Goal: Task Accomplishment & Management: Manage account settings

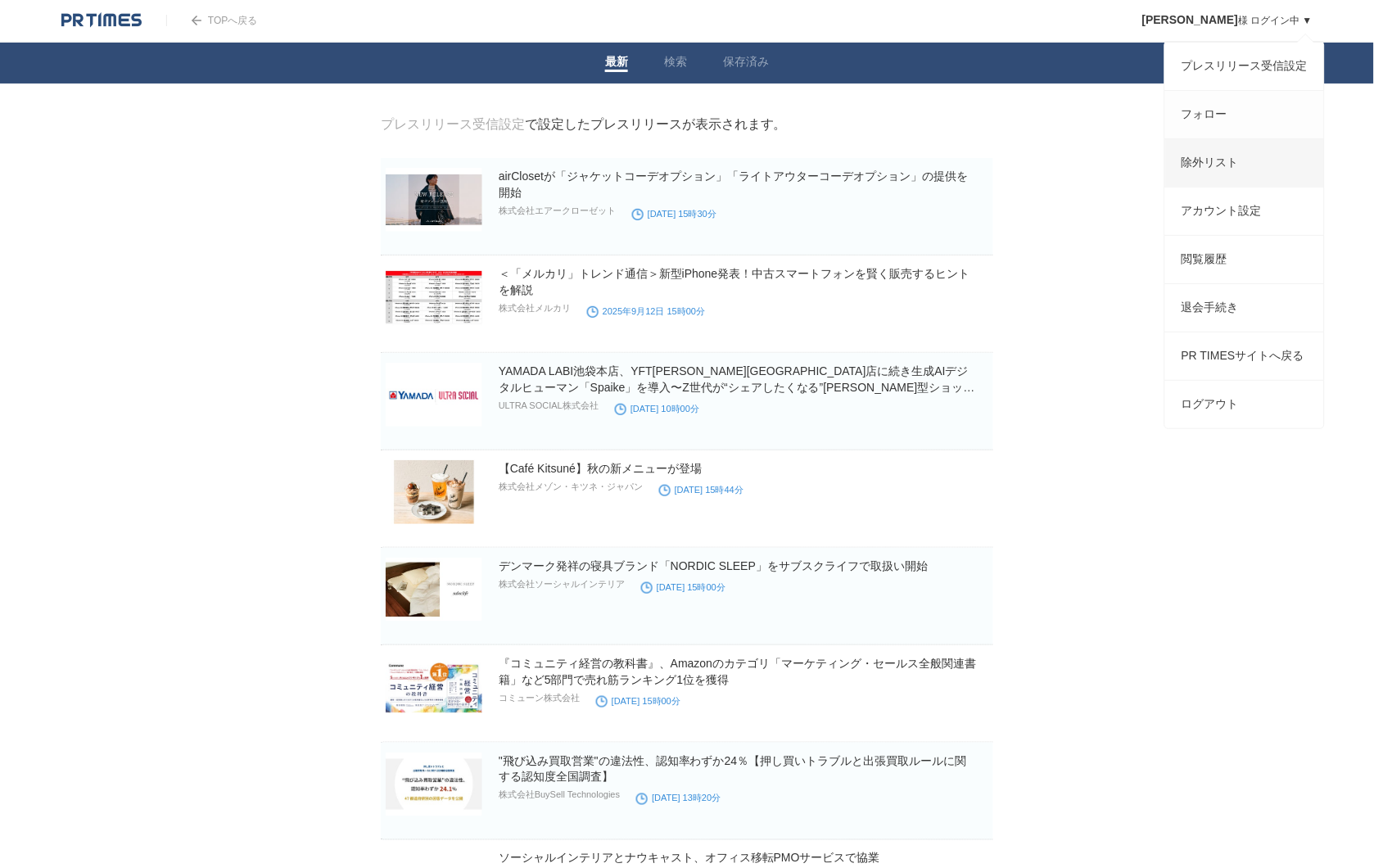
click at [1217, 104] on link "フォロー" at bounding box center [1244, 114] width 158 height 47
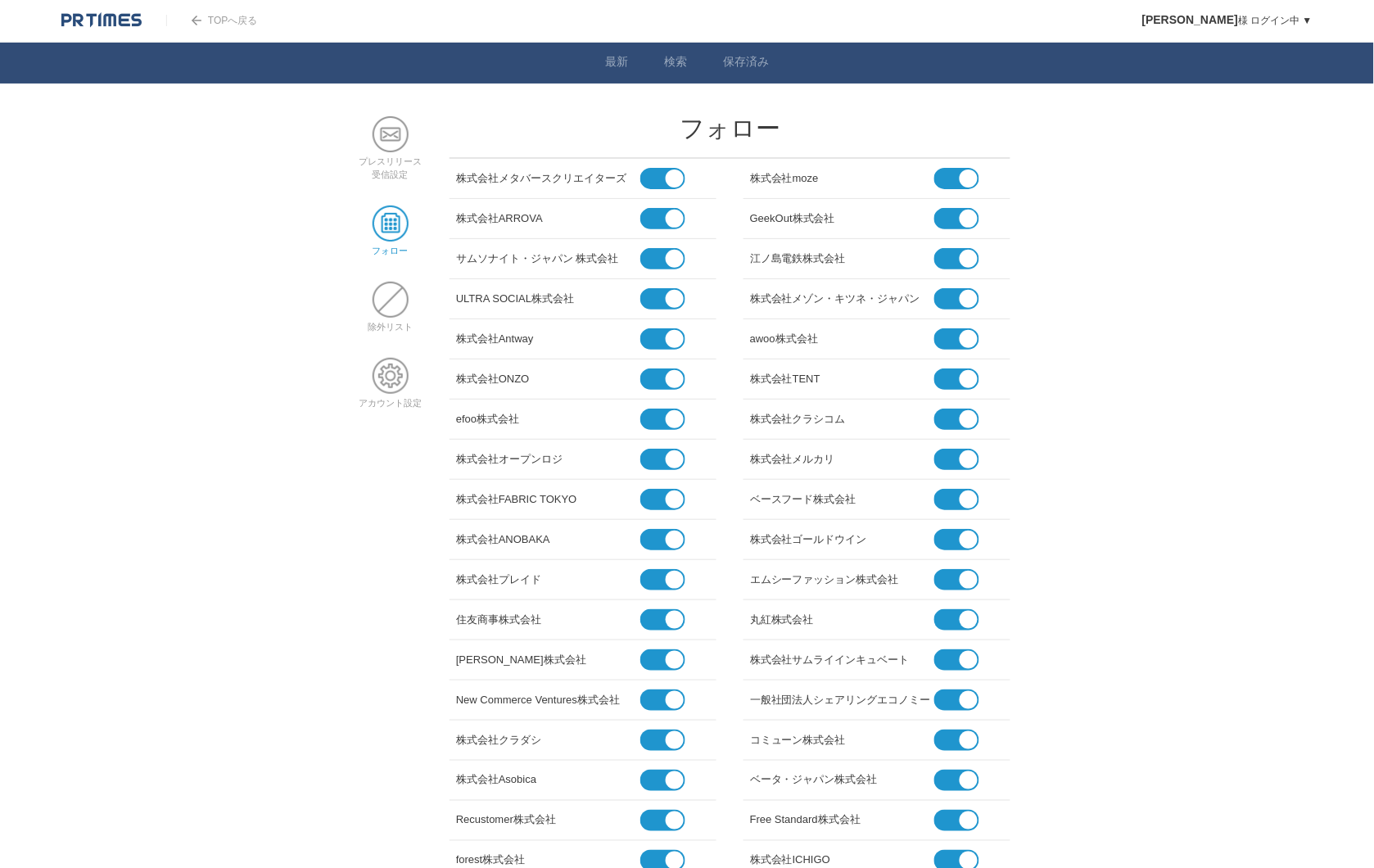
click at [669, 269] on li "サムソナイト・ジャパン 株式会社" at bounding box center [583, 259] width 267 height 40
click at [664, 265] on span at bounding box center [656, 259] width 31 height 22
click at [0, 0] on input "checkbox" at bounding box center [0, 0] width 0 height 0
click at [660, 296] on span at bounding box center [656, 299] width 31 height 22
click at [0, 0] on input "checkbox" at bounding box center [0, 0] width 0 height 0
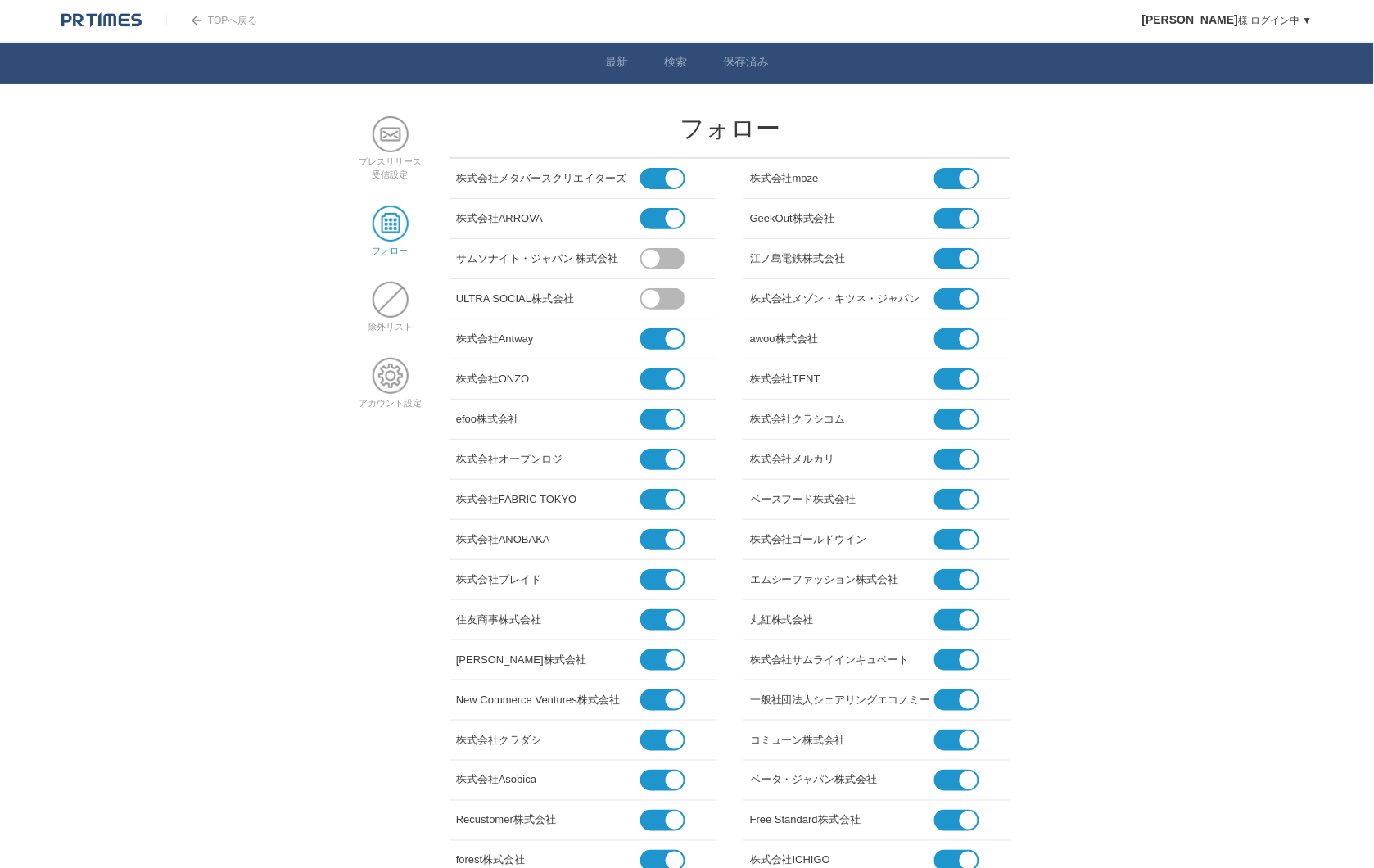
click at [666, 342] on span at bounding box center [656, 340] width 31 height 22
click at [0, 0] on input "checkbox" at bounding box center [0, 0] width 0 height 0
click at [665, 373] on span at bounding box center [656, 379] width 31 height 22
click at [0, 0] on input "checkbox" at bounding box center [0, 0] width 0 height 0
click at [665, 413] on span at bounding box center [656, 419] width 31 height 22
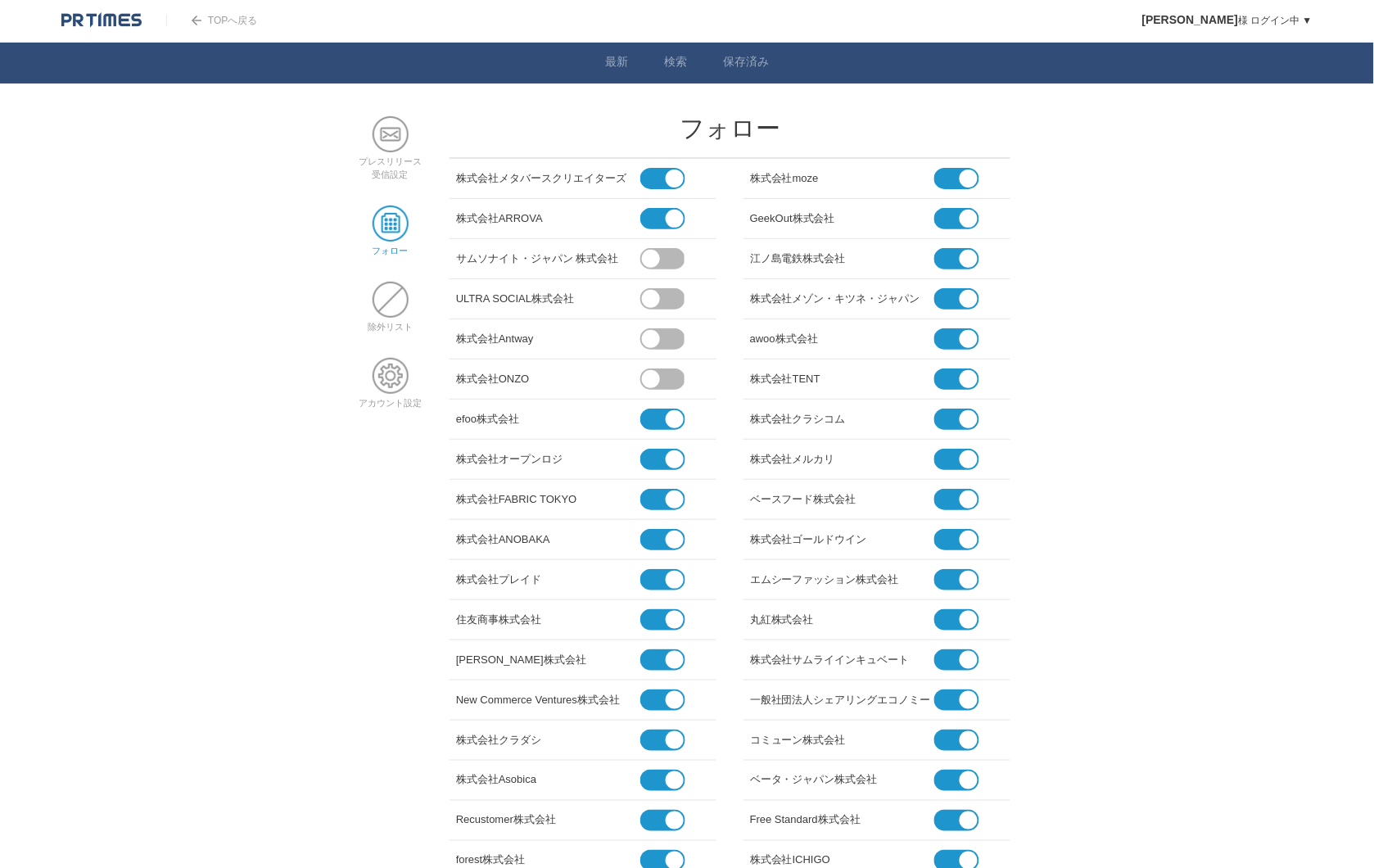
click at [0, 0] on input "checkbox" at bounding box center [0, 0] width 0 height 0
click at [665, 455] on span at bounding box center [656, 460] width 31 height 22
click at [0, 0] on input "checkbox" at bounding box center [0, 0] width 0 height 0
click at [661, 489] on span at bounding box center [656, 500] width 31 height 22
click at [0, 0] on input "checkbox" at bounding box center [0, 0] width 0 height 0
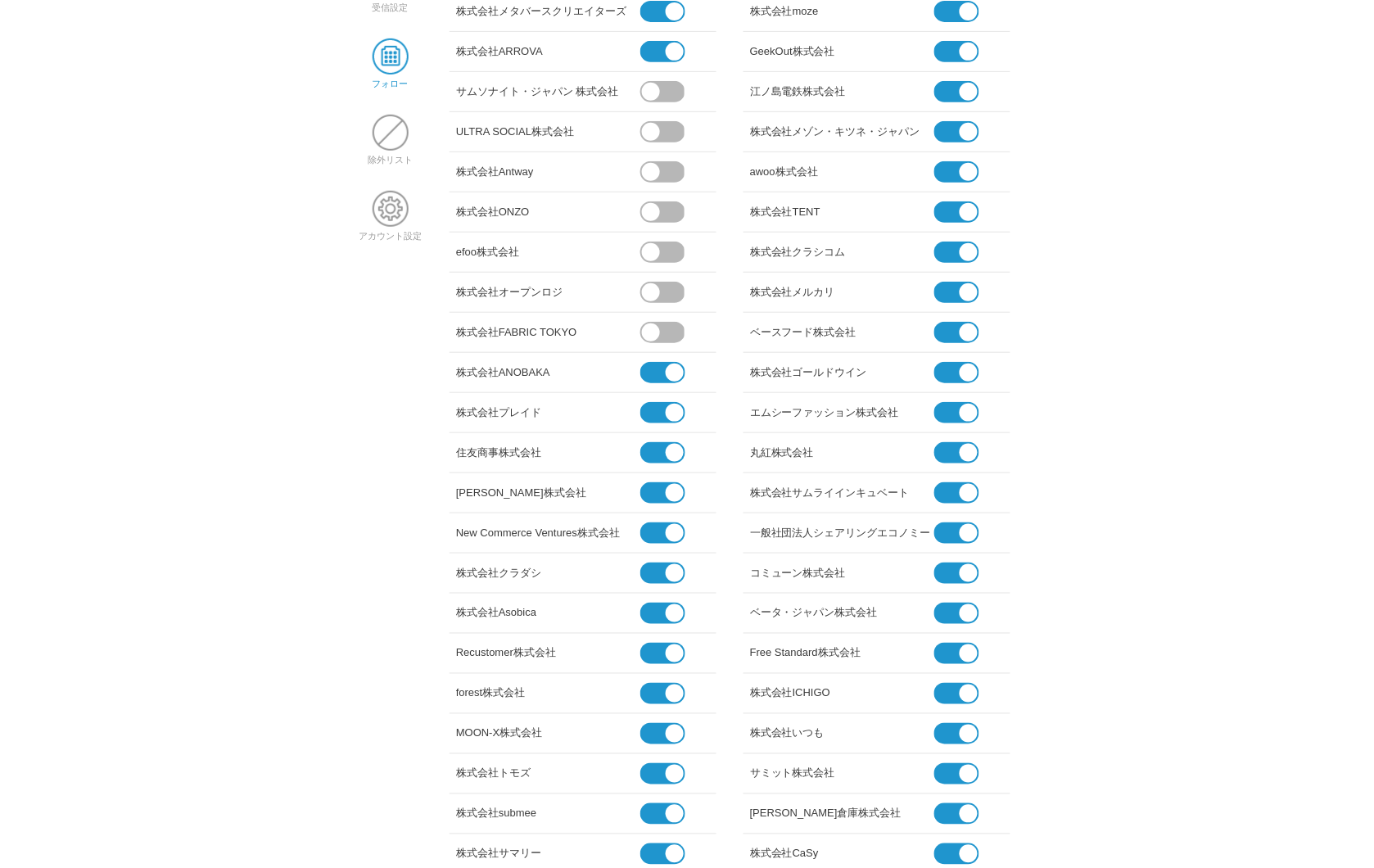
scroll to position [182, 0]
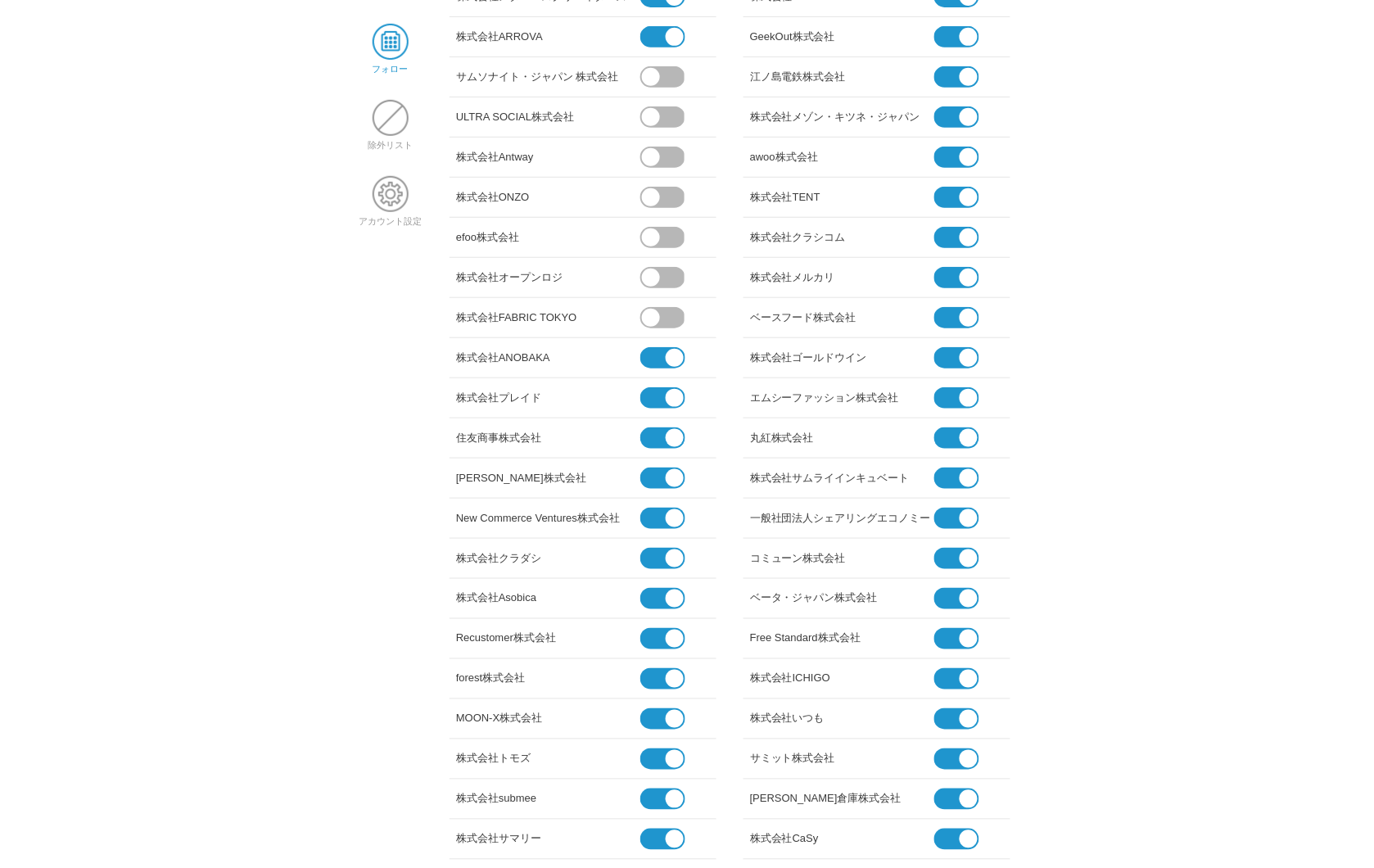
click at [658, 358] on span at bounding box center [656, 358] width 31 height 22
click at [0, 0] on input "checkbox" at bounding box center [0, 0] width 0 height 0
click at [657, 395] on span at bounding box center [656, 399] width 31 height 22
click at [0, 0] on input "checkbox" at bounding box center [0, 0] width 0 height 0
click at [656, 431] on span at bounding box center [656, 438] width 31 height 22
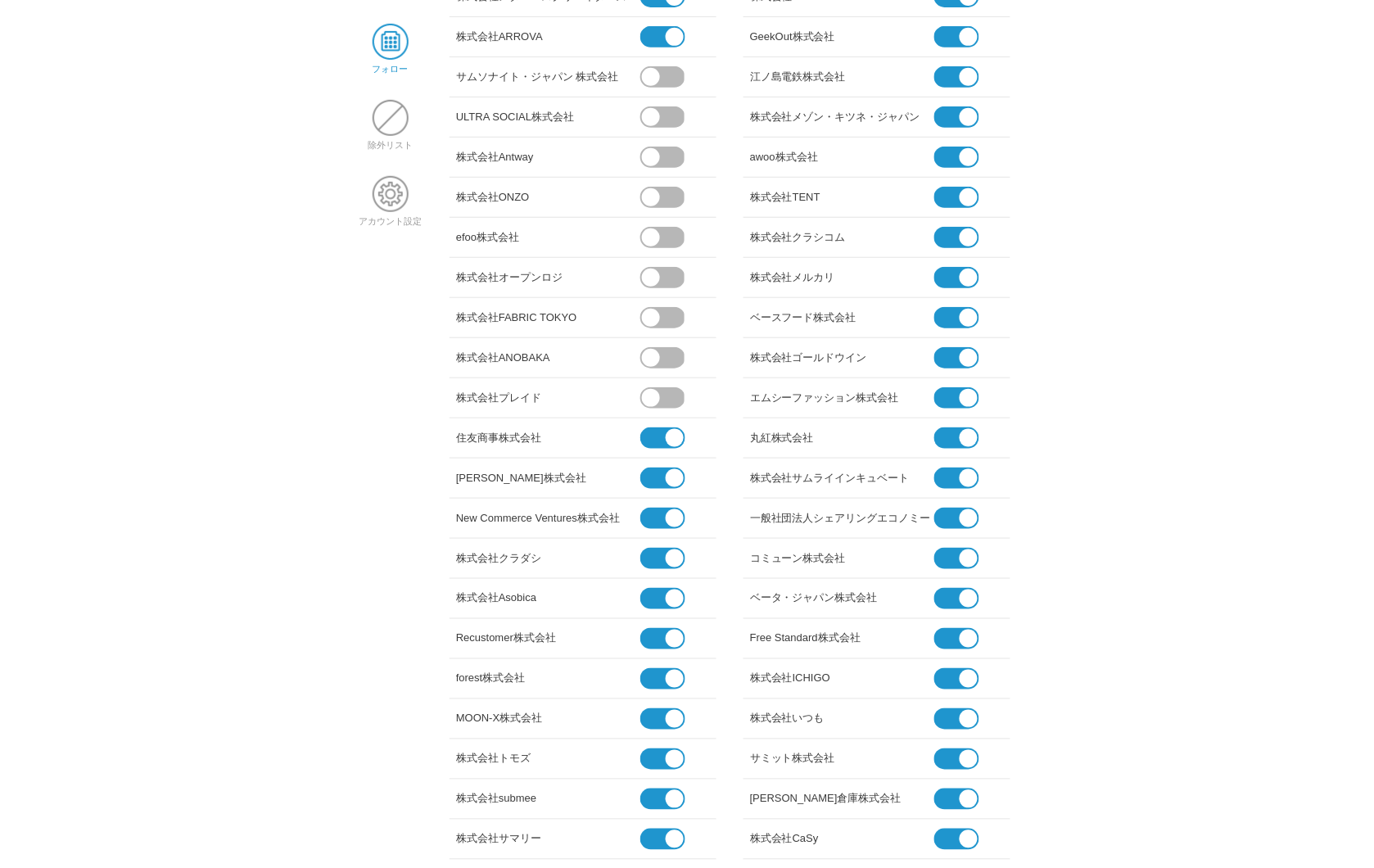
click at [0, 0] on input "checkbox" at bounding box center [0, 0] width 0 height 0
click at [656, 435] on span at bounding box center [651, 438] width 18 height 18
click at [0, 0] on input "checkbox" at bounding box center [0, 0] width 0 height 0
click at [658, 470] on span at bounding box center [656, 478] width 31 height 22
click at [0, 0] on input "checkbox" at bounding box center [0, 0] width 0 height 0
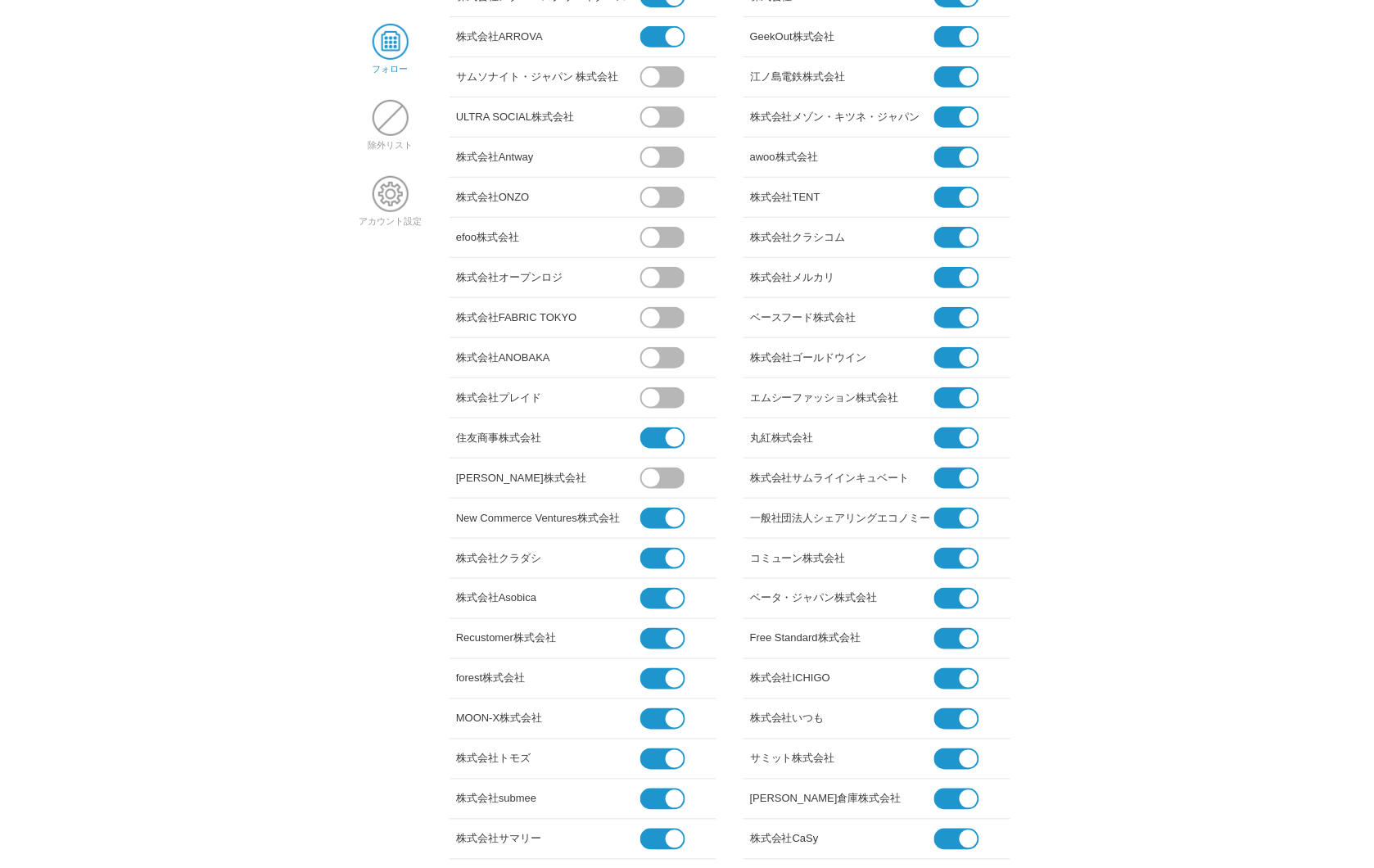
click at [659, 481] on span at bounding box center [650, 480] width 68 height 27
click at [0, 0] on input "checkbox" at bounding box center [0, 0] width 0 height 0
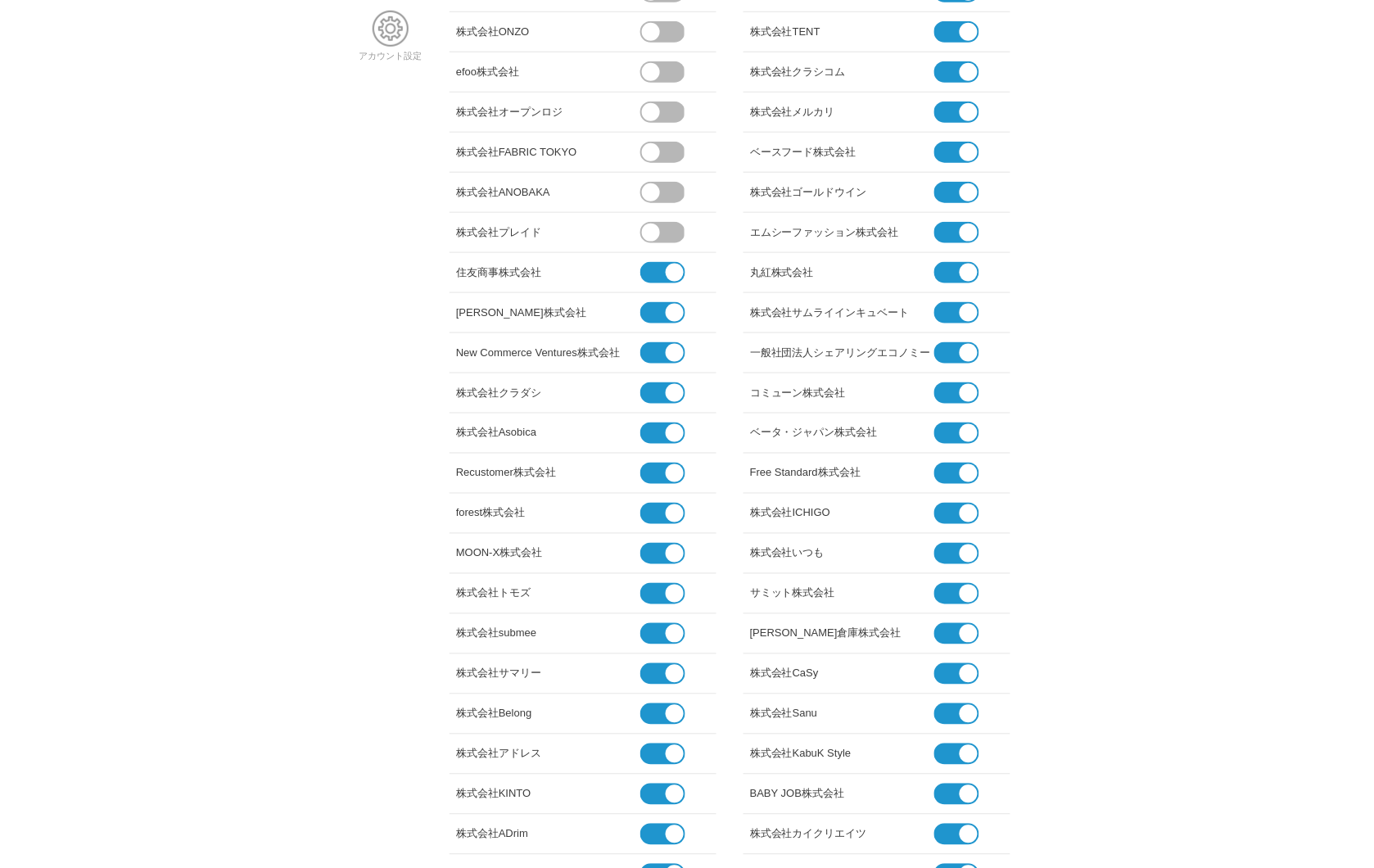
scroll to position [363, 0]
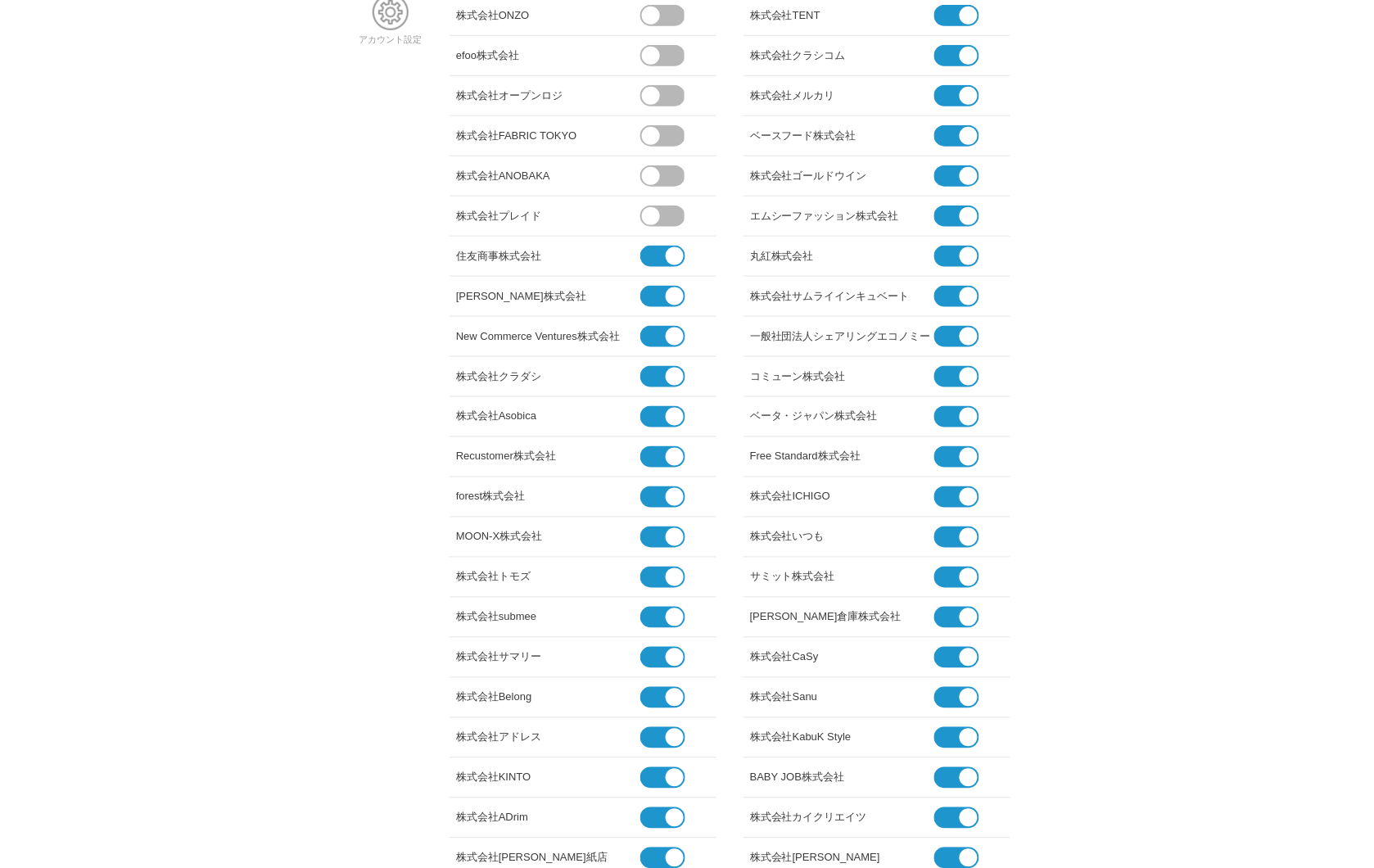
drag, startPoint x: 656, startPoint y: 373, endPoint x: 658, endPoint y: 398, distance: 25.1
click at [656, 373] on span at bounding box center [656, 377] width 31 height 22
click at [0, 0] on input "checkbox" at bounding box center [0, 0] width 0 height 0
click at [658, 428] on li "株式会社Asobica" at bounding box center [583, 416] width 267 height 40
click at [664, 421] on span at bounding box center [656, 417] width 31 height 22
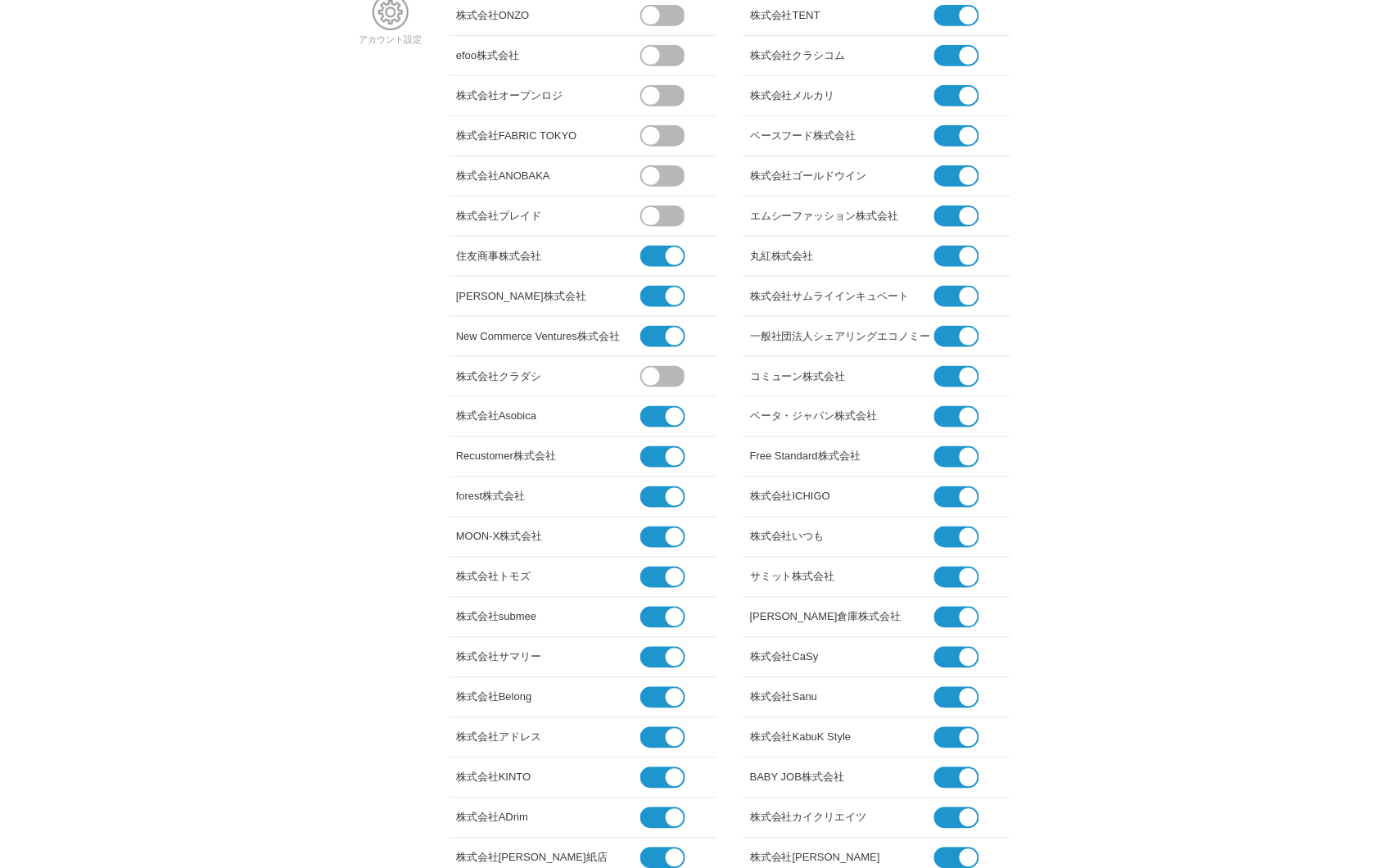
click at [0, 0] on input "checkbox" at bounding box center [0, 0] width 0 height 0
click at [663, 462] on span at bounding box center [656, 457] width 31 height 22
click at [0, 0] on input "checkbox" at bounding box center [0, 0] width 0 height 0
drag, startPoint x: 663, startPoint y: 481, endPoint x: 663, endPoint y: 494, distance: 13.0
click at [663, 484] on li "forest株式会社" at bounding box center [583, 497] width 267 height 40
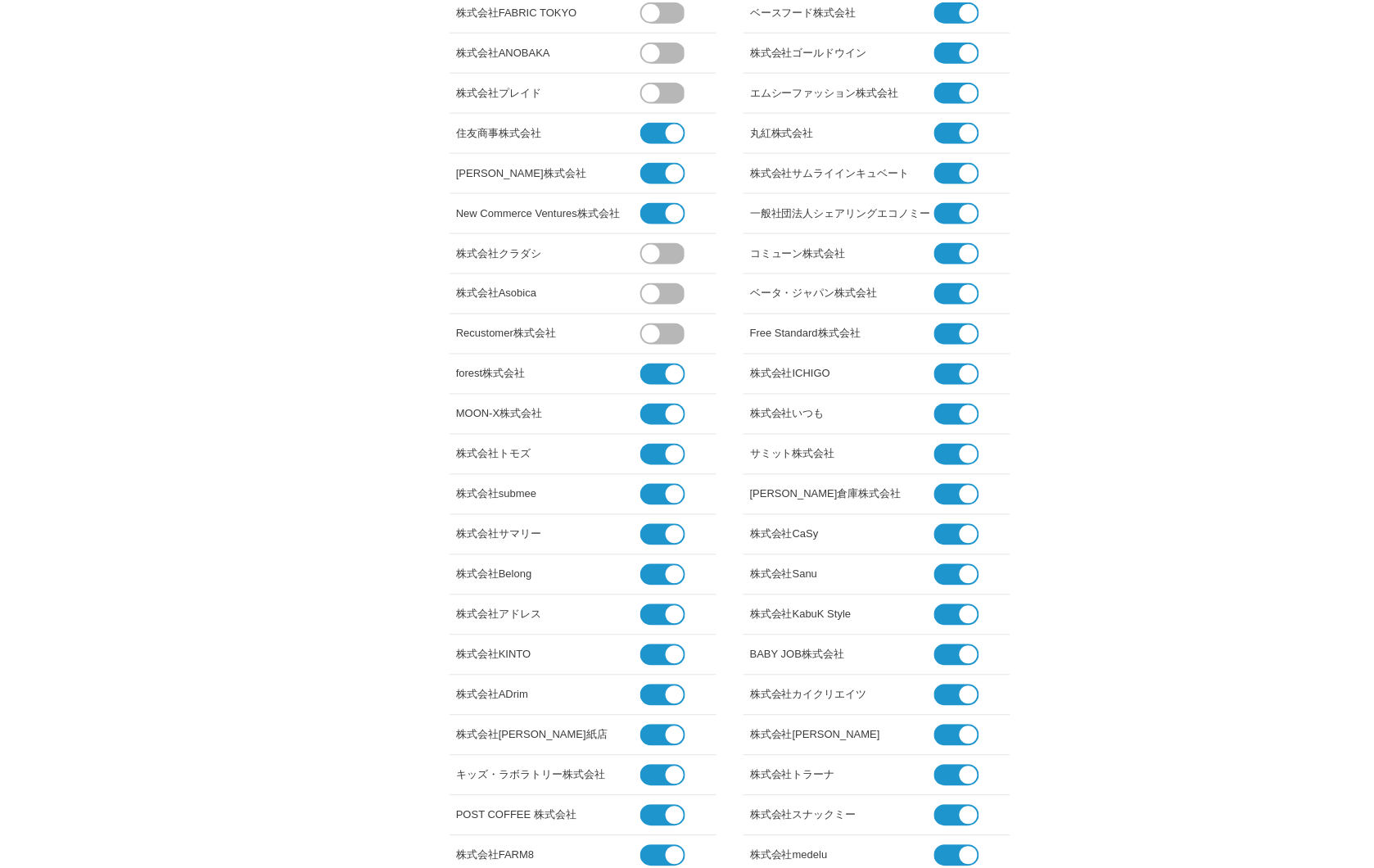
scroll to position [545, 0]
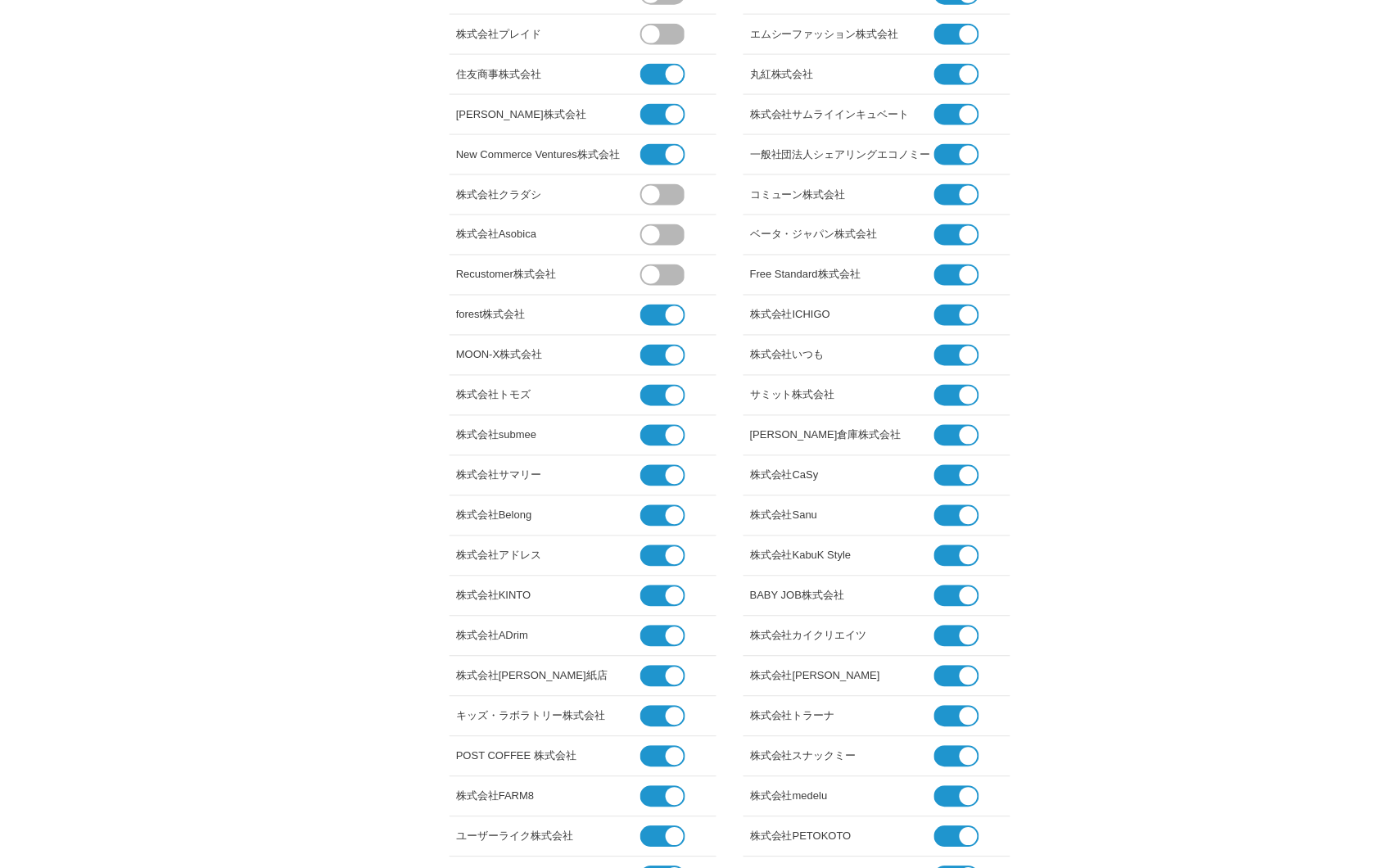
click at [659, 323] on span at bounding box center [656, 315] width 31 height 22
click at [0, 0] on input "checkbox" at bounding box center [0, 0] width 0 height 0
click at [659, 353] on span at bounding box center [656, 355] width 31 height 22
click at [0, 0] on input "checkbox" at bounding box center [0, 0] width 0 height 0
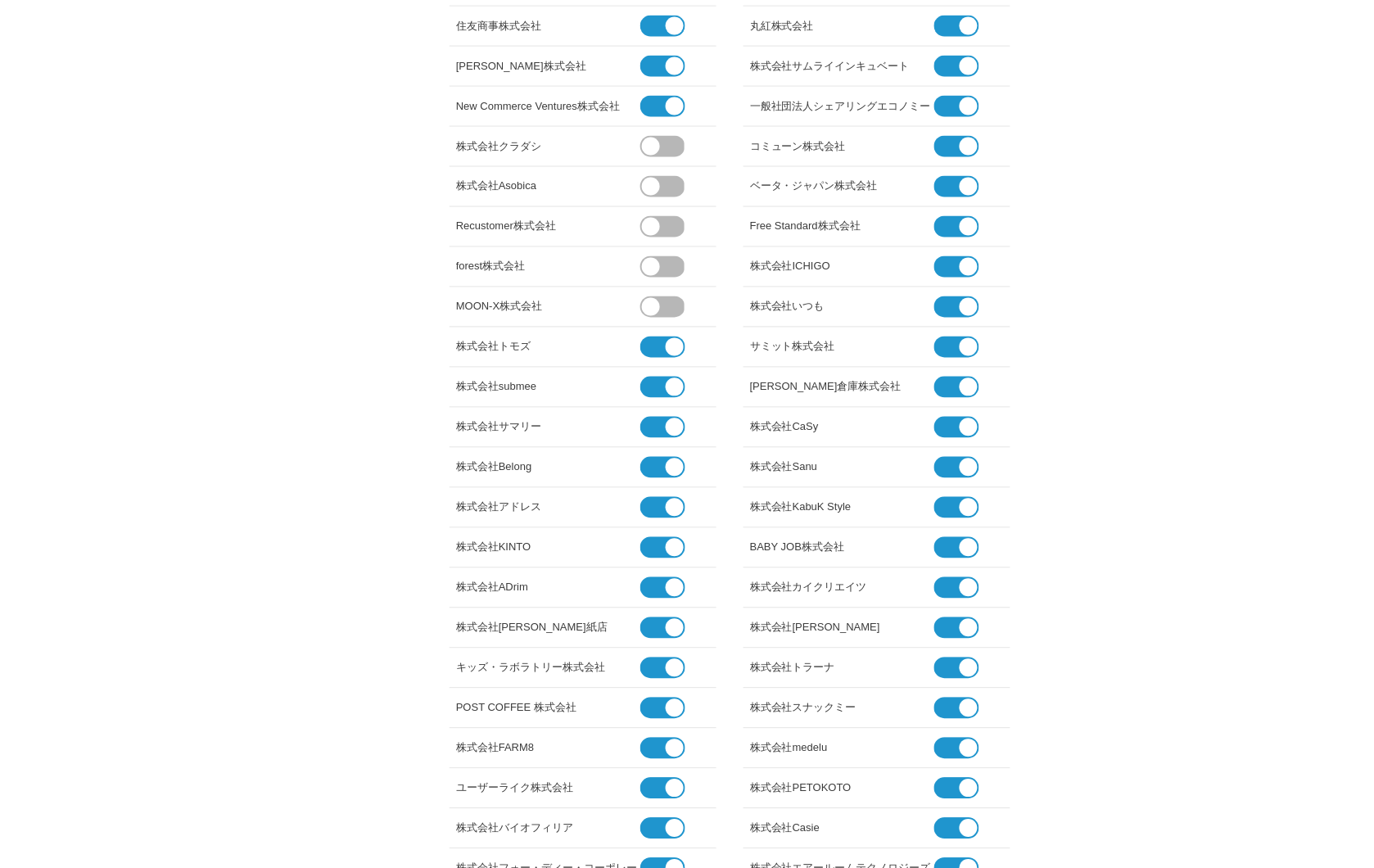
scroll to position [636, 0]
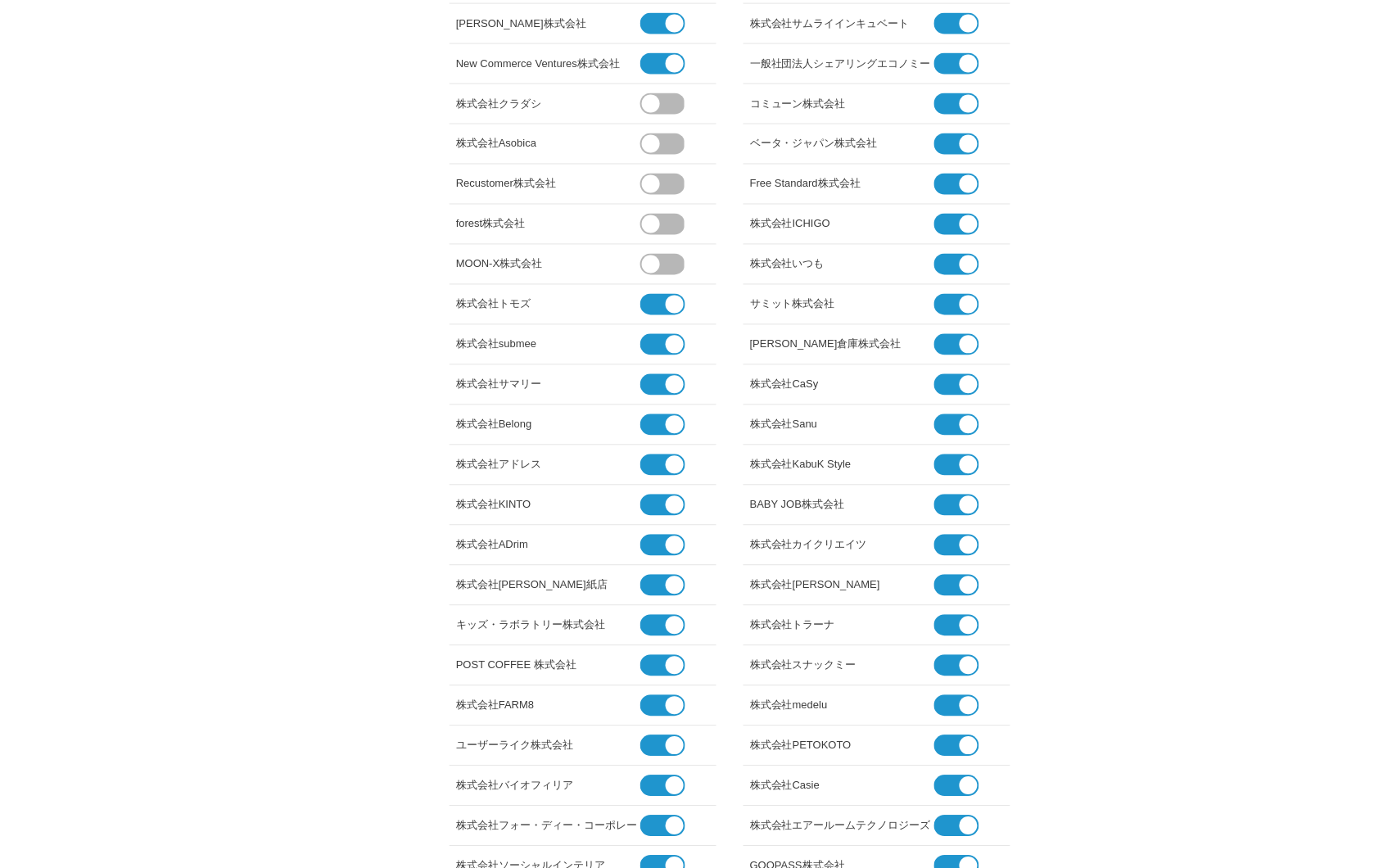
click at [660, 337] on span at bounding box center [656, 344] width 31 height 22
click at [0, 0] on input "checkbox" at bounding box center [0, 0] width 0 height 0
click at [660, 395] on li "株式会社サマリー" at bounding box center [583, 385] width 267 height 40
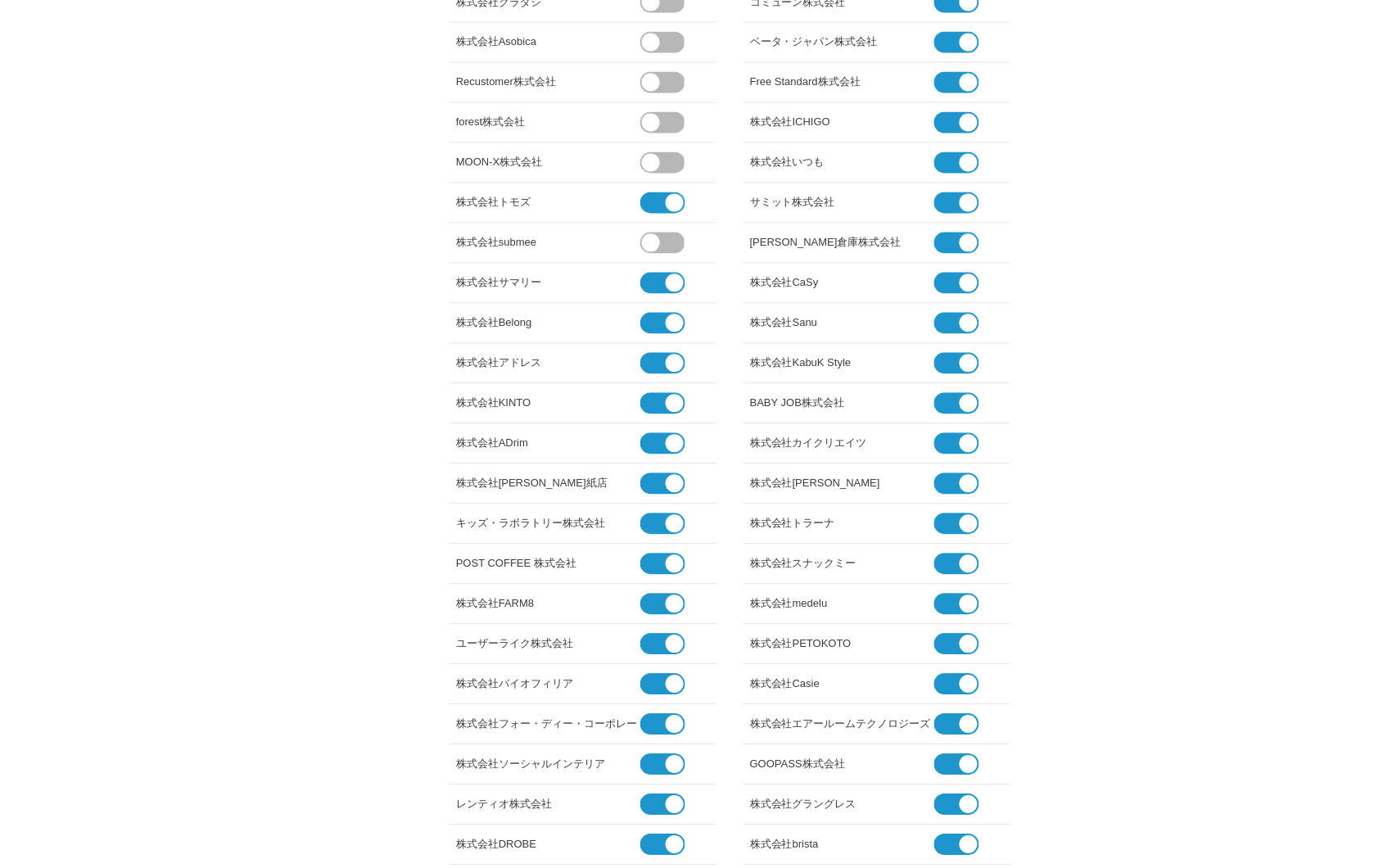
scroll to position [819, 0]
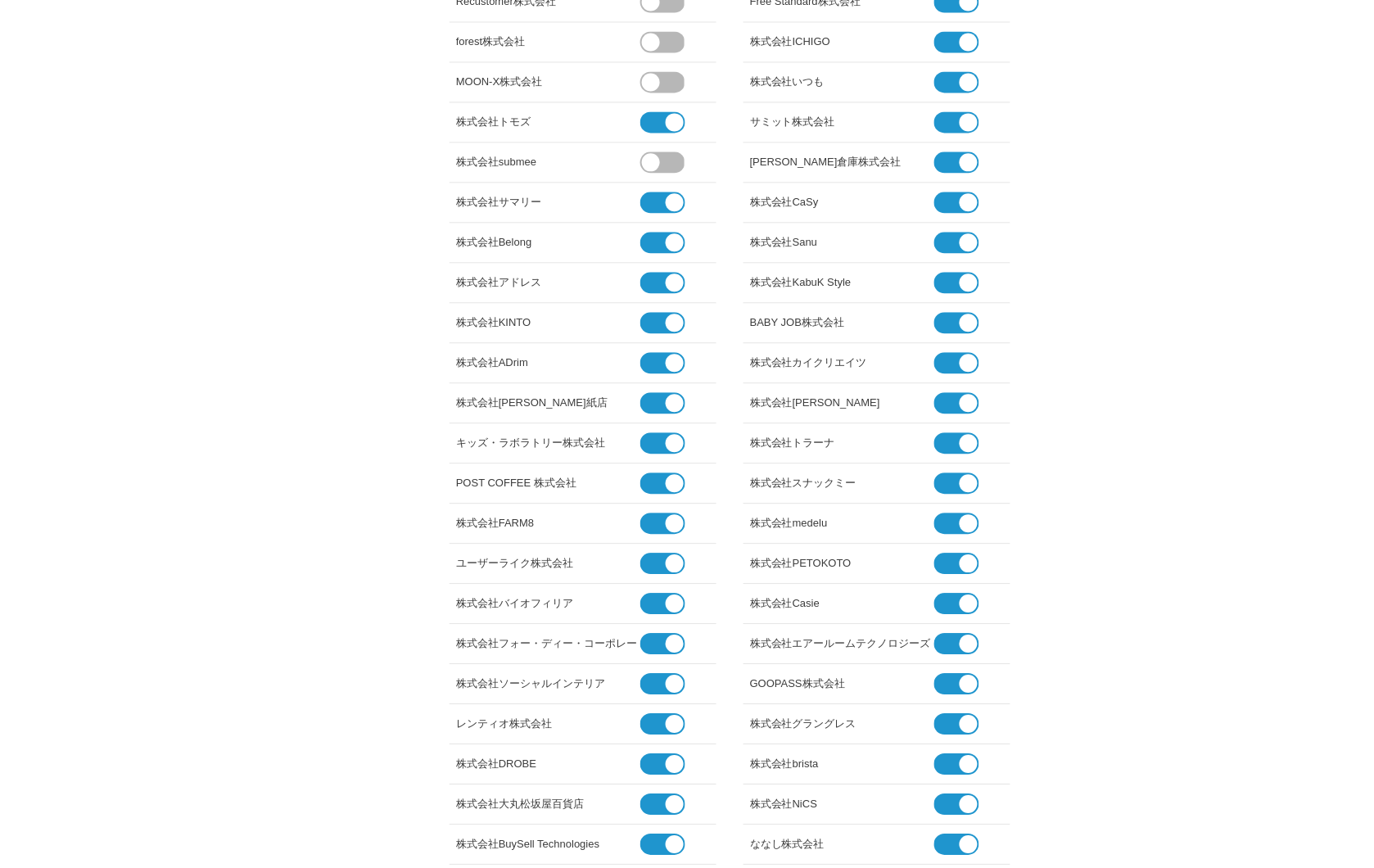
click at [659, 210] on span at bounding box center [656, 203] width 31 height 22
click at [0, 0] on input "checkbox" at bounding box center [0, 0] width 0 height 0
click at [649, 257] on li "株式会社Belong" at bounding box center [583, 242] width 267 height 40
click at [663, 254] on li "株式会社Belong" at bounding box center [583, 242] width 267 height 40
click at [659, 243] on span at bounding box center [656, 242] width 31 height 22
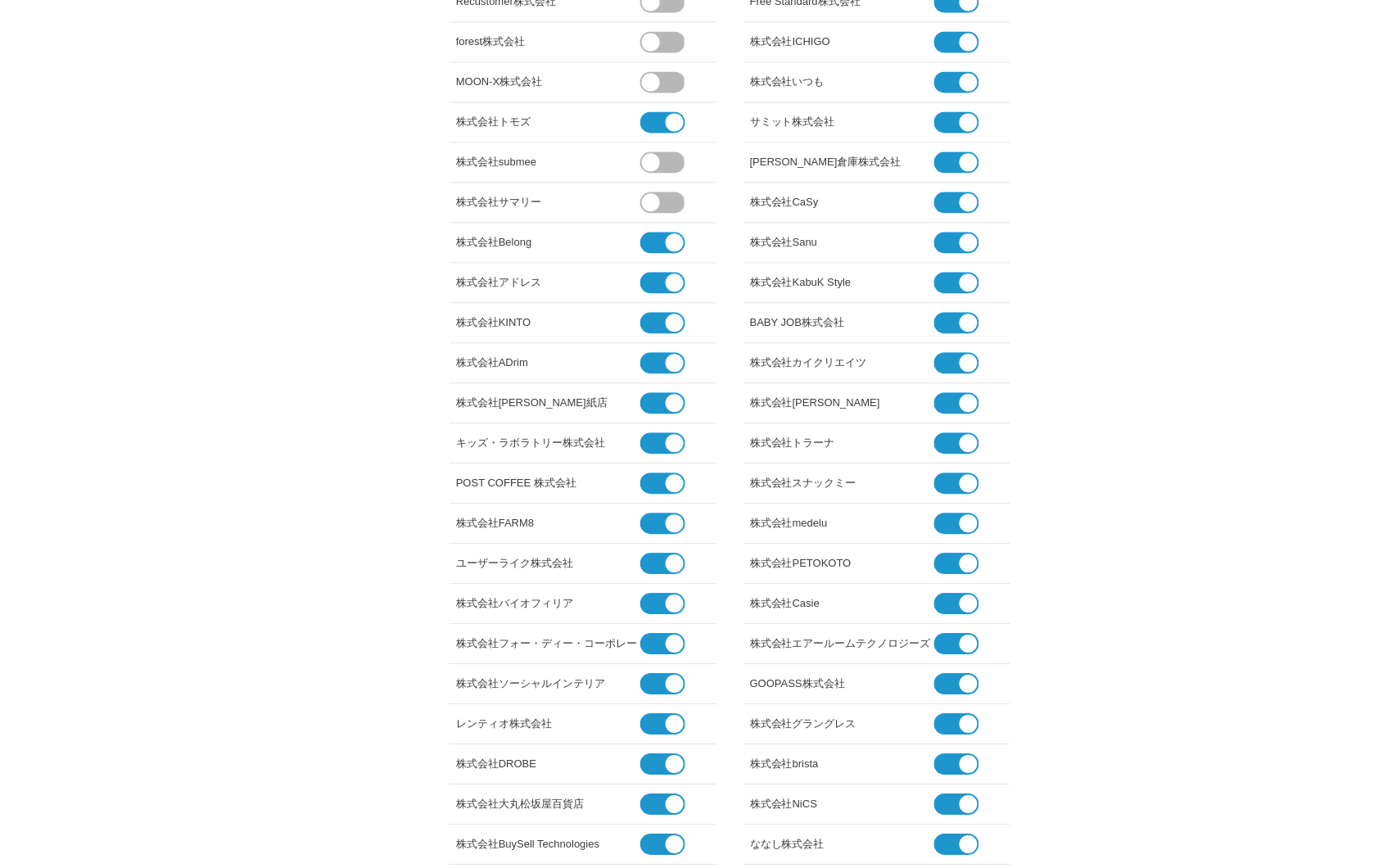
click at [0, 0] on input "checkbox" at bounding box center [0, 0] width 0 height 0
click at [659, 286] on span at bounding box center [656, 282] width 31 height 22
click at [0, 0] on input "checkbox" at bounding box center [0, 0] width 0 height 0
click at [659, 315] on span at bounding box center [656, 323] width 31 height 22
click at [0, 0] on input "checkbox" at bounding box center [0, 0] width 0 height 0
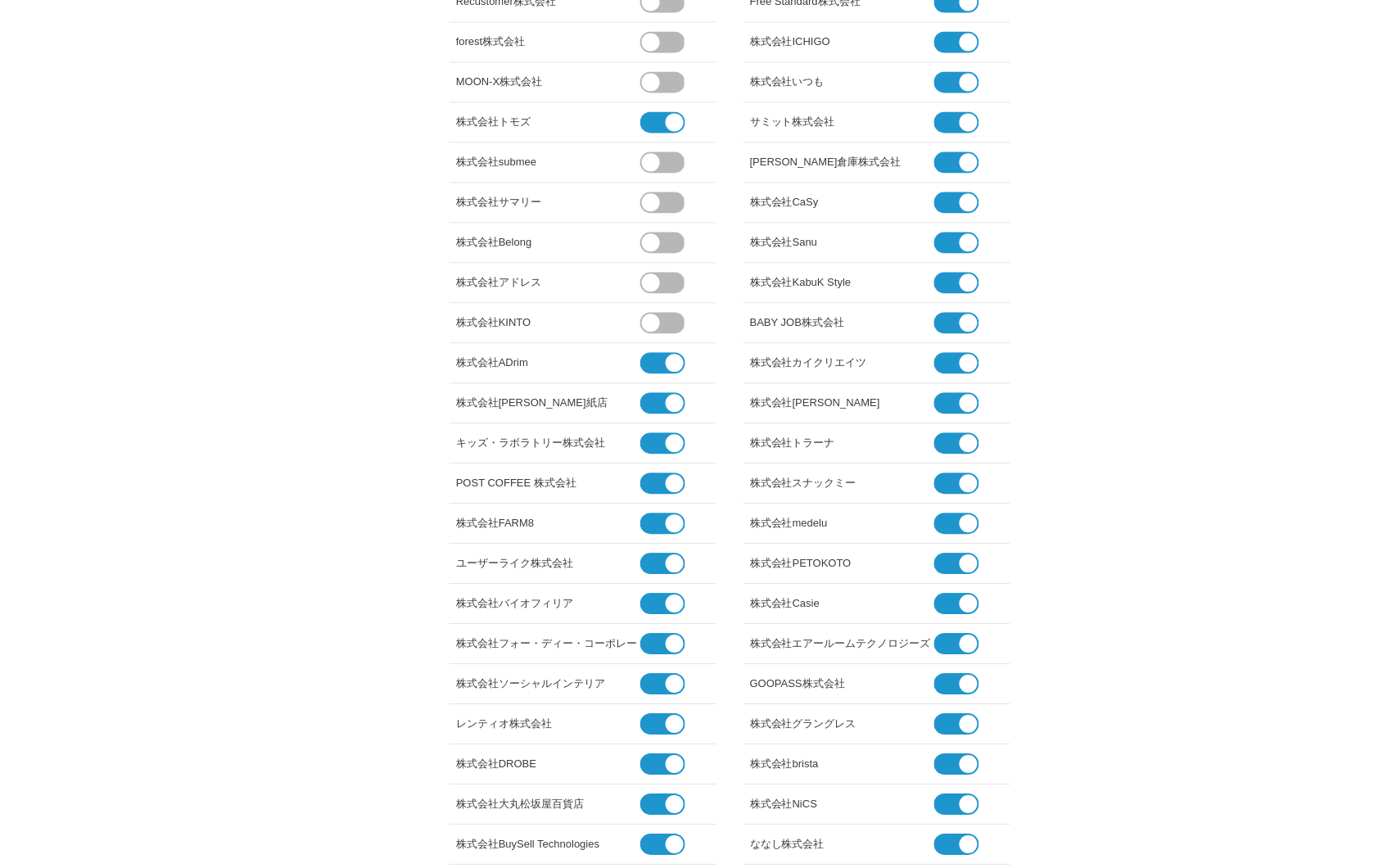
click at [658, 353] on span at bounding box center [656, 363] width 31 height 22
click at [0, 0] on input "checkbox" at bounding box center [0, 0] width 0 height 0
click at [658, 400] on span at bounding box center [656, 403] width 31 height 22
click at [0, 0] on input "checkbox" at bounding box center [0, 0] width 0 height 0
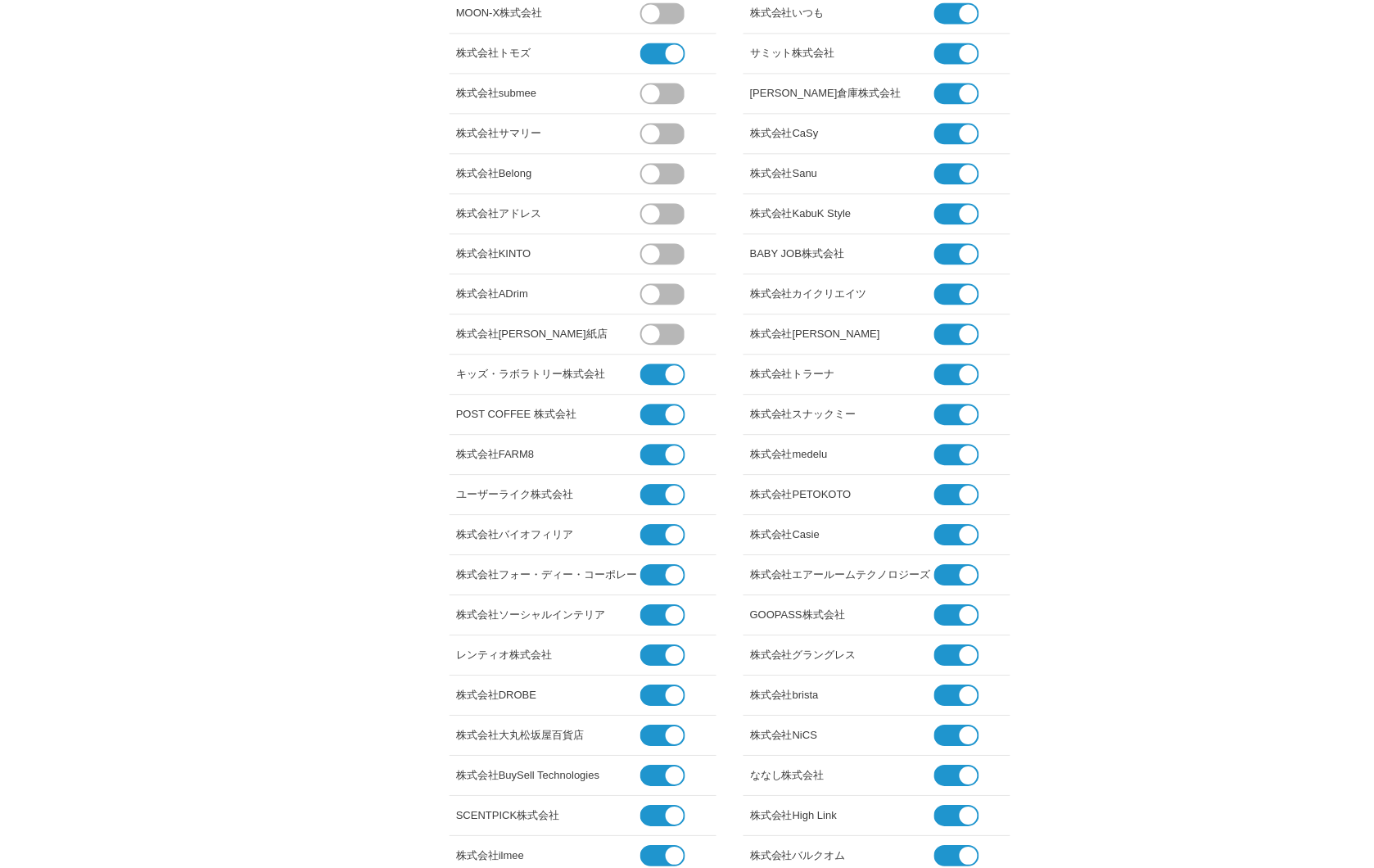
scroll to position [1001, 0]
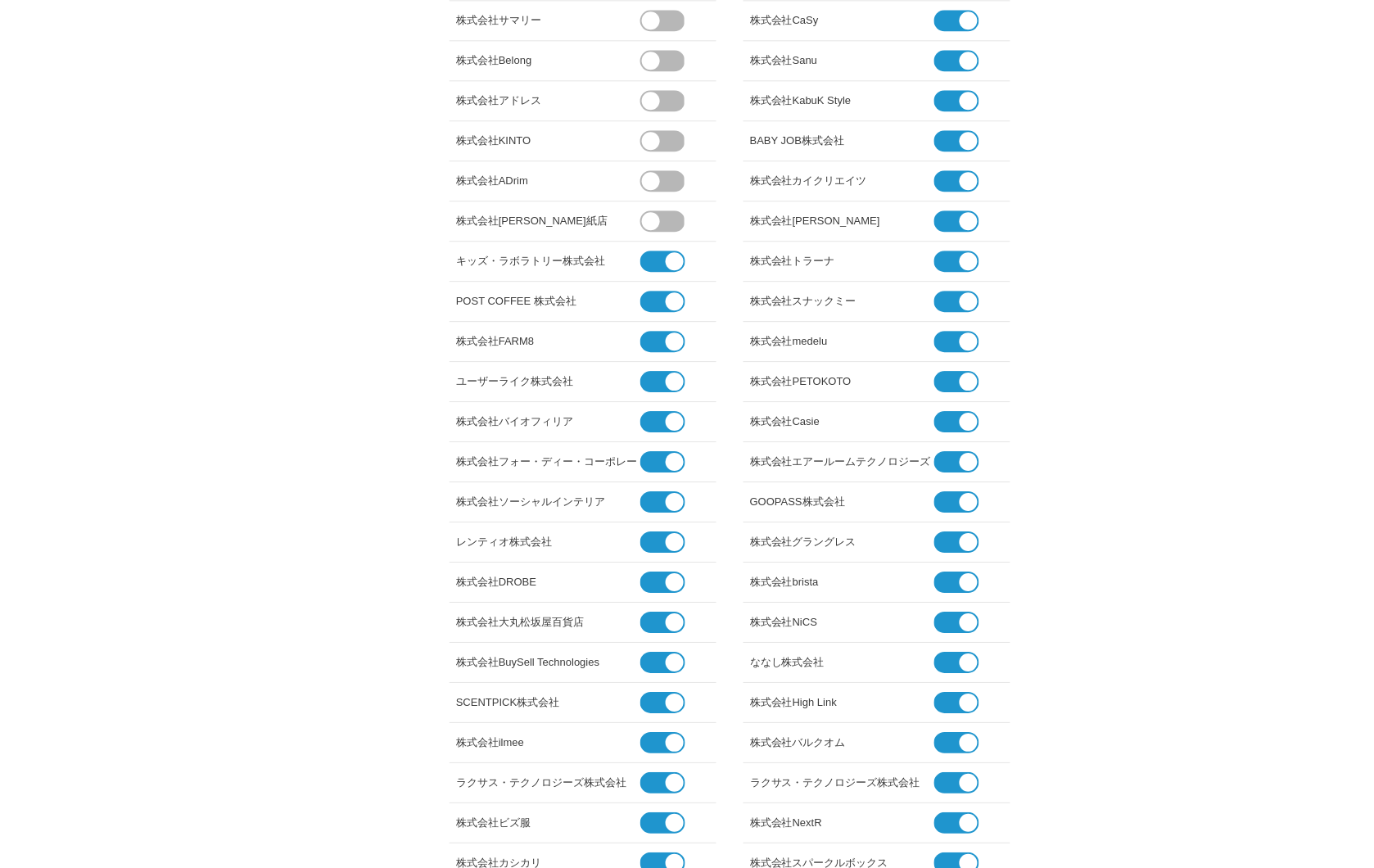
drag, startPoint x: 651, startPoint y: 258, endPoint x: 651, endPoint y: 267, distance: 9.0
click at [651, 259] on span at bounding box center [656, 262] width 31 height 22
click at [0, 0] on input "checkbox" at bounding box center [0, 0] width 0 height 0
click at [653, 304] on span at bounding box center [656, 301] width 31 height 22
click at [0, 0] on input "checkbox" at bounding box center [0, 0] width 0 height 0
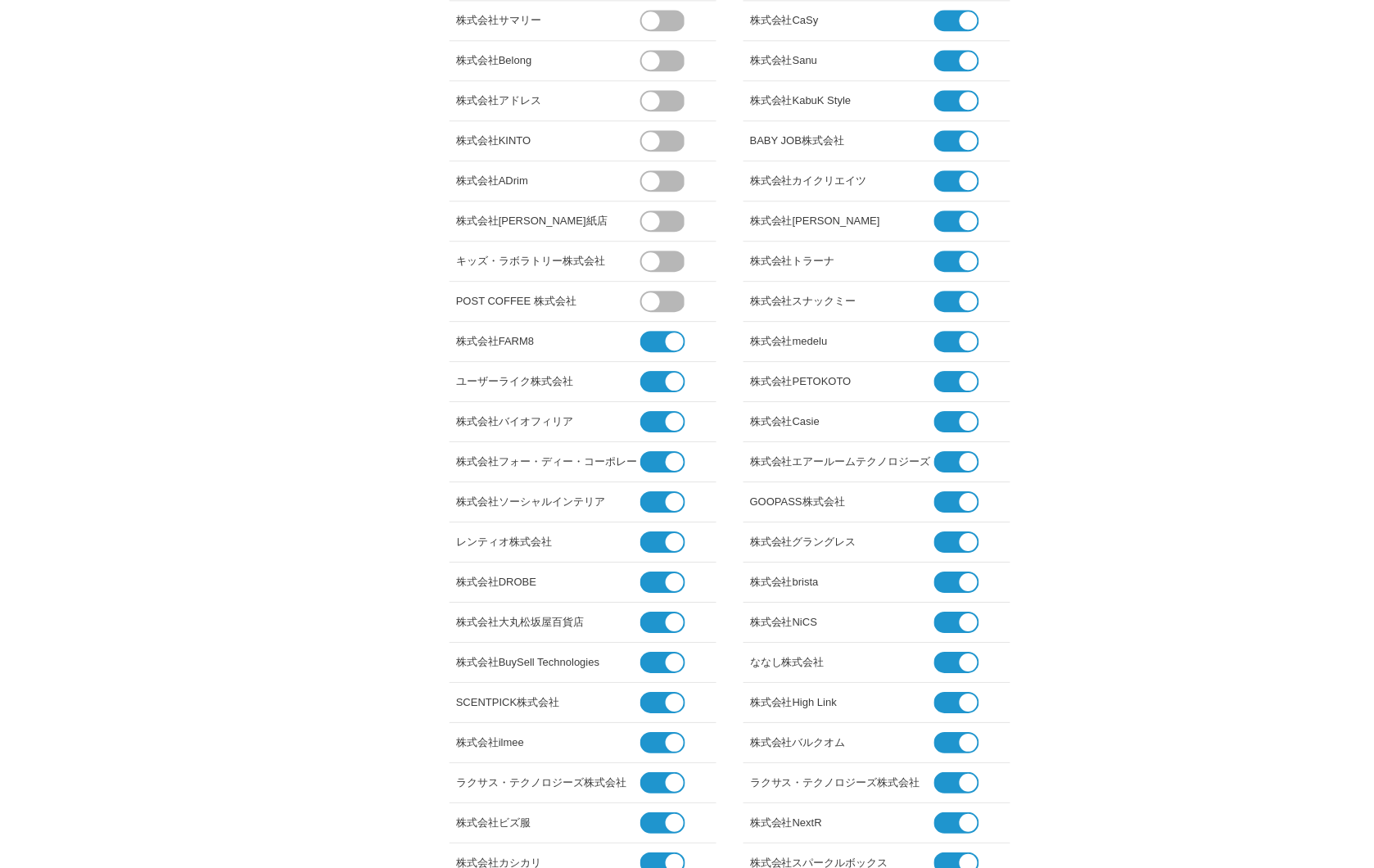
click at [656, 341] on span at bounding box center [656, 341] width 31 height 22
click at [0, 0] on input "checkbox" at bounding box center [0, 0] width 0 height 0
drag, startPoint x: 656, startPoint y: 369, endPoint x: 656, endPoint y: 379, distance: 10.0
click at [656, 370] on li "ユーザーライク株式会社" at bounding box center [583, 382] width 267 height 40
click at [656, 383] on span at bounding box center [656, 382] width 31 height 22
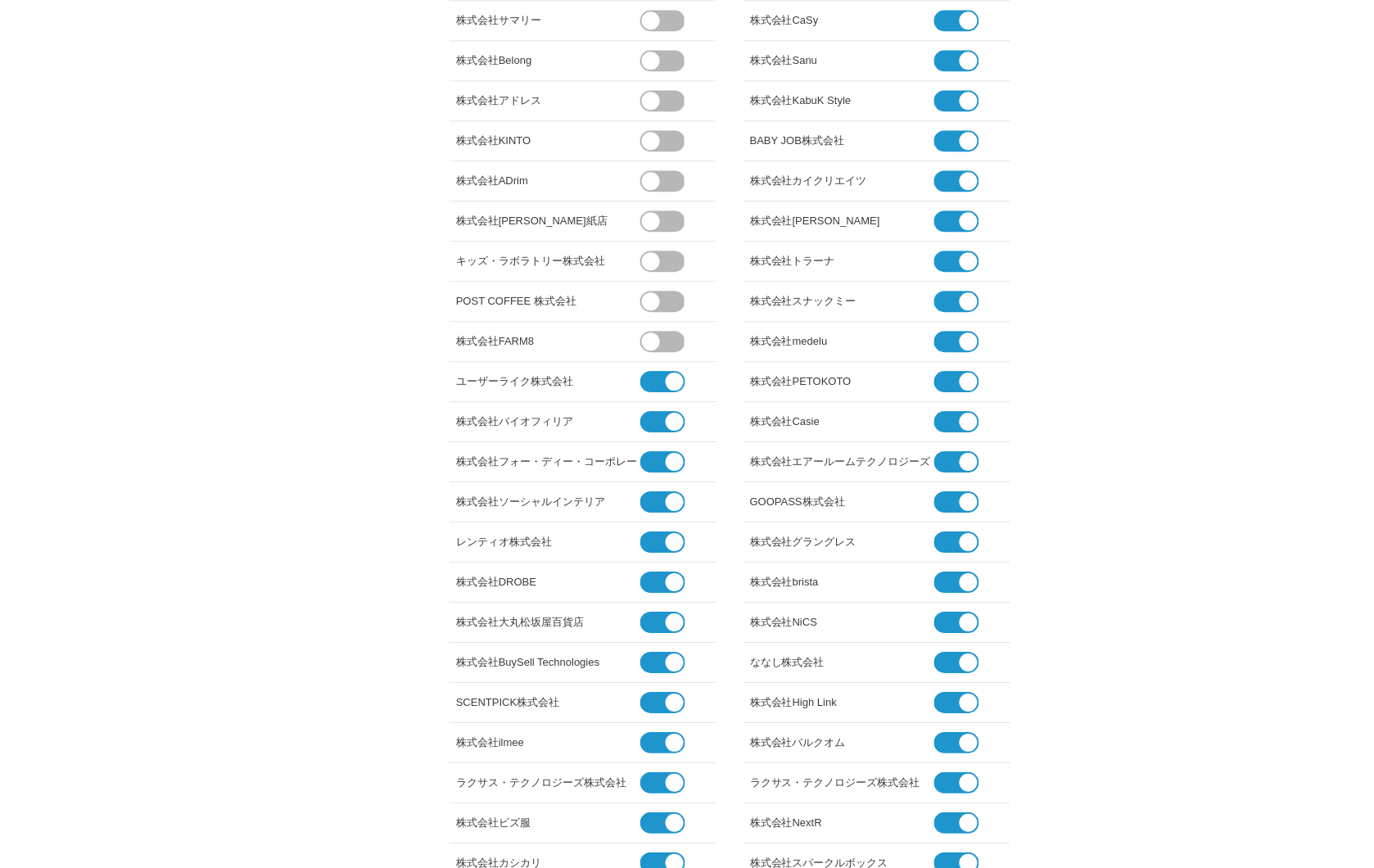
click at [0, 0] on input "checkbox" at bounding box center [0, 0] width 0 height 0
click at [668, 414] on span at bounding box center [674, 421] width 18 height 18
click at [0, 0] on input "checkbox" at bounding box center [0, 0] width 0 height 0
click at [665, 461] on span at bounding box center [656, 462] width 31 height 22
click at [0, 0] on input "checkbox" at bounding box center [0, 0] width 0 height 0
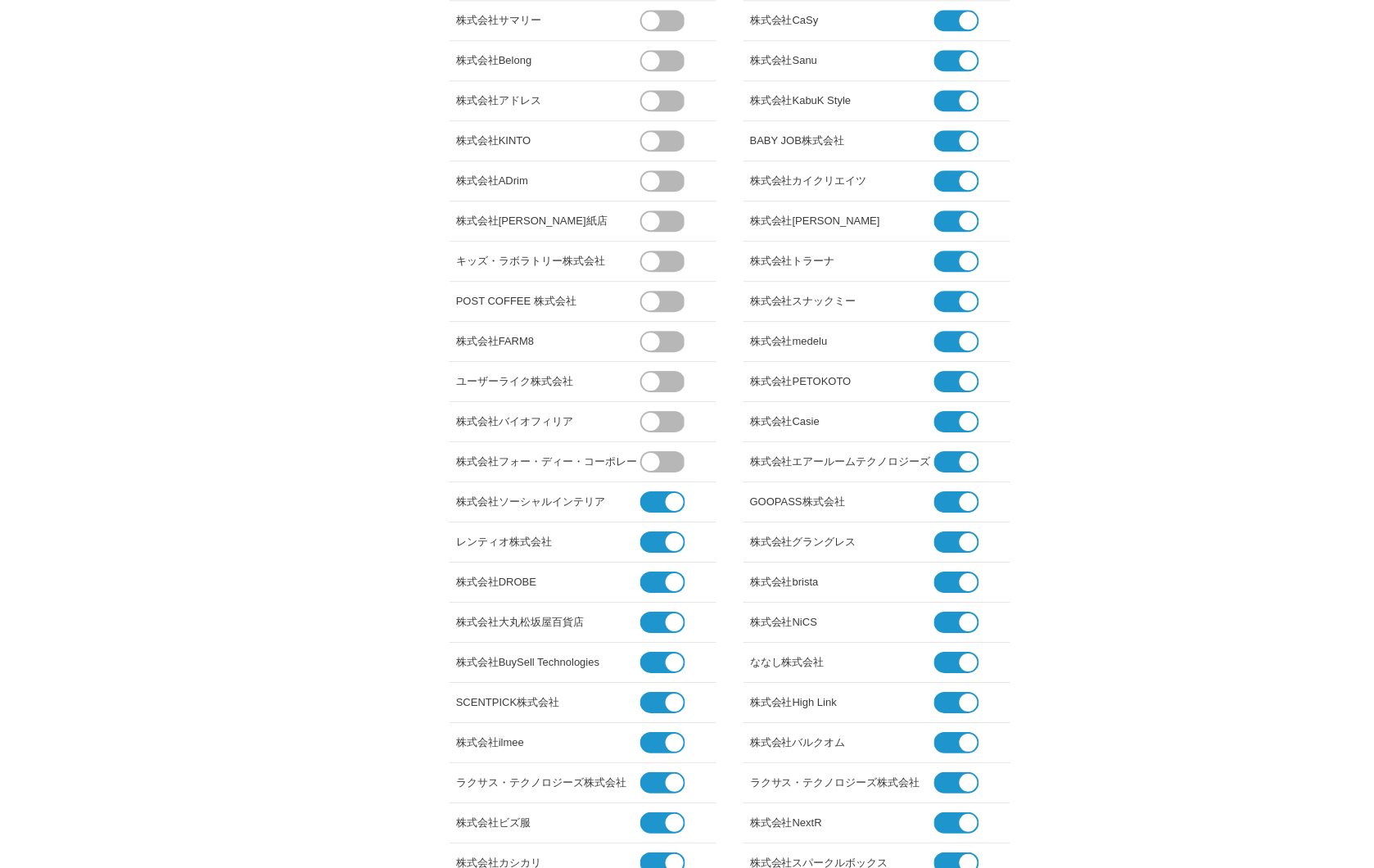
click at [659, 503] on span at bounding box center [656, 502] width 31 height 22
click at [0, 0] on input "checkbox" at bounding box center [0, 0] width 0 height 0
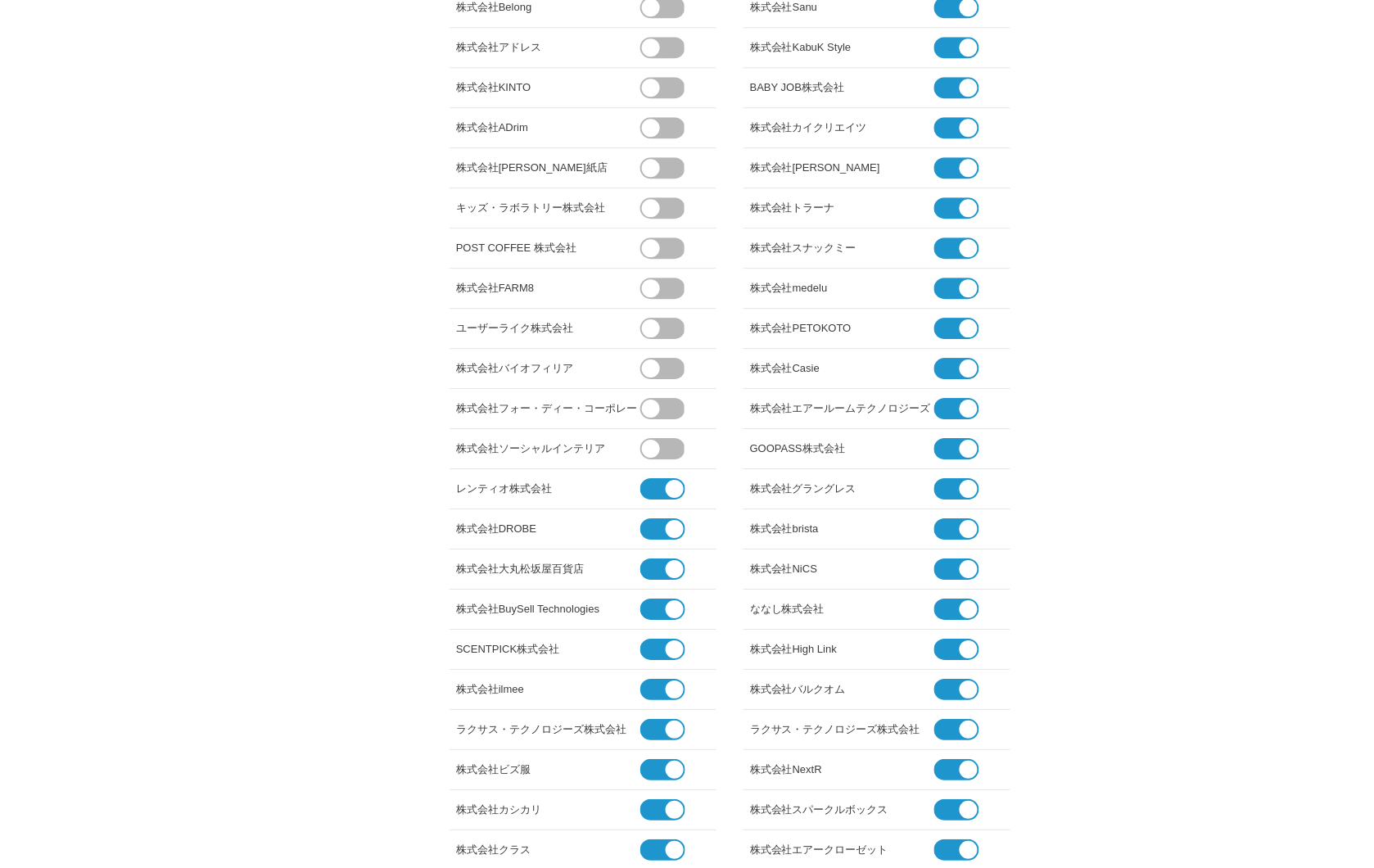
scroll to position [1181, 0]
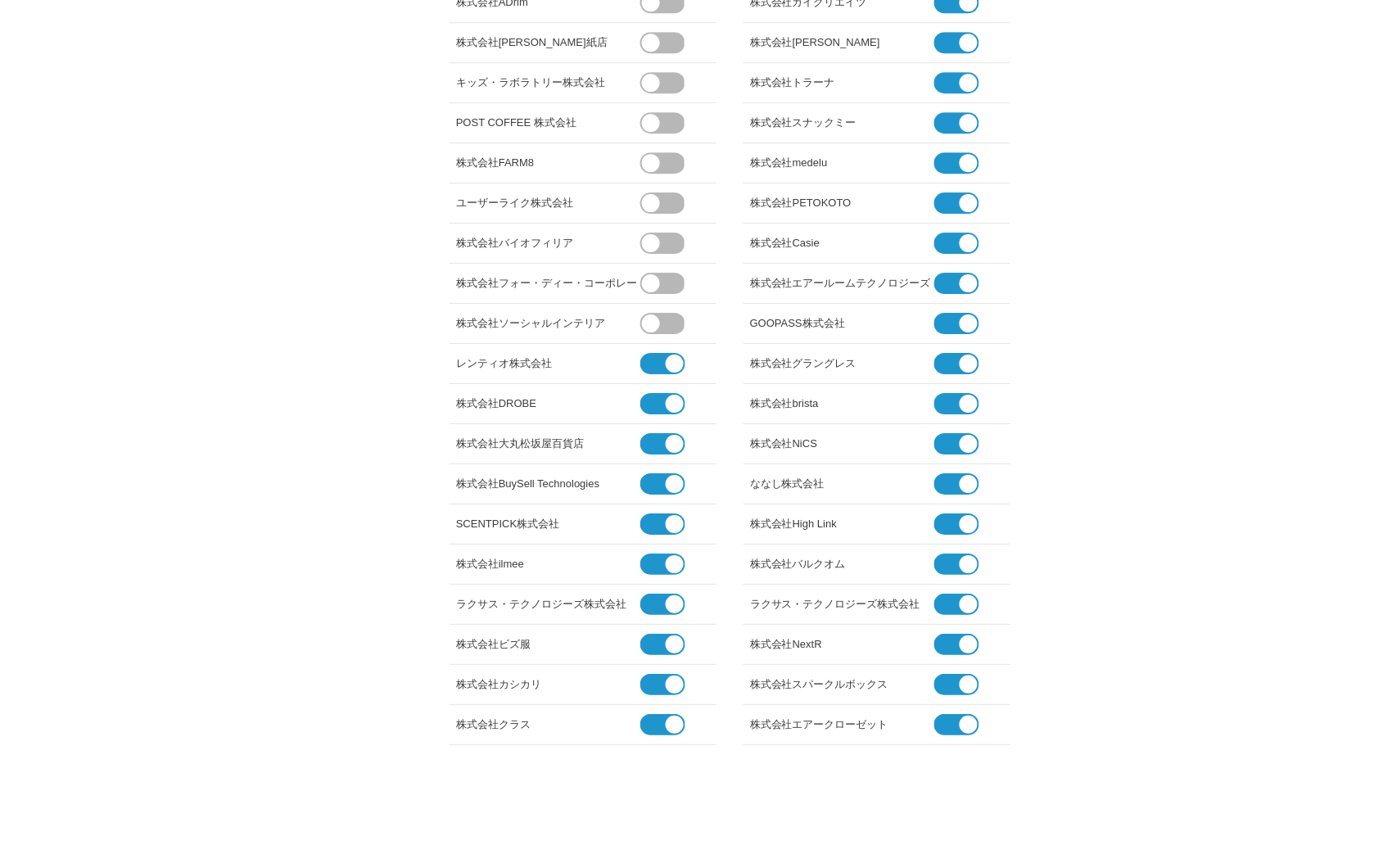
click at [653, 348] on li "レンティオ株式会社" at bounding box center [583, 363] width 267 height 40
click at [656, 371] on span at bounding box center [656, 364] width 31 height 22
click at [0, 0] on input "checkbox" at bounding box center [0, 0] width 0 height 0
click at [666, 402] on span at bounding box center [674, 403] width 18 height 18
click at [0, 0] on input "checkbox" at bounding box center [0, 0] width 0 height 0
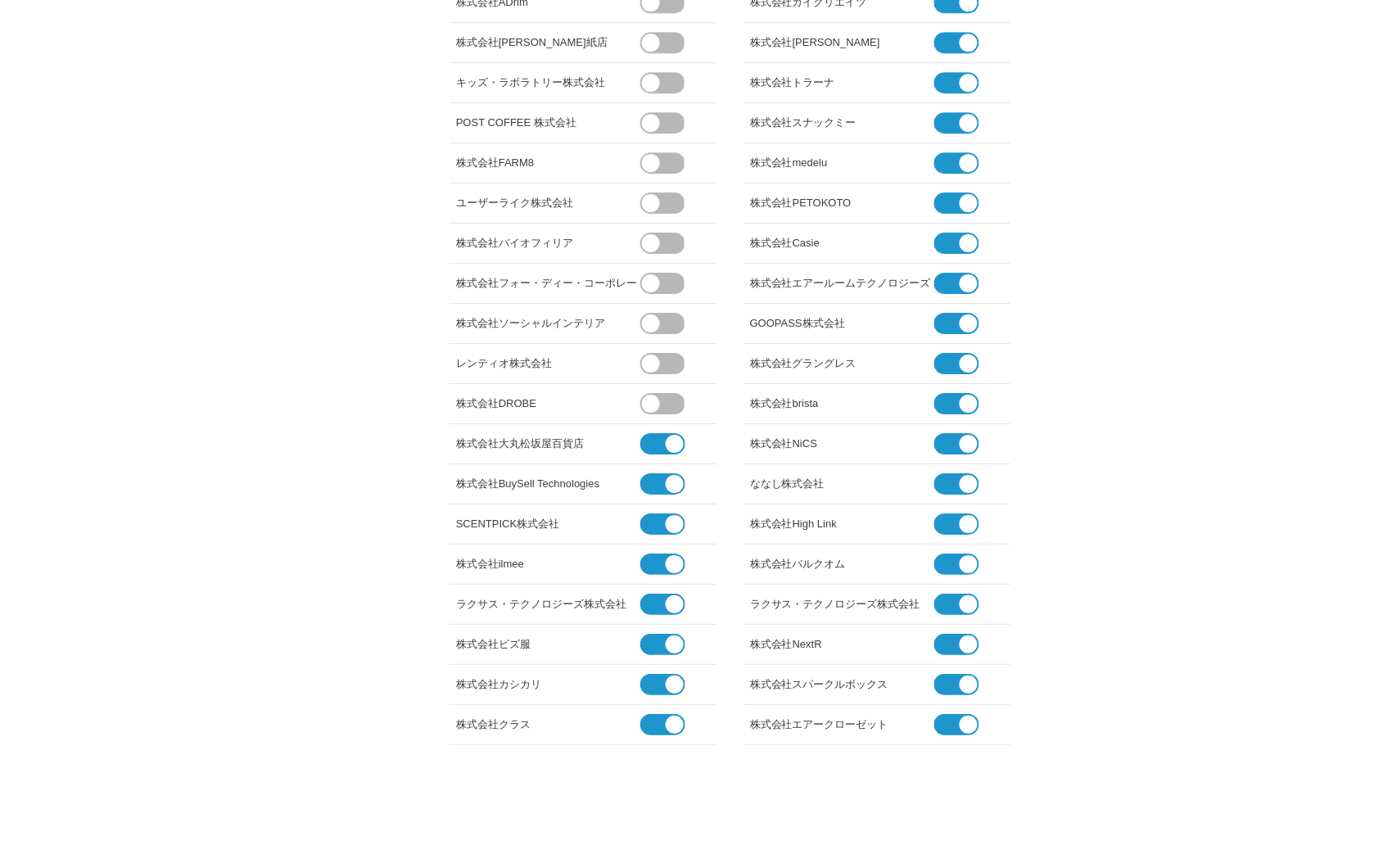
click at [661, 429] on li "株式会社大丸松坂屋百貨店" at bounding box center [583, 444] width 267 height 40
click at [657, 447] on span at bounding box center [656, 444] width 31 height 22
click at [0, 0] on input "checkbox" at bounding box center [0, 0] width 0 height 0
click at [659, 478] on span at bounding box center [656, 484] width 31 height 22
click at [0, 0] on input "checkbox" at bounding box center [0, 0] width 0 height 0
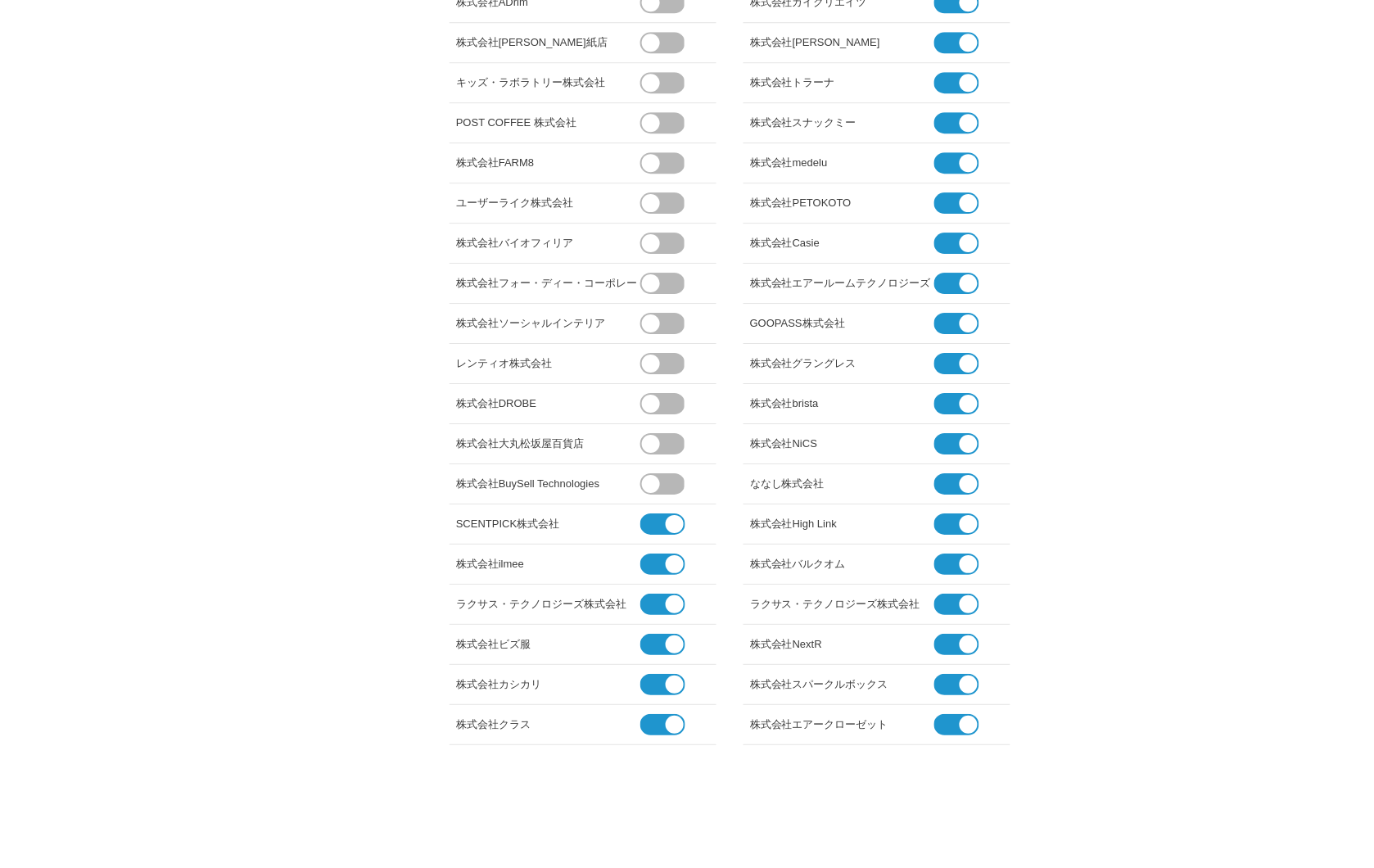
click at [660, 522] on span at bounding box center [656, 525] width 31 height 22
click at [0, 0] on input "checkbox" at bounding box center [0, 0] width 0 height 0
click at [660, 557] on span at bounding box center [656, 564] width 31 height 22
click at [0, 0] on input "checkbox" at bounding box center [0, 0] width 0 height 0
click at [659, 614] on span at bounding box center [656, 604] width 31 height 22
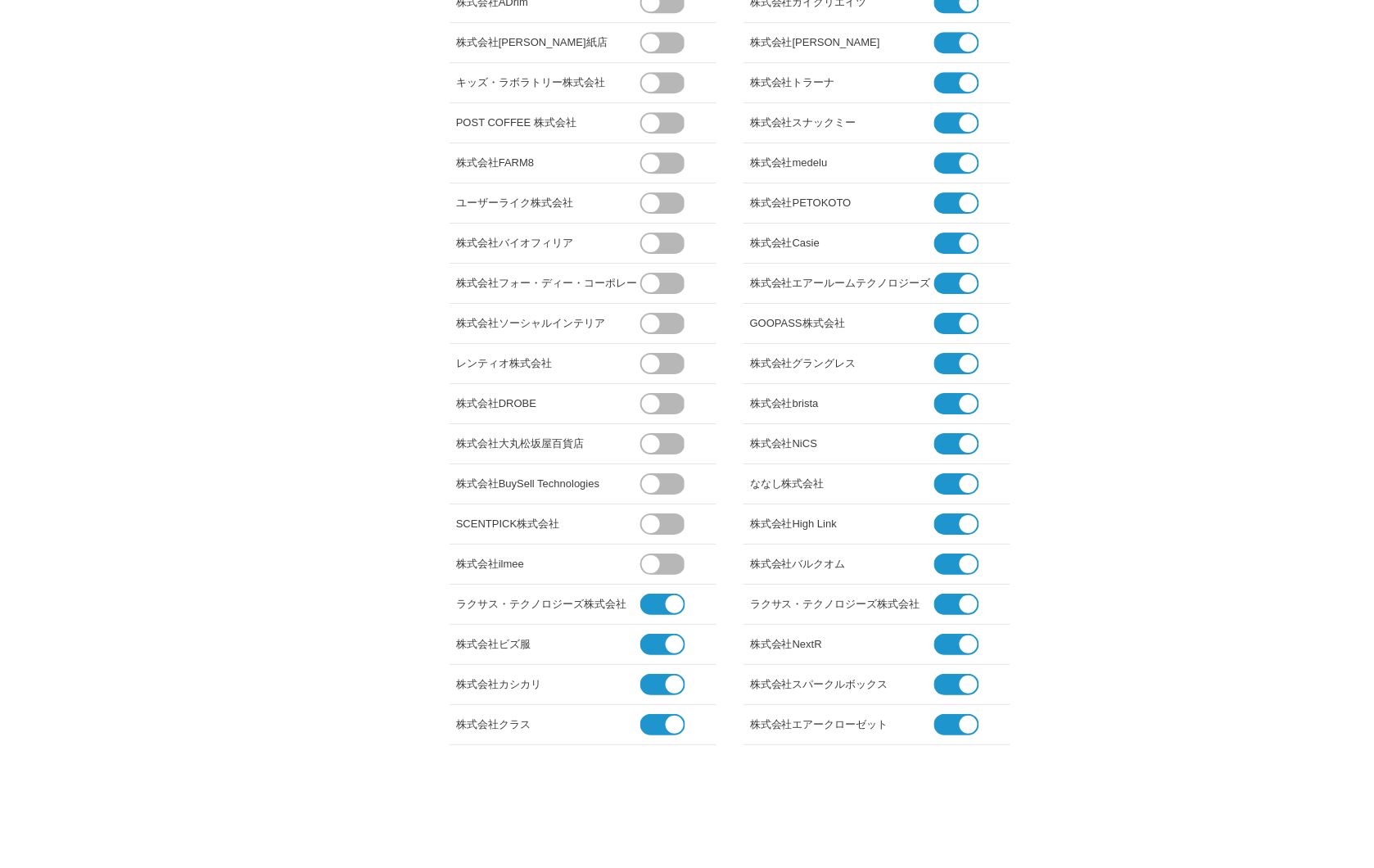
click at [0, 0] on input "checkbox" at bounding box center [0, 0] width 0 height 0
click at [659, 637] on span at bounding box center [656, 645] width 31 height 22
click at [0, 0] on input "checkbox" at bounding box center [0, 0] width 0 height 0
click at [667, 672] on li "株式会社カシカリ" at bounding box center [583, 685] width 267 height 40
click at [673, 696] on li "株式会社カシカリ" at bounding box center [583, 685] width 267 height 40
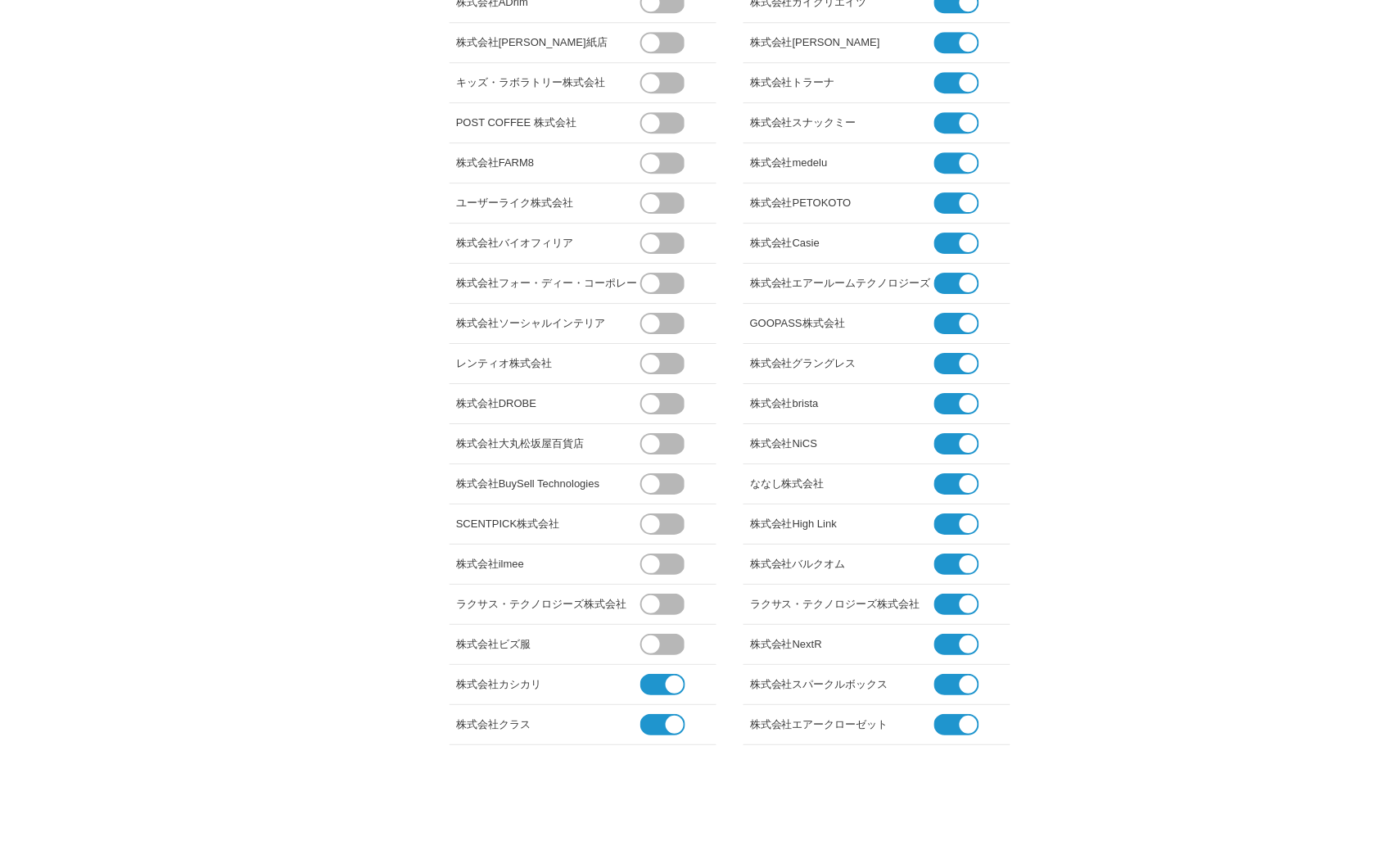
click at [660, 694] on li "株式会社カシカリ" at bounding box center [583, 685] width 267 height 40
drag, startPoint x: 660, startPoint y: 694, endPoint x: 660, endPoint y: 718, distance: 24.0
click at [660, 718] on span at bounding box center [656, 724] width 31 height 22
click at [0, 0] on input "checkbox" at bounding box center [0, 0] width 0 height 0
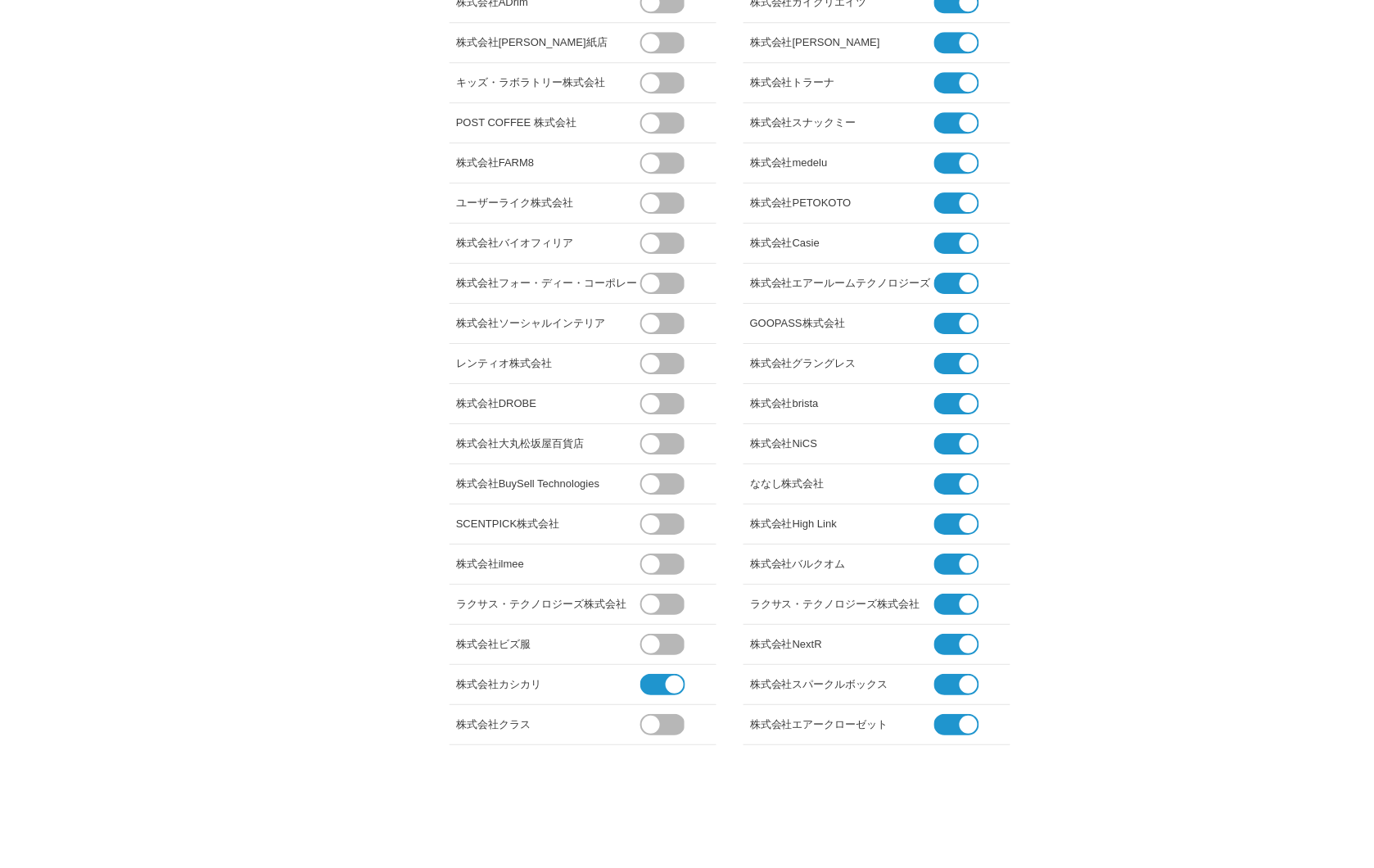
click at [660, 699] on li "株式会社カシカリ" at bounding box center [583, 685] width 267 height 40
click at [659, 682] on span at bounding box center [656, 685] width 31 height 22
click at [0, 0] on input "checkbox" at bounding box center [0, 0] width 0 height 0
click at [956, 688] on span at bounding box center [950, 685] width 31 height 22
click at [0, 0] on input "checkbox" at bounding box center [0, 0] width 0 height 0
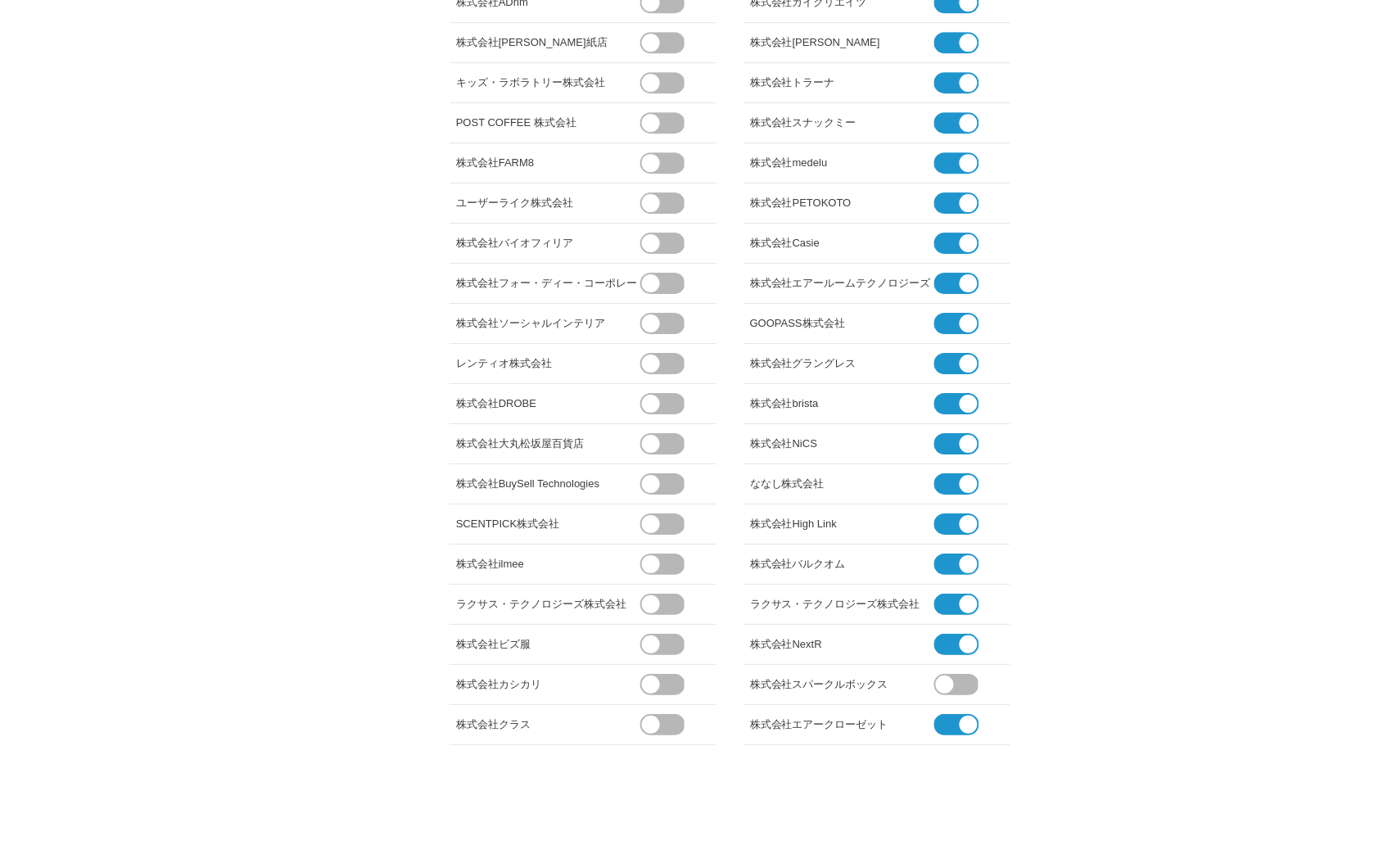
click at [953, 651] on li "株式会社NextR" at bounding box center [876, 645] width 267 height 40
click at [953, 641] on span at bounding box center [950, 645] width 31 height 22
click at [0, 0] on input "checkbox" at bounding box center [0, 0] width 0 height 0
click at [952, 610] on span at bounding box center [950, 604] width 31 height 22
click at [0, 0] on input "checkbox" at bounding box center [0, 0] width 0 height 0
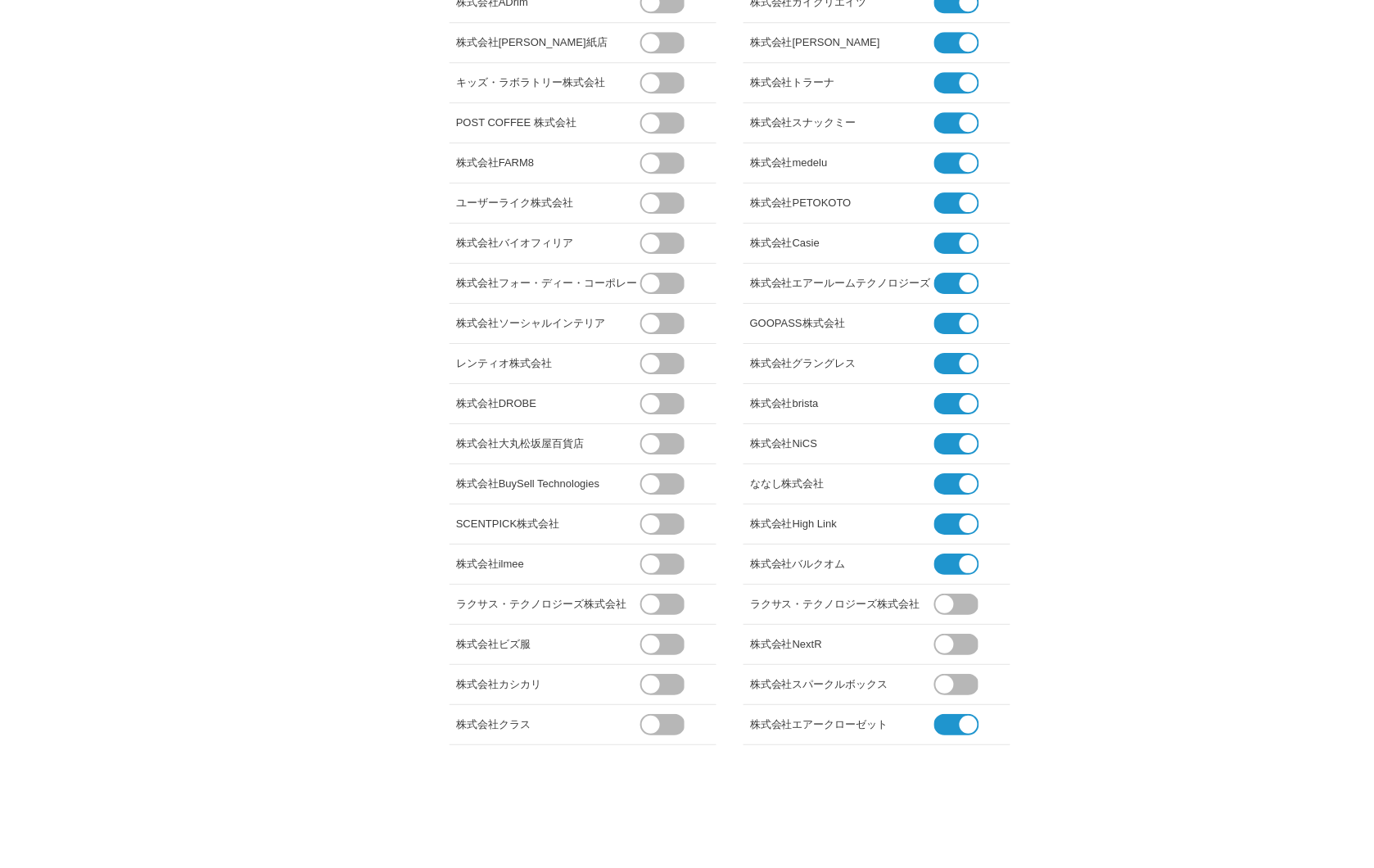
drag, startPoint x: 954, startPoint y: 562, endPoint x: 952, endPoint y: 551, distance: 11.2
click at [954, 561] on span at bounding box center [950, 564] width 31 height 22
click at [0, 0] on input "checkbox" at bounding box center [0, 0] width 0 height 0
click at [952, 522] on span at bounding box center [950, 525] width 31 height 22
click at [0, 0] on input "checkbox" at bounding box center [0, 0] width 0 height 0
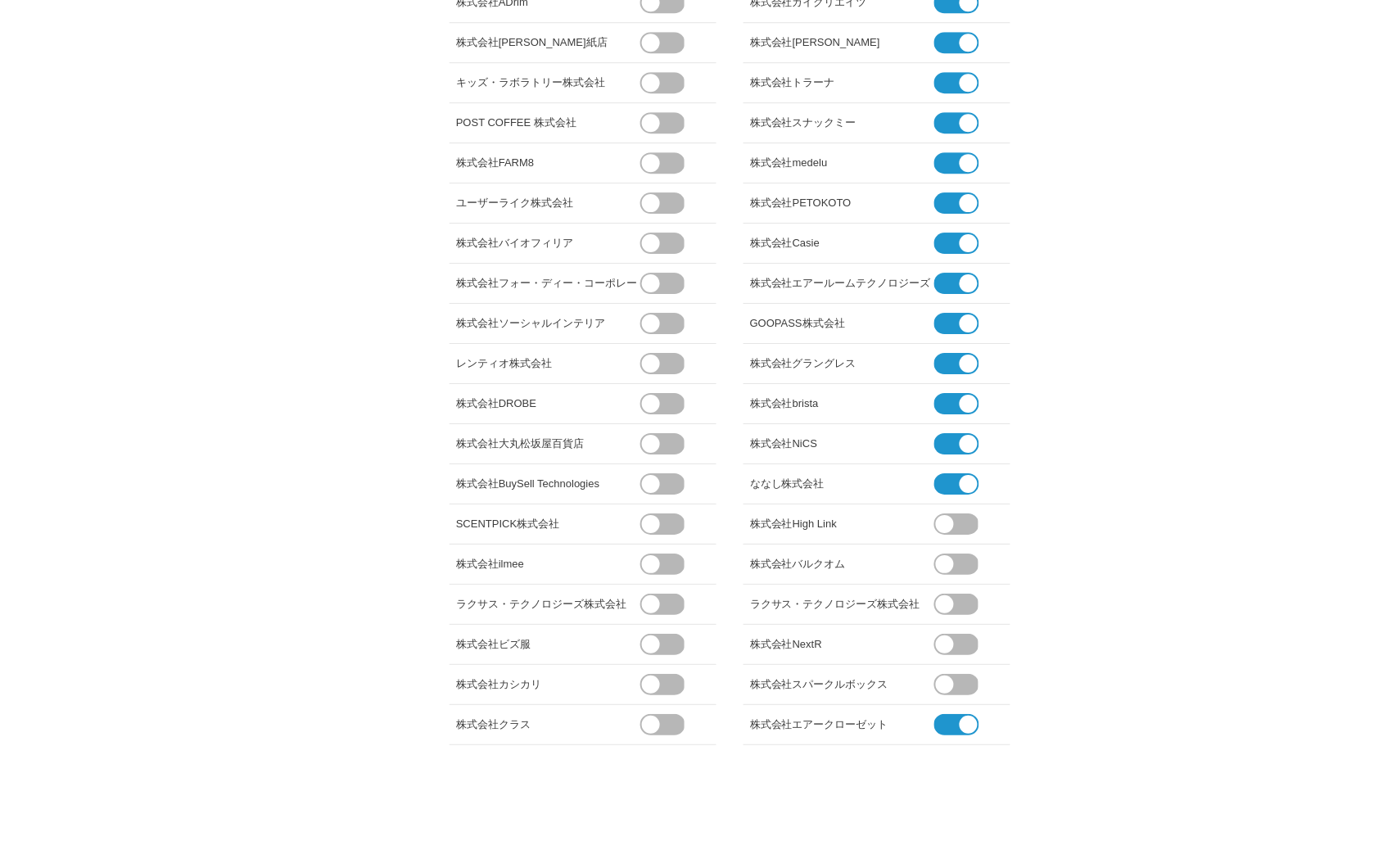
click at [954, 473] on span at bounding box center [950, 484] width 31 height 22
click at [0, 0] on input "checkbox" at bounding box center [0, 0] width 0 height 0
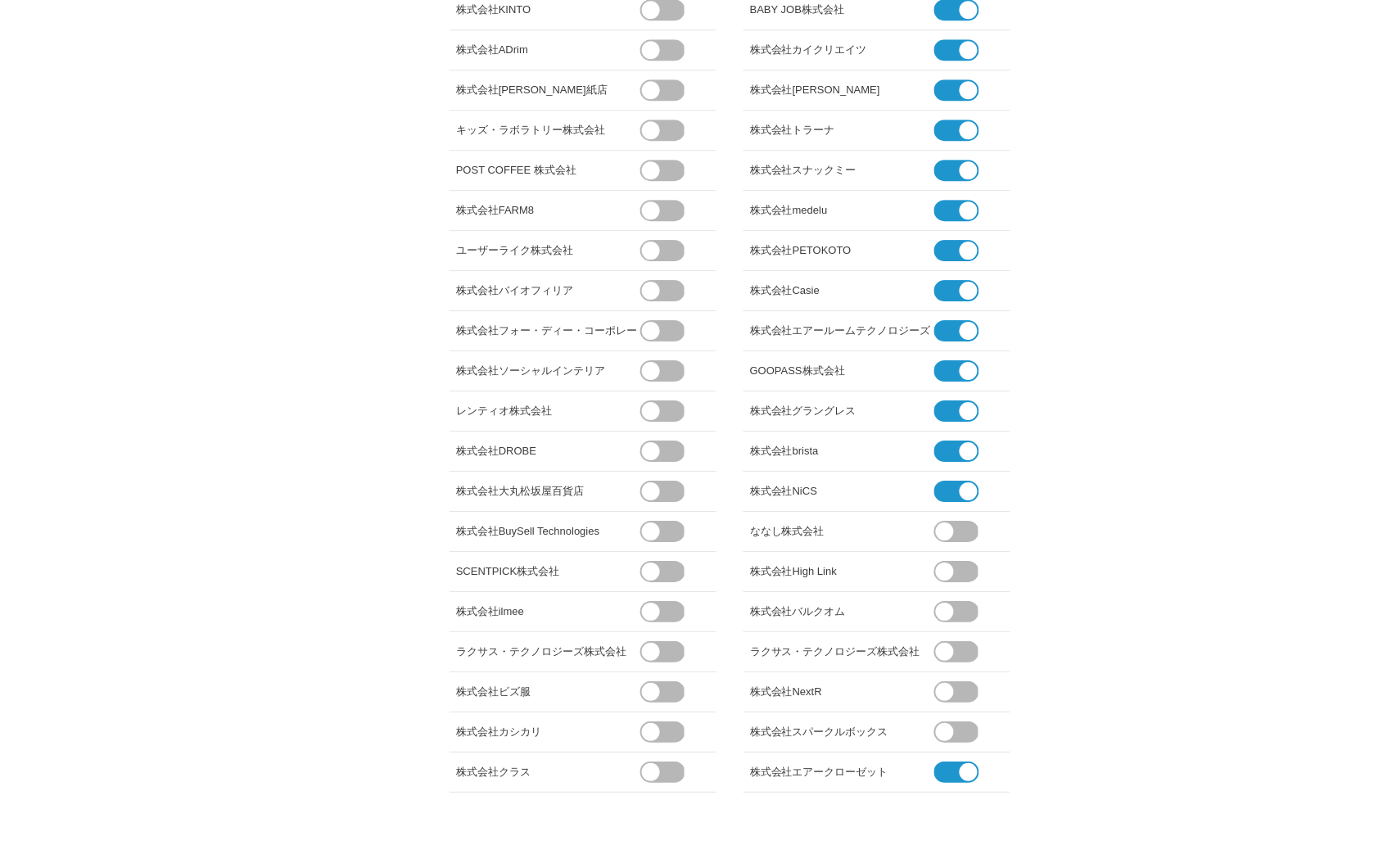
scroll to position [1089, 0]
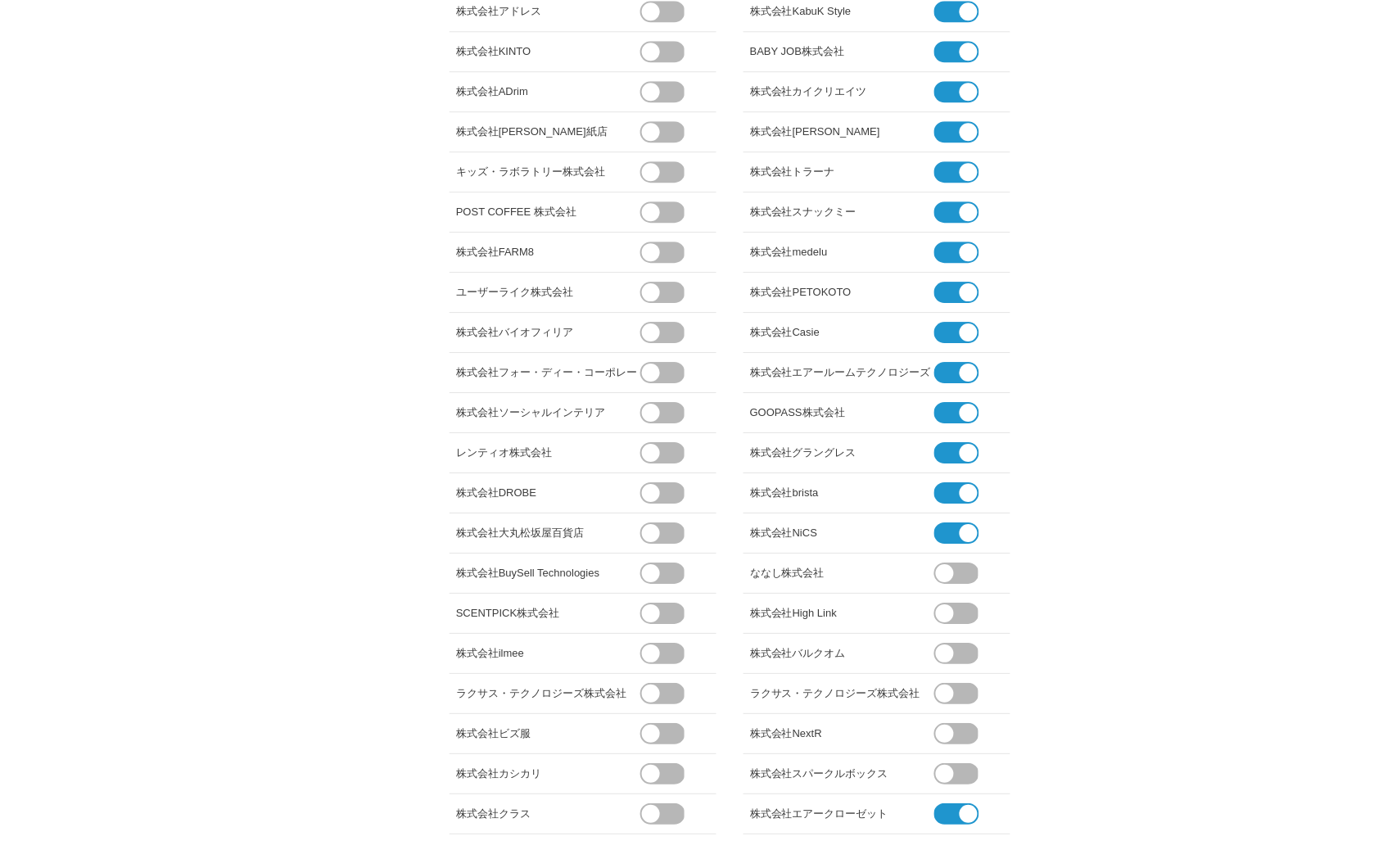
click at [948, 533] on span at bounding box center [950, 533] width 31 height 22
click at [0, 0] on input "checkbox" at bounding box center [0, 0] width 0 height 0
click at [959, 485] on span at bounding box center [950, 493] width 31 height 22
click at [0, 0] on input "checkbox" at bounding box center [0, 0] width 0 height 0
click at [954, 454] on span at bounding box center [950, 453] width 31 height 22
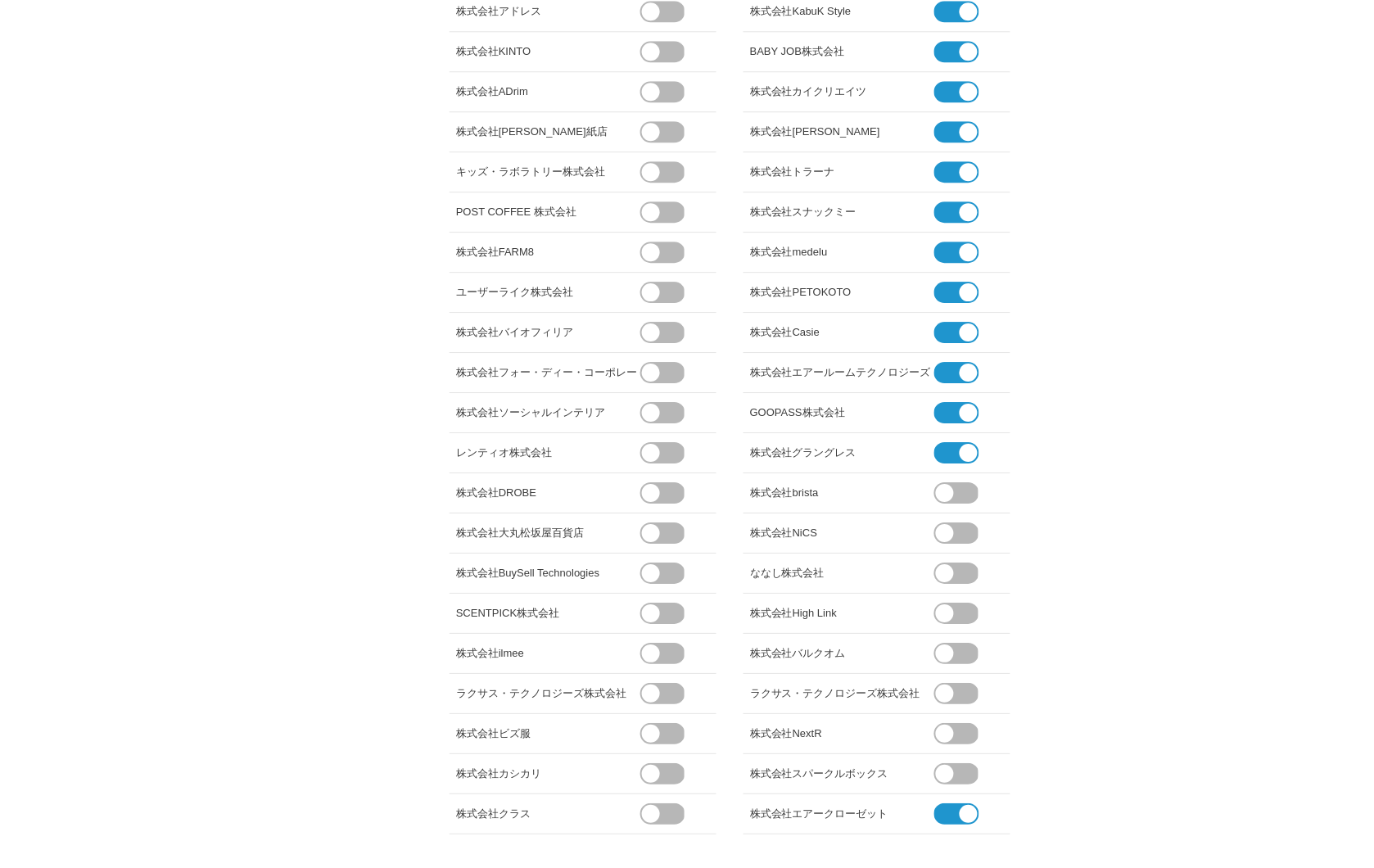
click at [0, 0] on input "checkbox" at bounding box center [0, 0] width 0 height 0
click at [957, 416] on span at bounding box center [950, 412] width 31 height 22
click at [0, 0] on input "checkbox" at bounding box center [0, 0] width 0 height 0
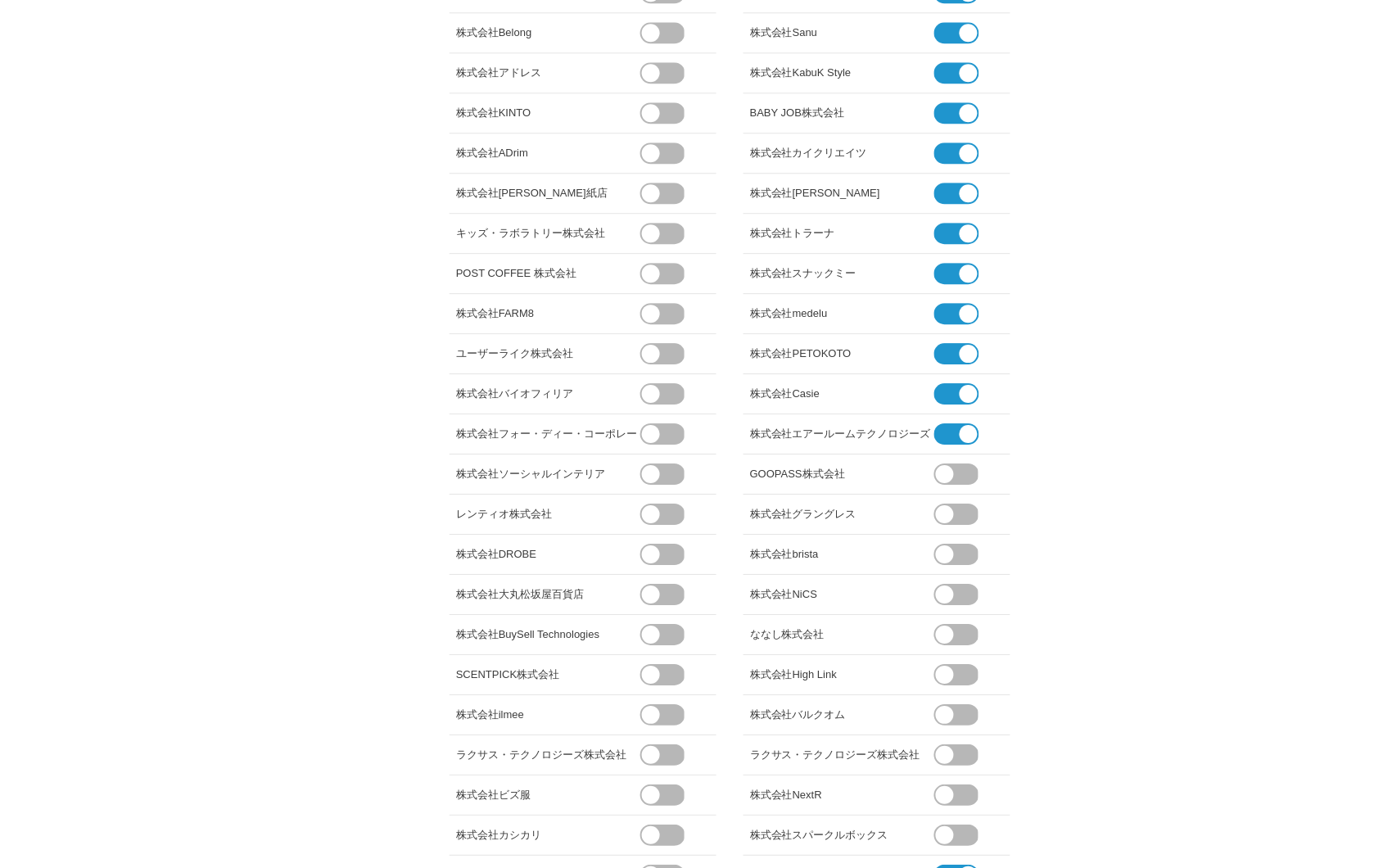
scroll to position [907, 0]
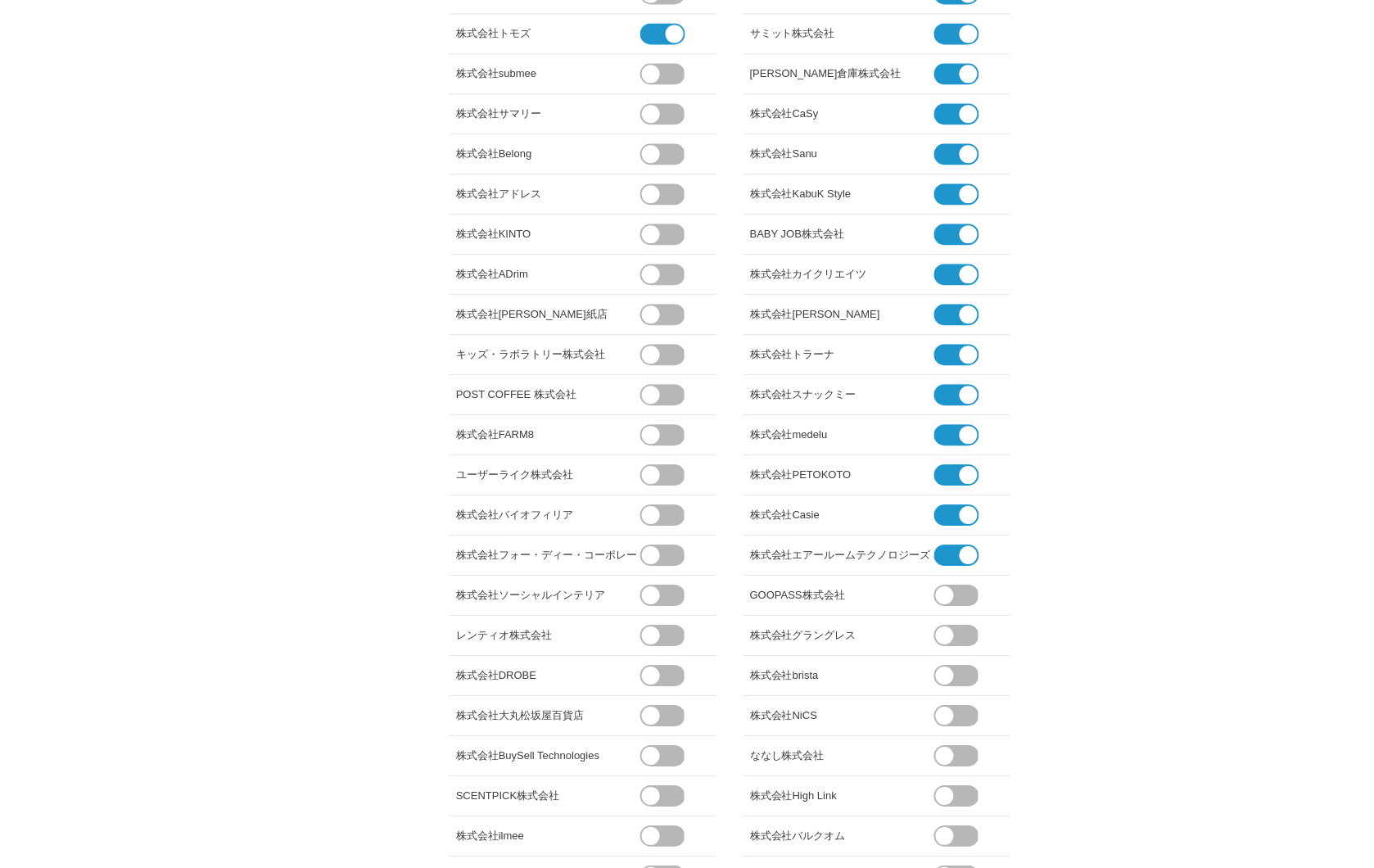
drag, startPoint x: 952, startPoint y: 558, endPoint x: 952, endPoint y: 546, distance: 12.0
click at [952, 554] on span at bounding box center [950, 555] width 31 height 22
click at [0, 0] on input "checkbox" at bounding box center [0, 0] width 0 height 0
click at [951, 517] on span at bounding box center [950, 515] width 31 height 22
click at [0, 0] on input "checkbox" at bounding box center [0, 0] width 0 height 0
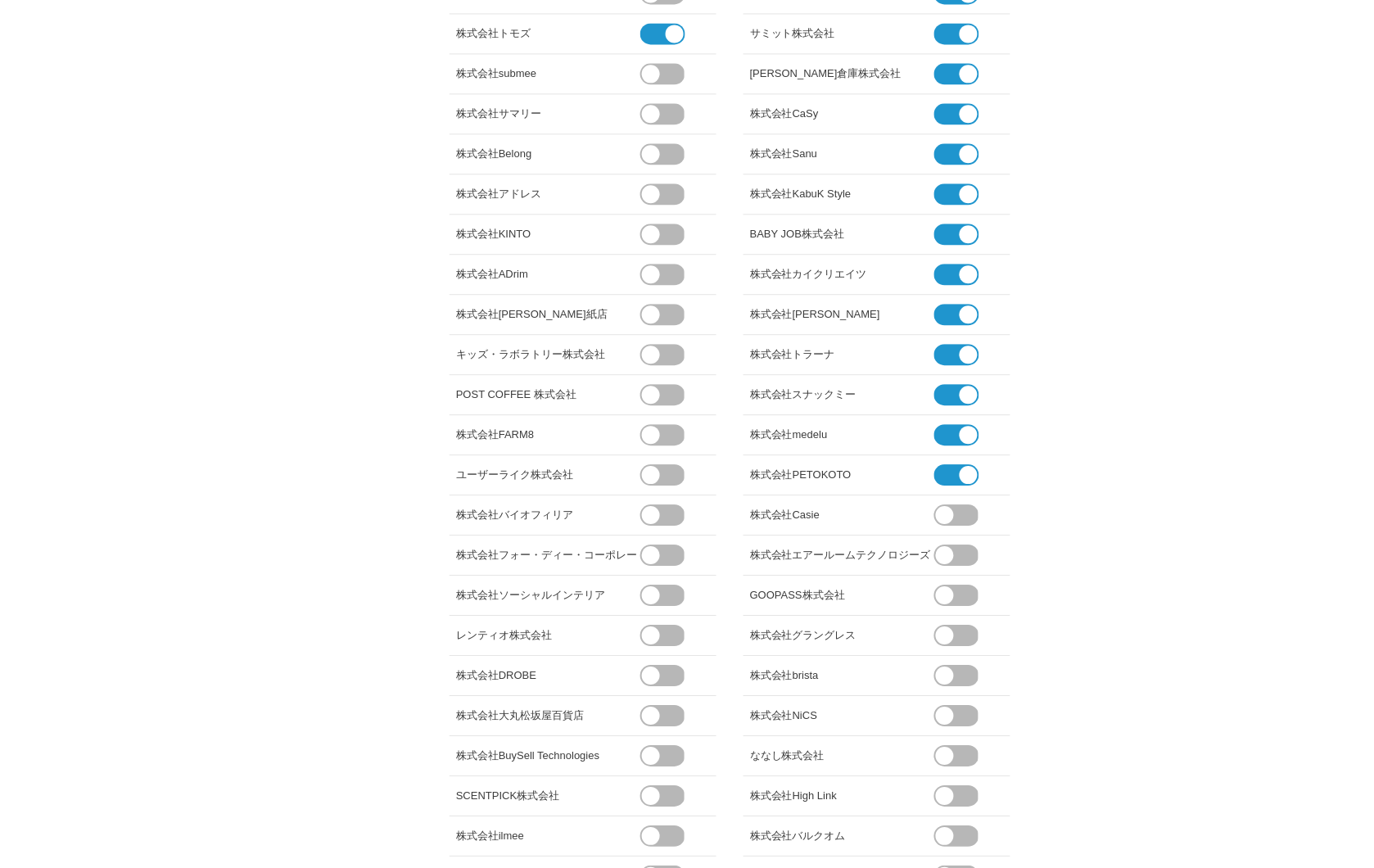
scroll to position [725, 0]
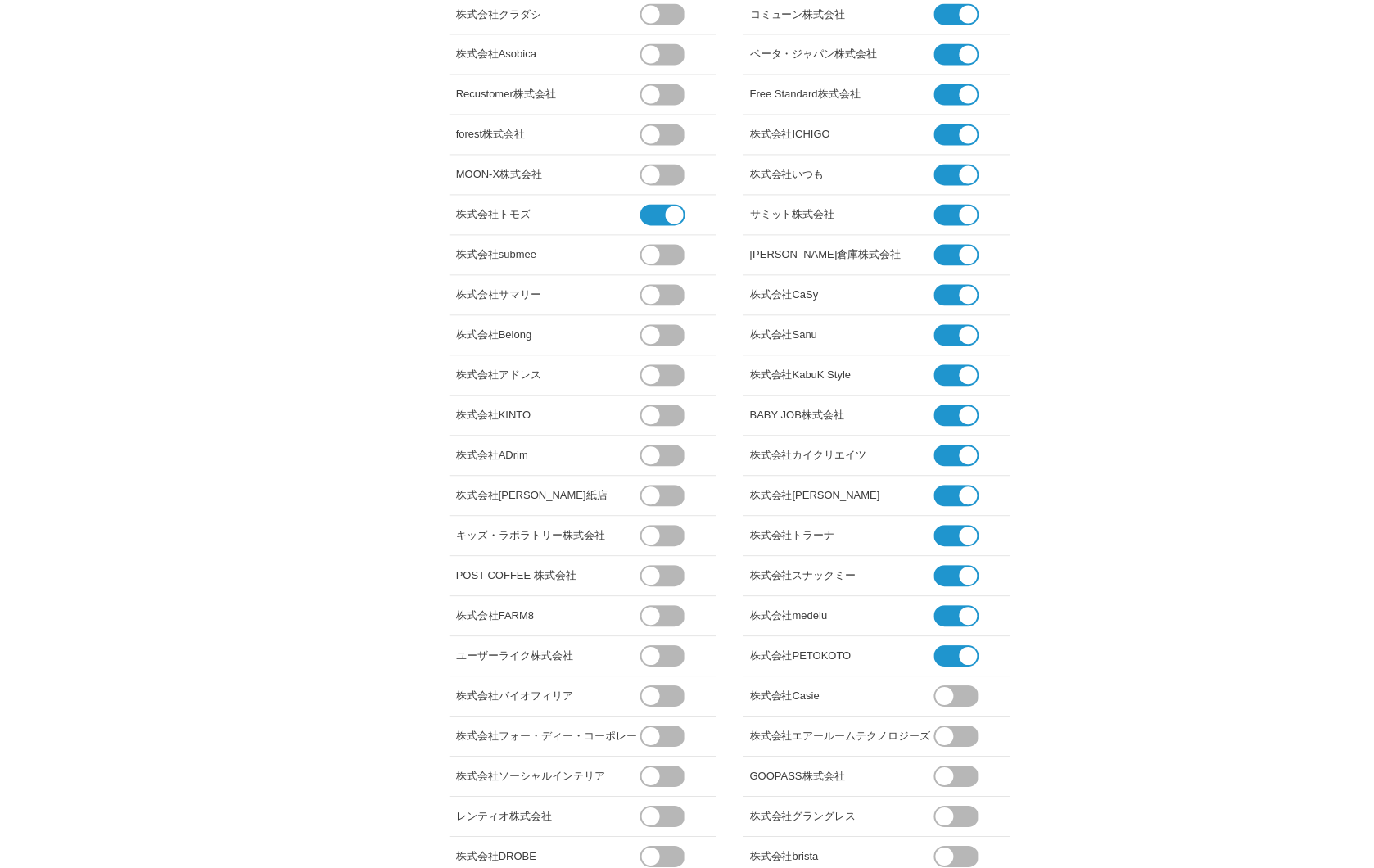
drag, startPoint x: 954, startPoint y: 652, endPoint x: 954, endPoint y: 640, distance: 12.0
click at [954, 650] on span at bounding box center [950, 656] width 31 height 22
click at [0, 0] on input "checkbox" at bounding box center [0, 0] width 0 height 0
click at [955, 610] on span at bounding box center [950, 617] width 31 height 22
click at [0, 0] on input "checkbox" at bounding box center [0, 0] width 0 height 0
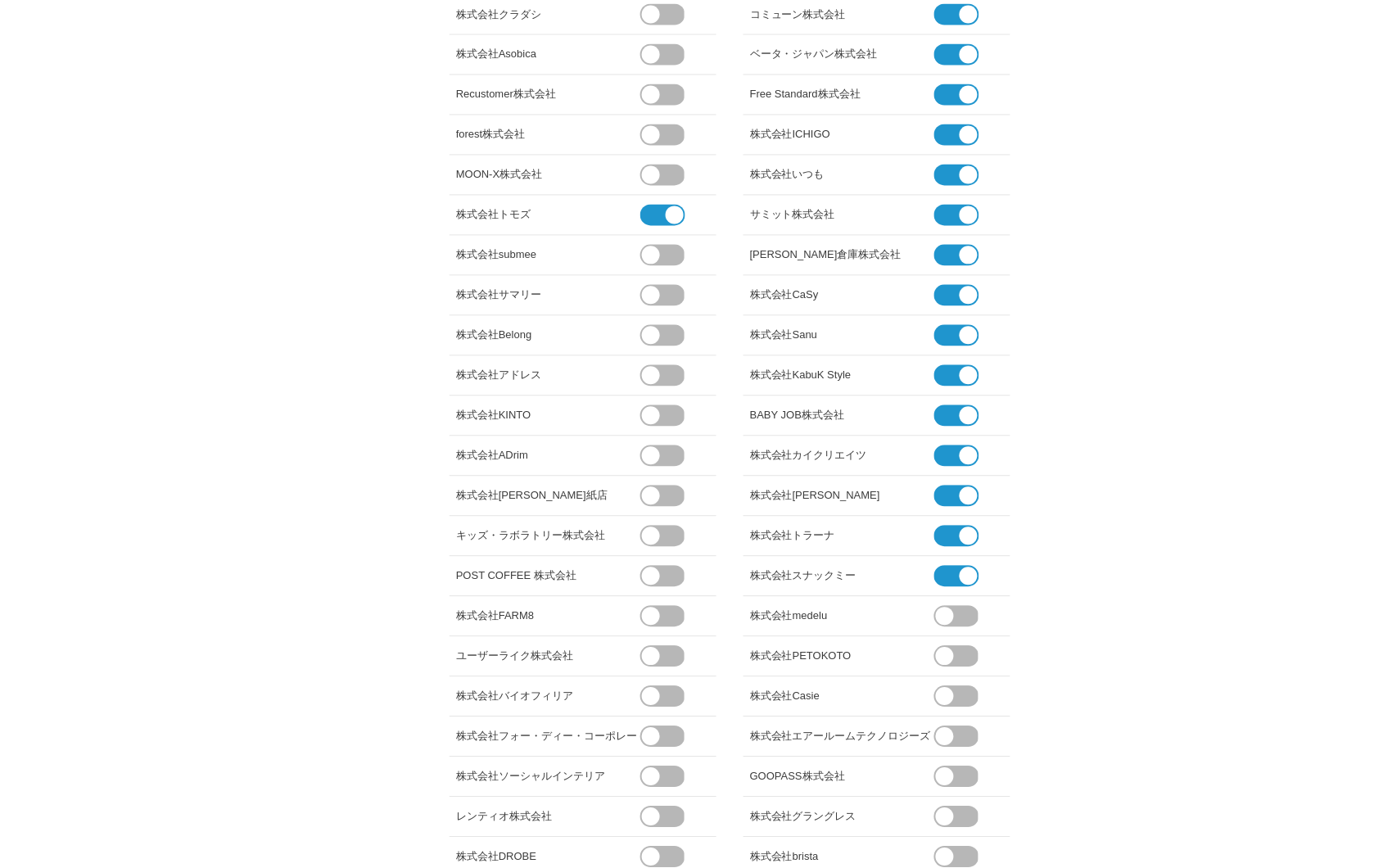
click at [955, 577] on span at bounding box center [950, 577] width 31 height 22
click at [0, 0] on input "checkbox" at bounding box center [0, 0] width 0 height 0
click at [943, 534] on span at bounding box center [950, 536] width 31 height 22
click at [0, 0] on input "checkbox" at bounding box center [0, 0] width 0 height 0
click at [939, 501] on span at bounding box center [950, 496] width 31 height 22
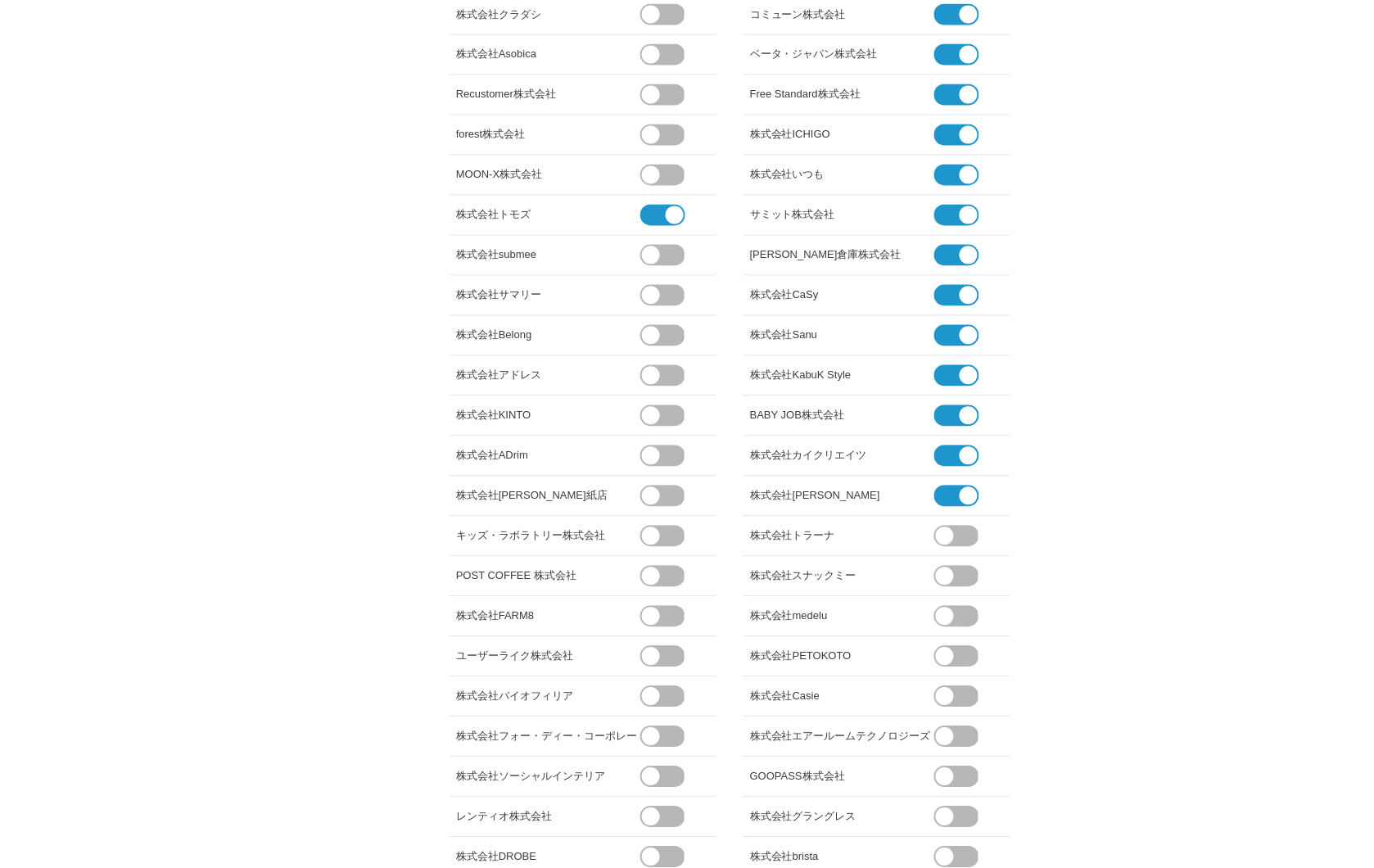
click at [0, 0] on input "checkbox" at bounding box center [0, 0] width 0 height 0
click at [952, 535] on span at bounding box center [945, 536] width 18 height 18
click at [0, 0] on input "checkbox" at bounding box center [0, 0] width 0 height 0
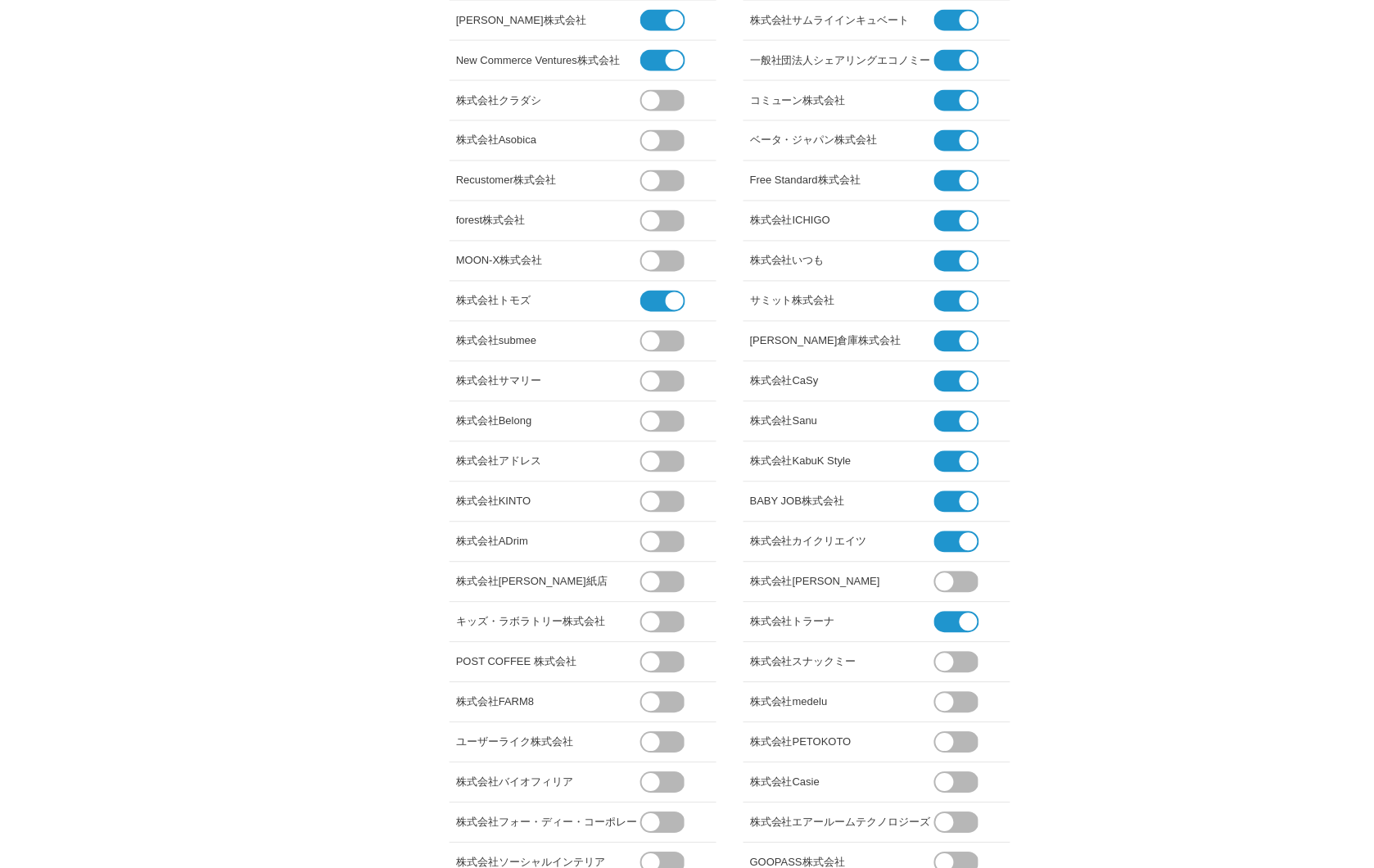
scroll to position [635, 0]
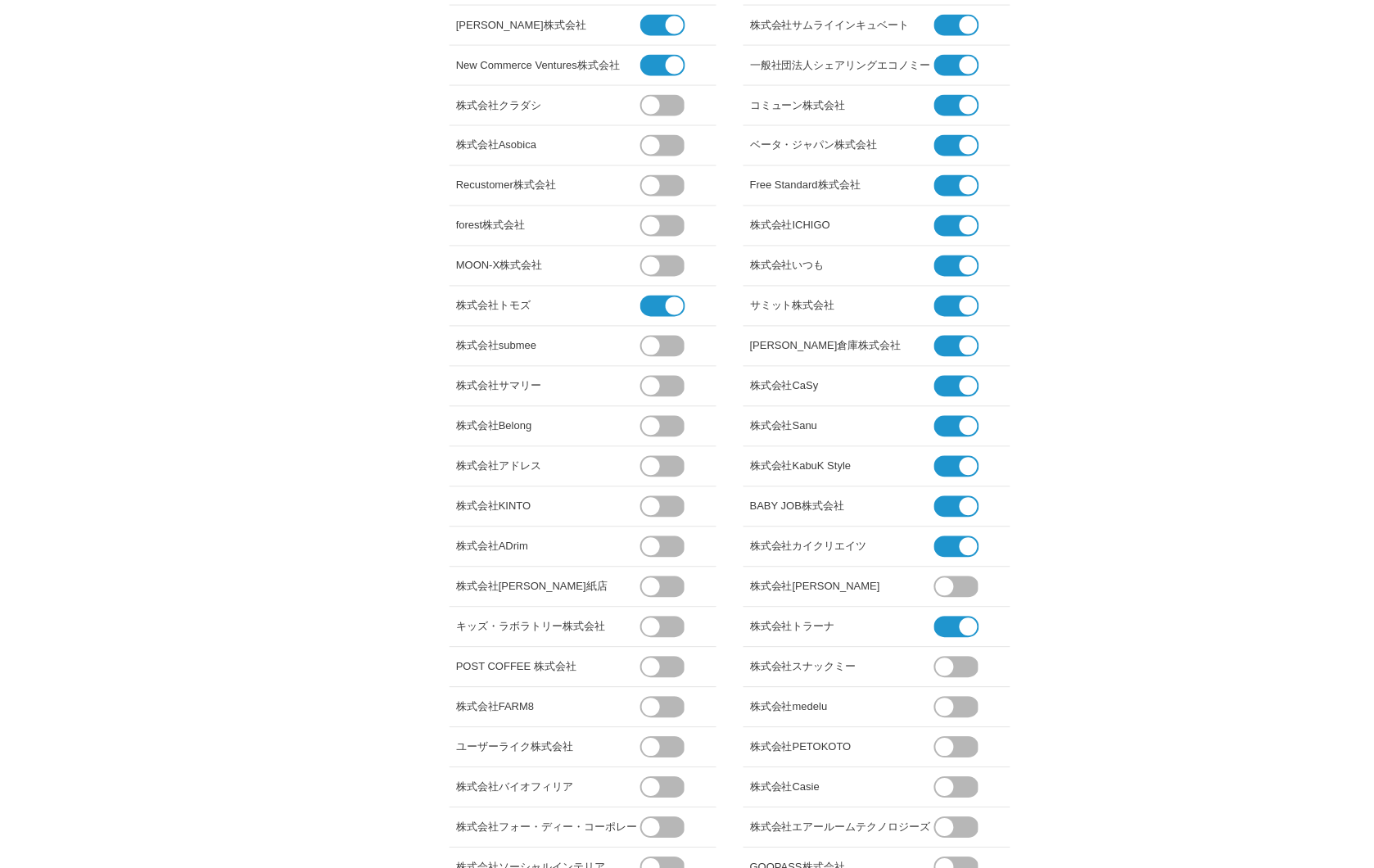
click at [959, 552] on span at bounding box center [950, 547] width 31 height 22
click at [0, 0] on input "checkbox" at bounding box center [0, 0] width 0 height 0
click at [958, 514] on span at bounding box center [950, 507] width 31 height 22
click at [0, 0] on input "checkbox" at bounding box center [0, 0] width 0 height 0
click at [961, 473] on span at bounding box center [950, 466] width 31 height 22
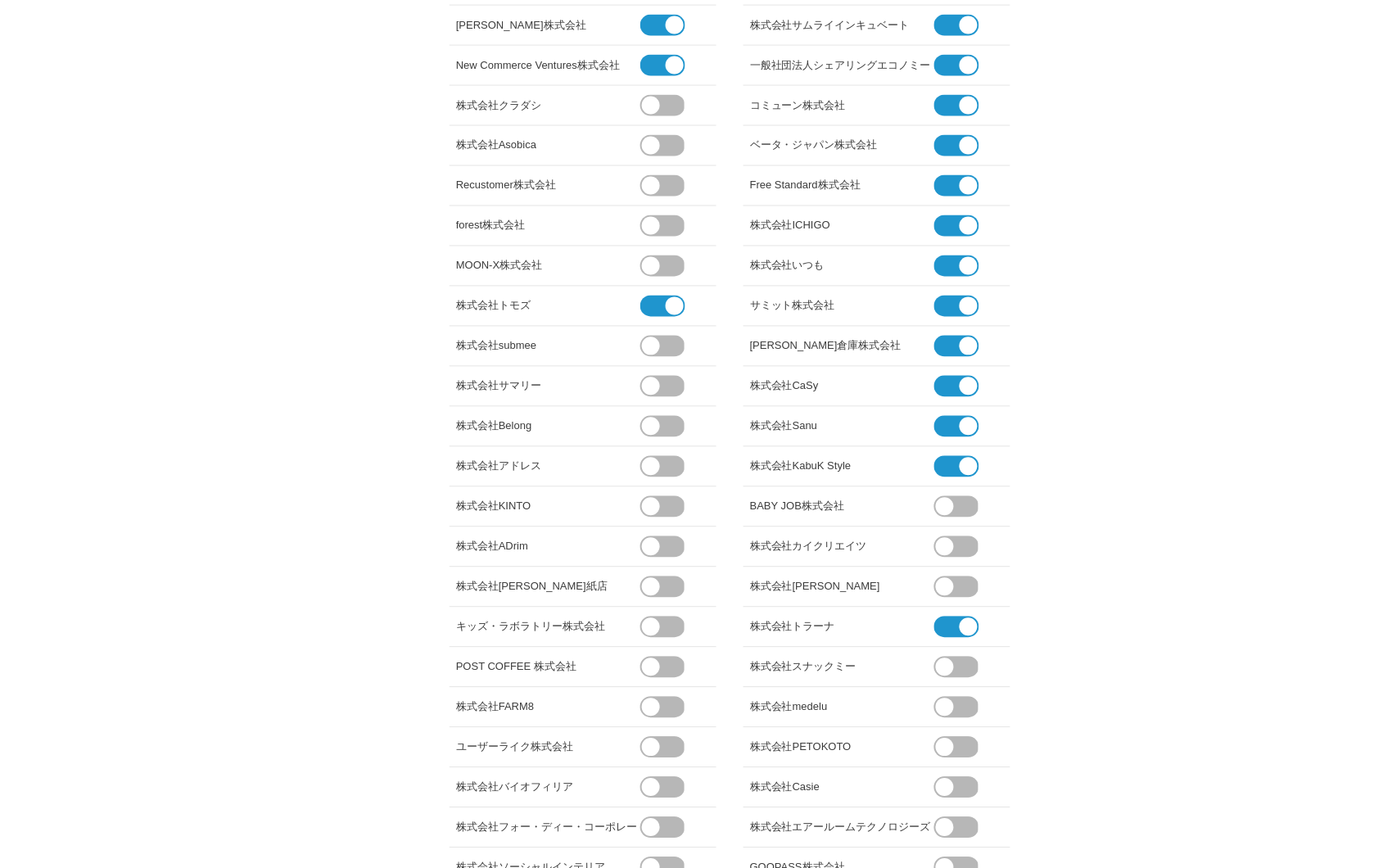
click at [0, 0] on input "checkbox" at bounding box center [0, 0] width 0 height 0
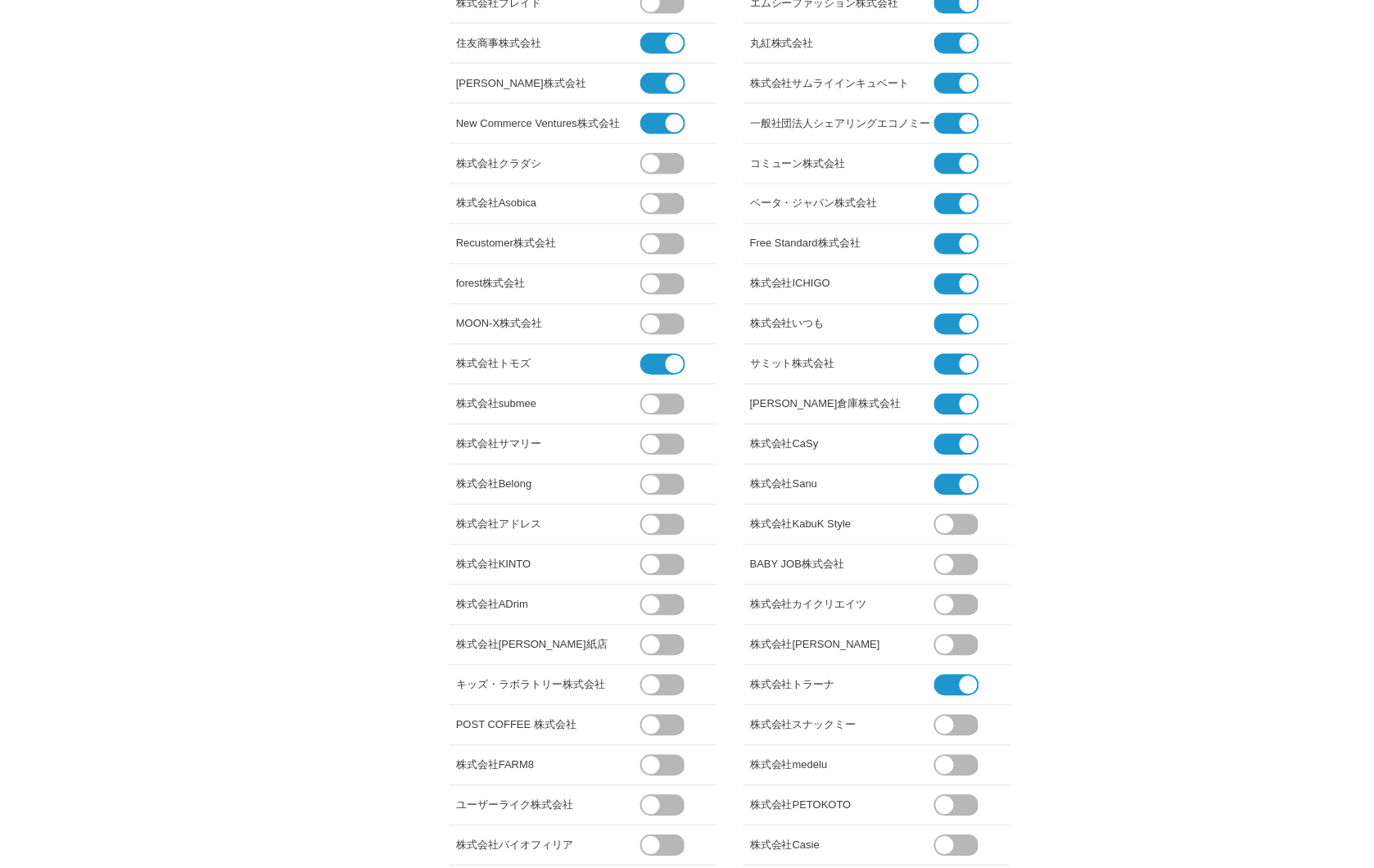
scroll to position [543, 0]
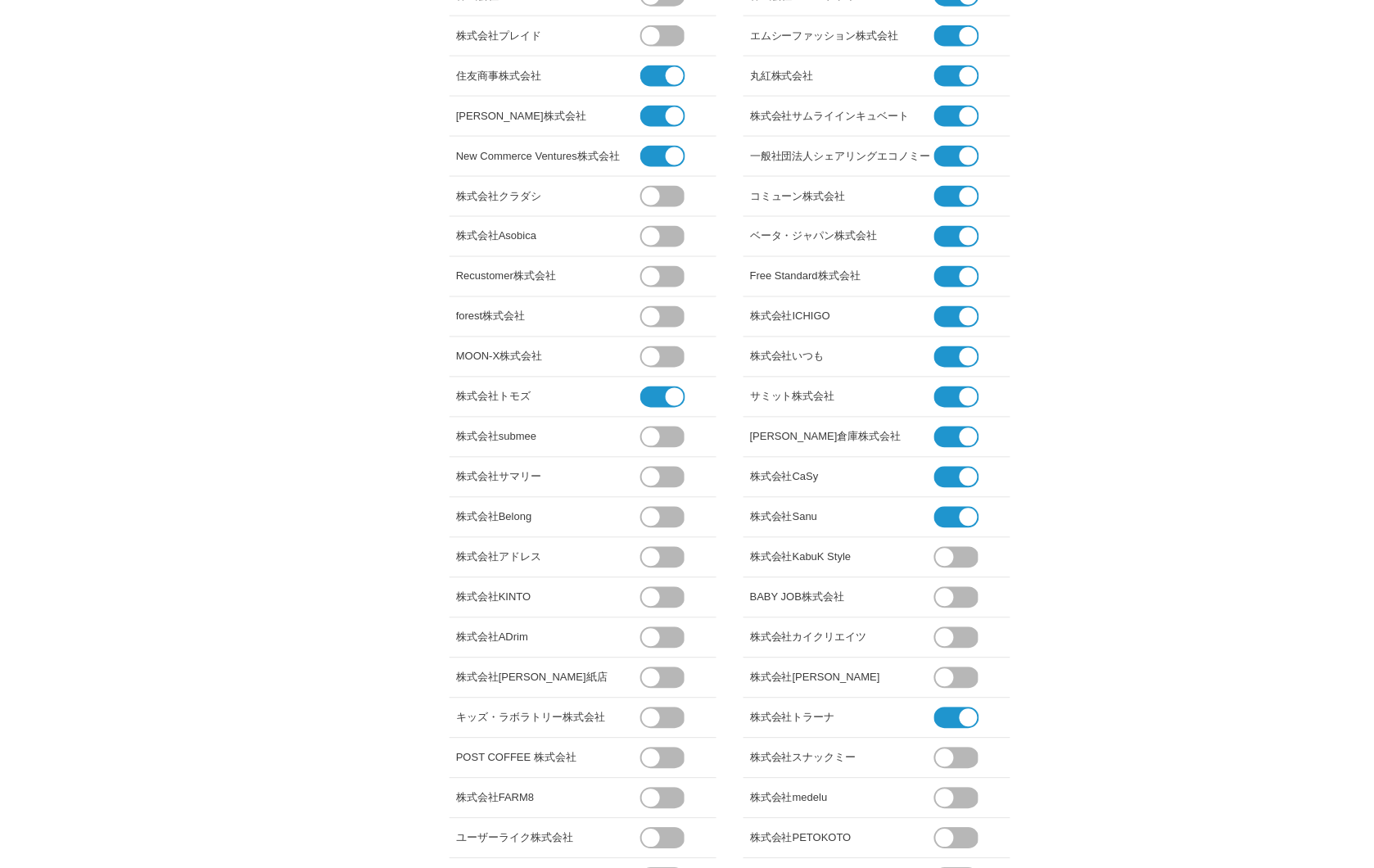
click at [957, 527] on span at bounding box center [950, 518] width 31 height 22
click at [0, 0] on input "checkbox" at bounding box center [0, 0] width 0 height 0
click at [956, 483] on span at bounding box center [950, 477] width 31 height 22
click at [0, 0] on input "checkbox" at bounding box center [0, 0] width 0 height 0
click at [956, 442] on span at bounding box center [950, 437] width 31 height 22
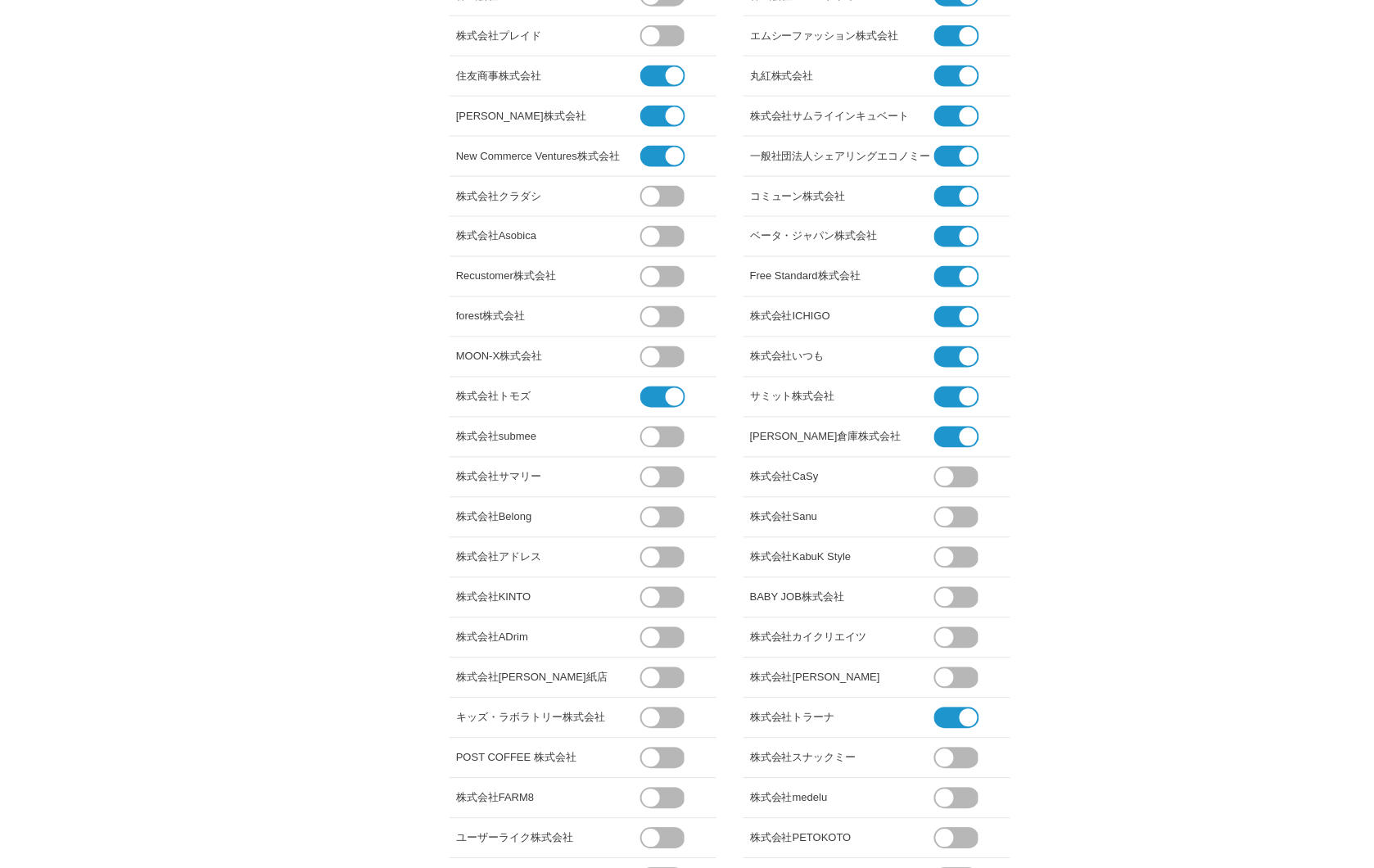
click at [0, 0] on input "checkbox" at bounding box center [0, 0] width 0 height 0
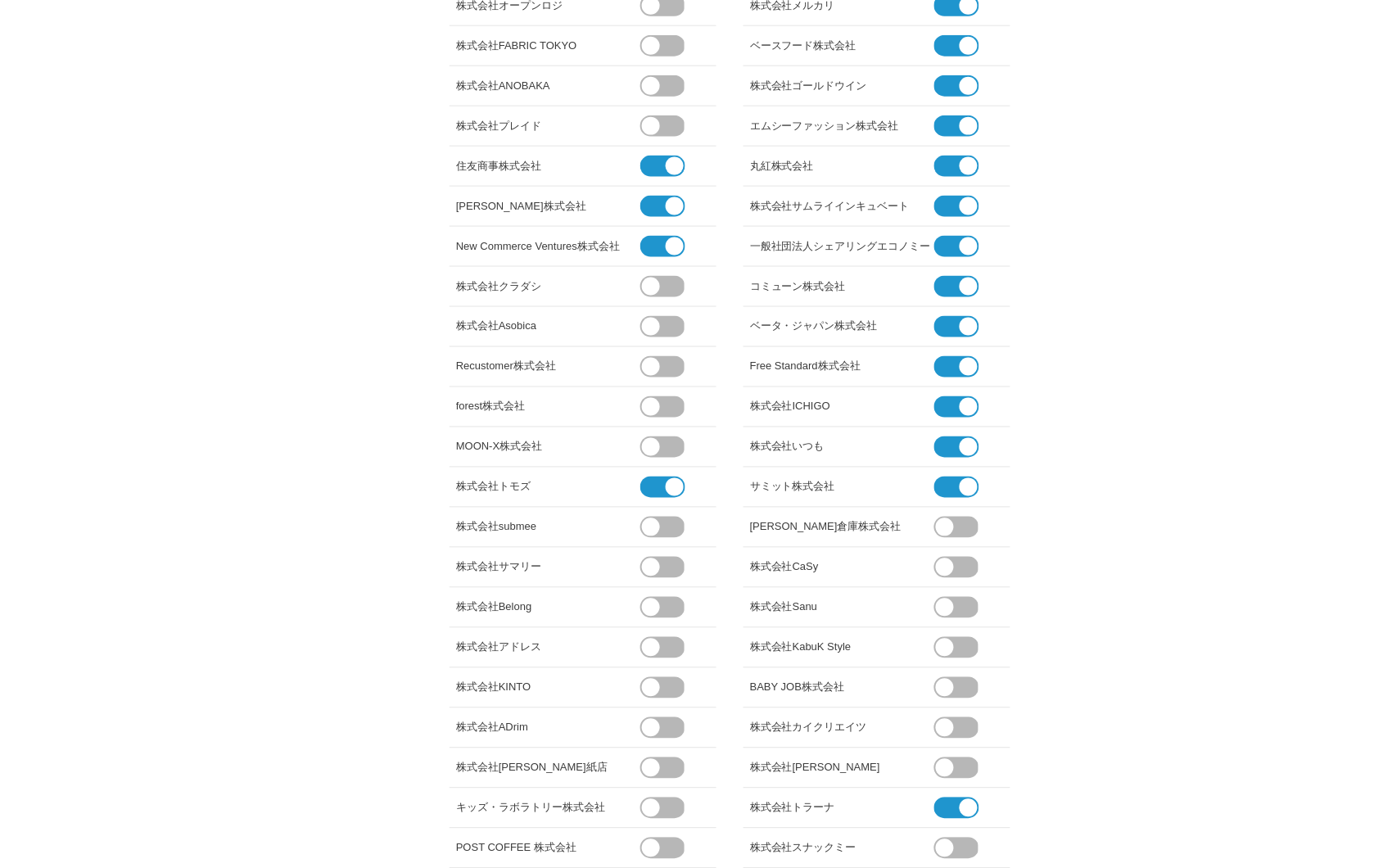
scroll to position [453, 0]
click at [948, 444] on span at bounding box center [950, 448] width 31 height 22
click at [0, 0] on input "checkbox" at bounding box center [0, 0] width 0 height 0
click at [954, 410] on span at bounding box center [950, 407] width 31 height 22
click at [0, 0] on input "checkbox" at bounding box center [0, 0] width 0 height 0
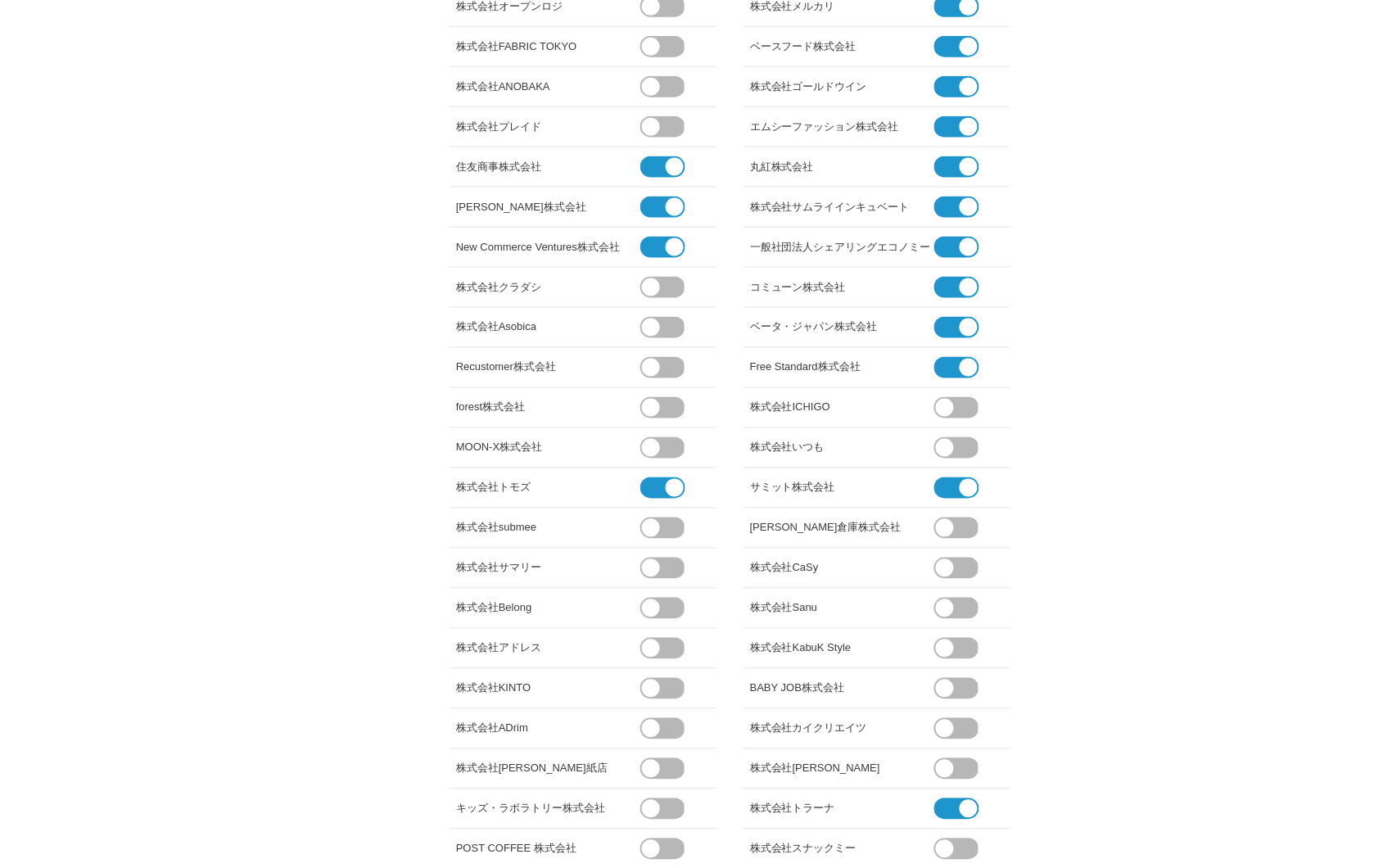
click at [954, 353] on li "Free Standard株式会社" at bounding box center [876, 368] width 267 height 40
click at [954, 363] on span at bounding box center [950, 368] width 31 height 22
click at [0, 0] on input "checkbox" at bounding box center [0, 0] width 0 height 0
click at [961, 309] on li "ベータ・ジャパン株式会社" at bounding box center [876, 328] width 267 height 40
click at [675, 406] on span at bounding box center [650, 409] width 68 height 27
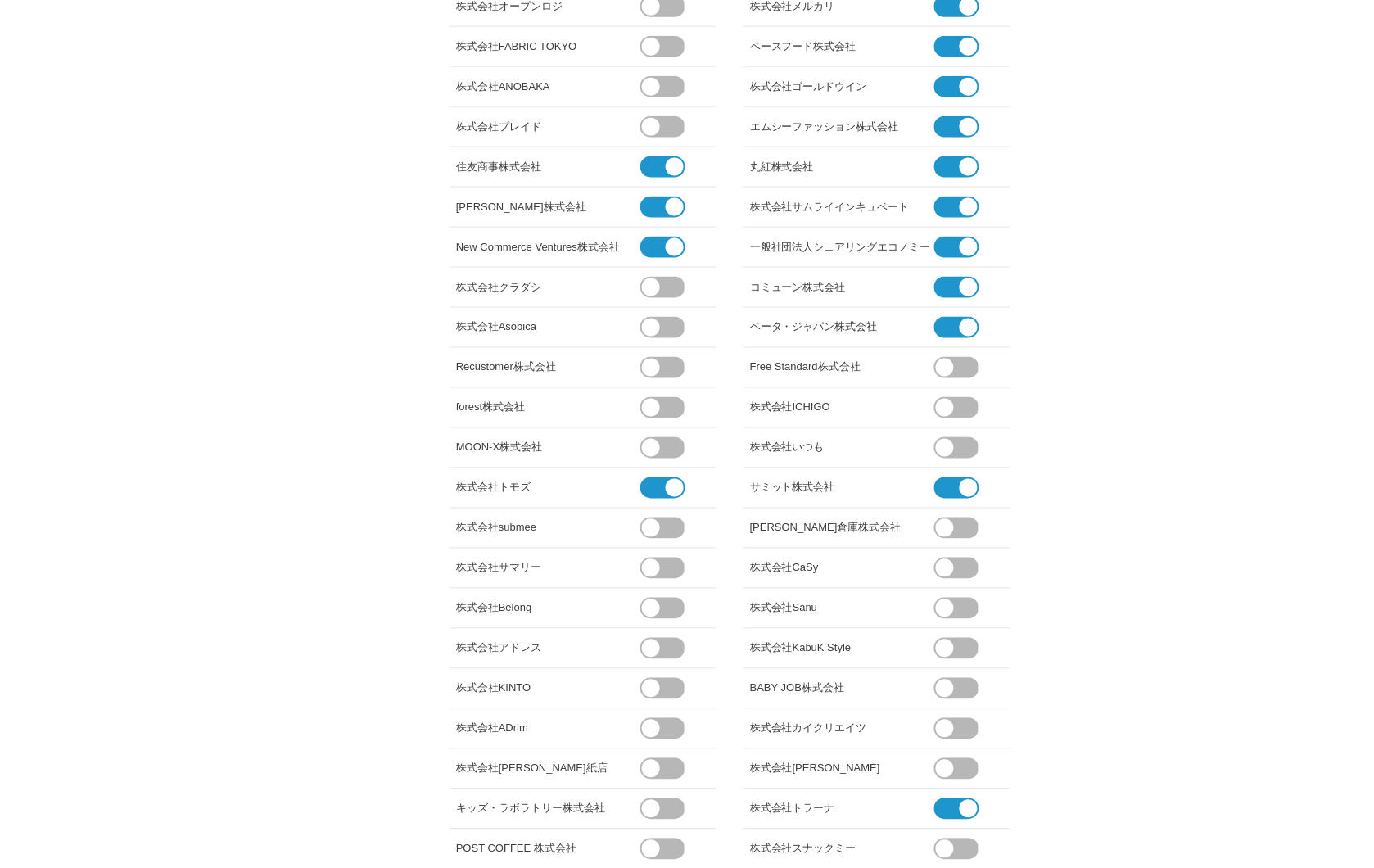
click at [0, 0] on input "checkbox" at bounding box center [0, 0] width 0 height 0
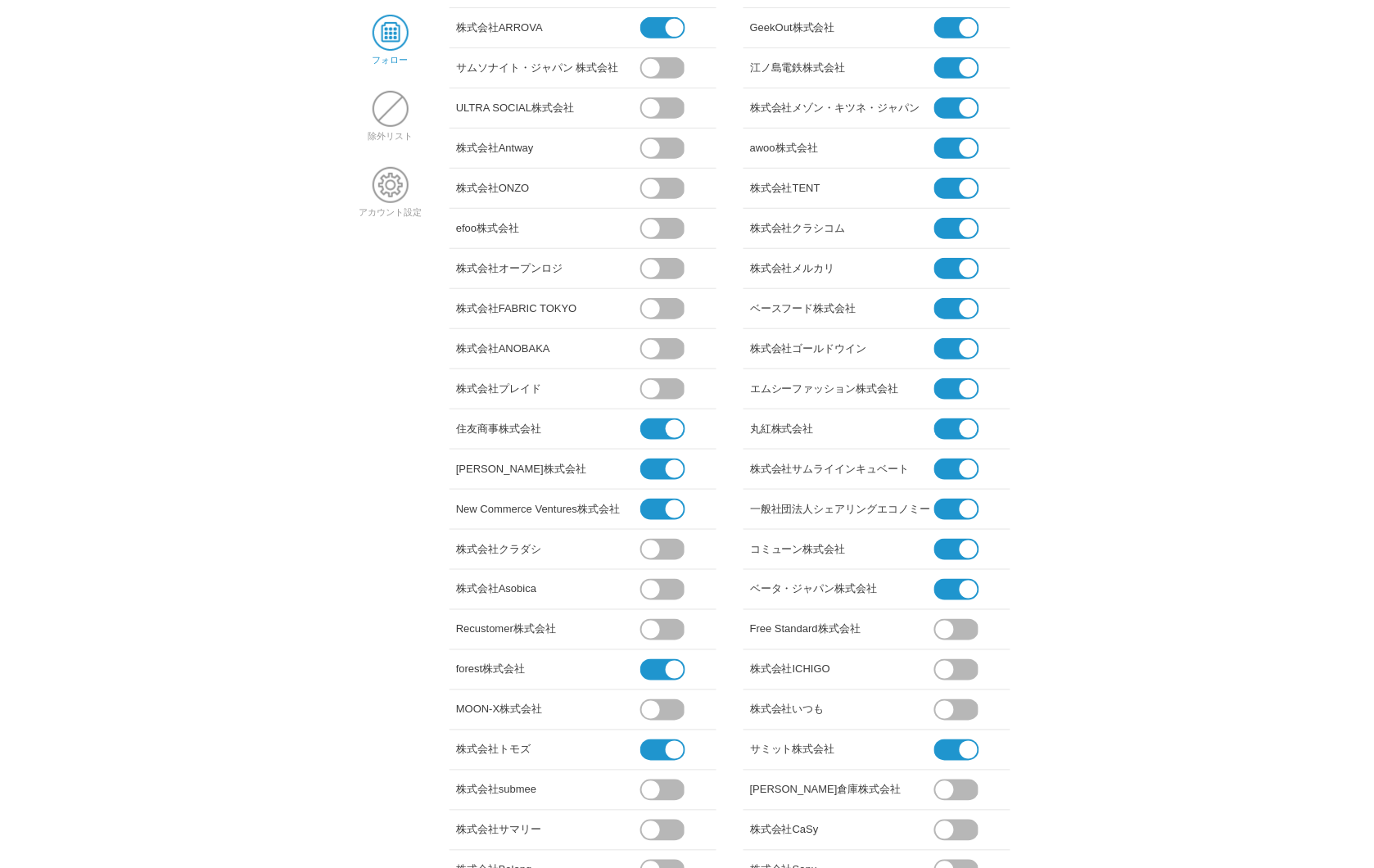
scroll to position [180, 0]
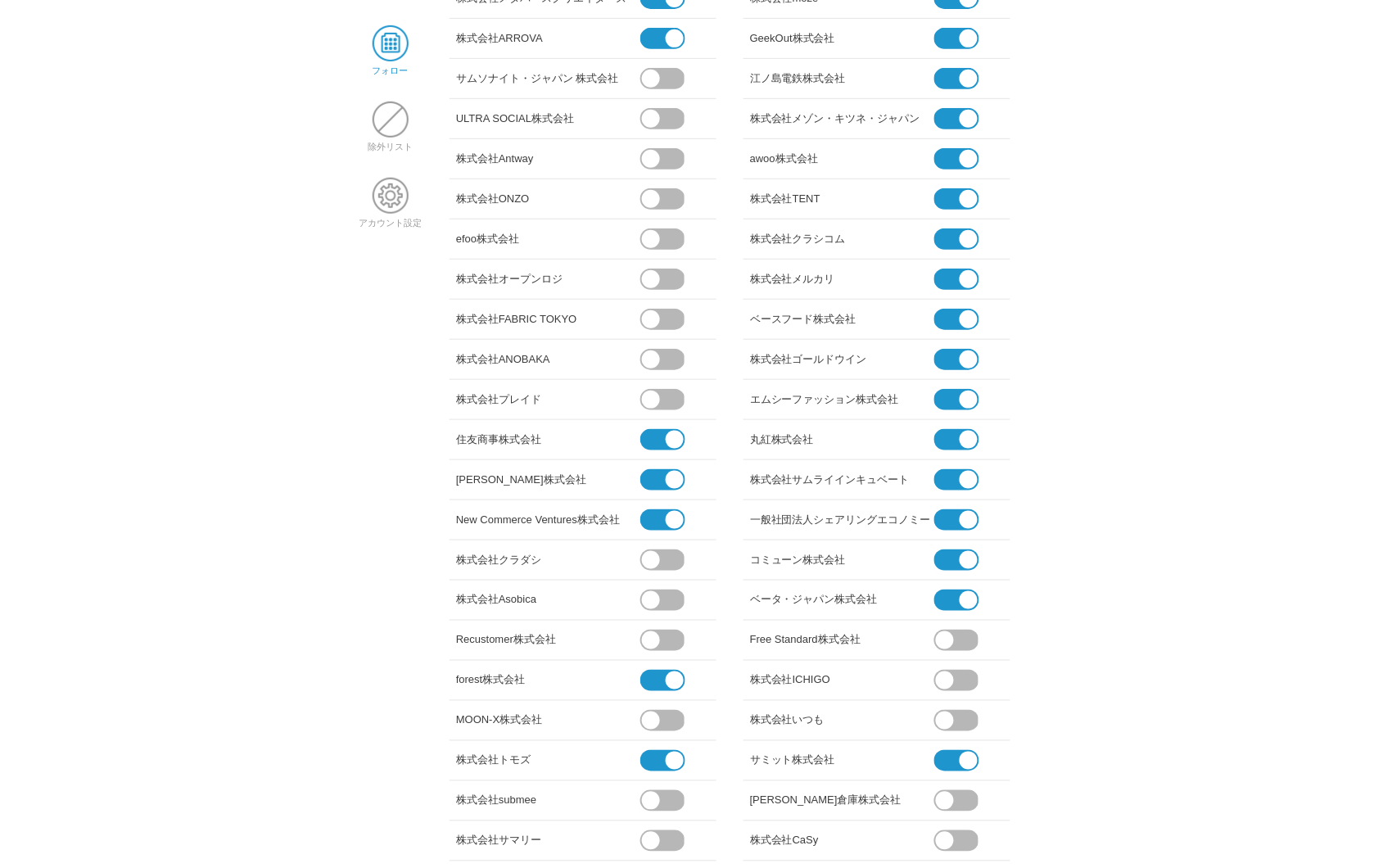
click at [943, 592] on span at bounding box center [950, 600] width 31 height 22
click at [0, 0] on input "checkbox" at bounding box center [0, 0] width 0 height 0
click at [937, 562] on span at bounding box center [950, 560] width 31 height 22
click at [0, 0] on input "checkbox" at bounding box center [0, 0] width 0 height 0
click at [943, 512] on span at bounding box center [950, 520] width 31 height 22
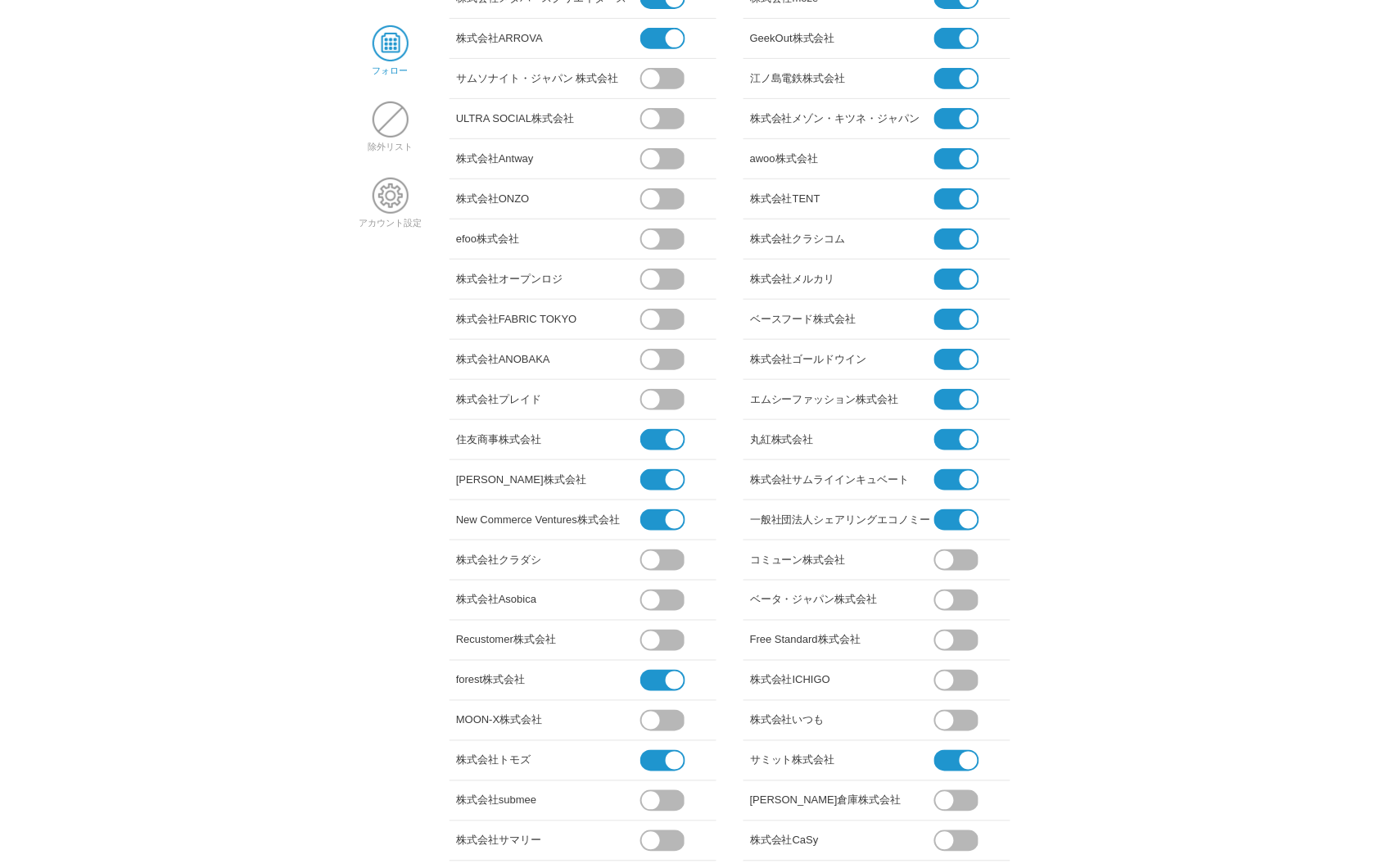
click at [0, 0] on input "checkbox" at bounding box center [0, 0] width 0 height 0
click at [943, 478] on span at bounding box center [950, 480] width 31 height 22
click at [0, 0] on input "checkbox" at bounding box center [0, 0] width 0 height 0
click at [945, 422] on li "丸紅株式会社" at bounding box center [876, 440] width 267 height 40
click at [953, 436] on span at bounding box center [950, 440] width 31 height 22
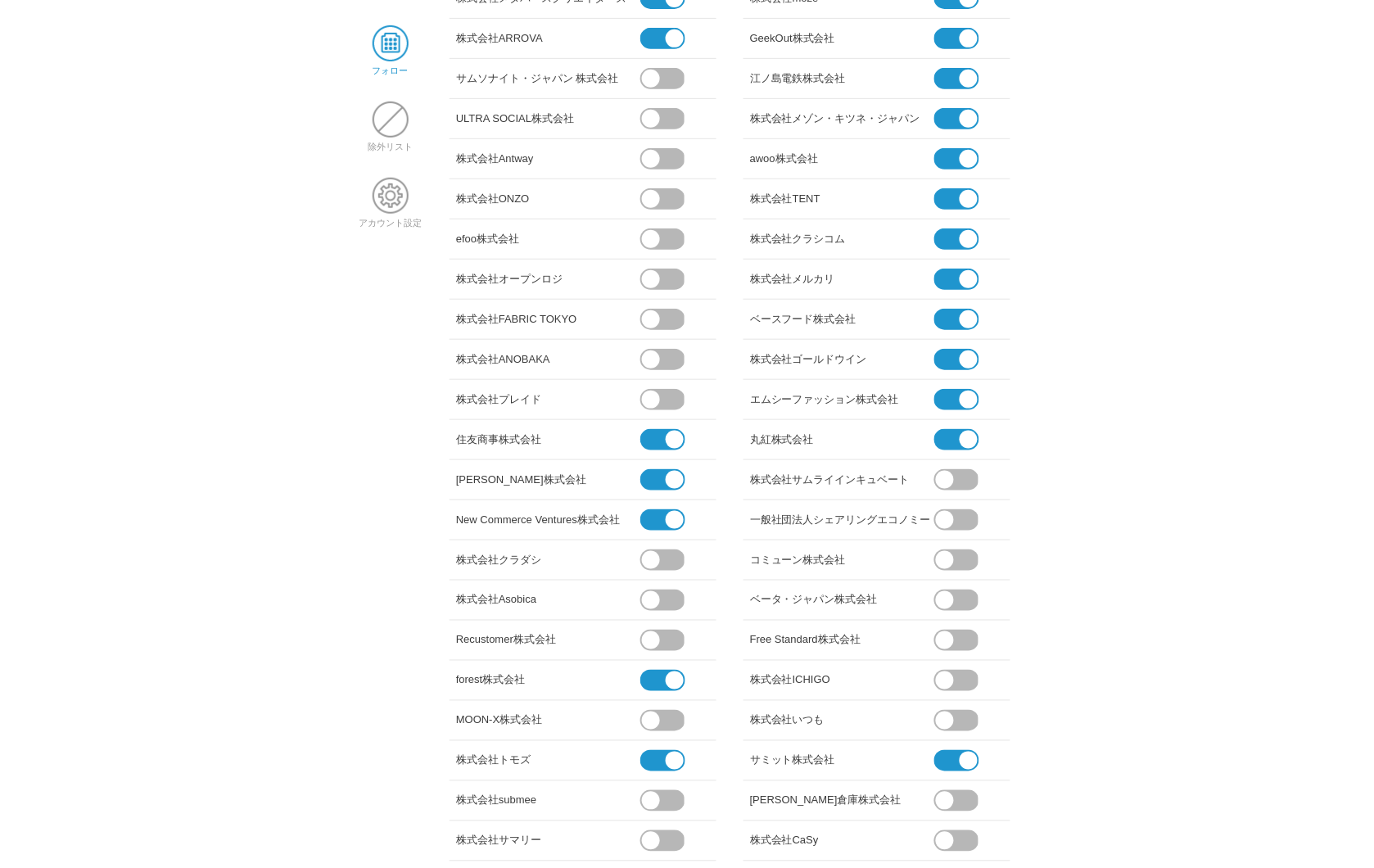
click at [0, 0] on input "checkbox" at bounding box center [0, 0] width 0 height 0
click at [953, 449] on span at bounding box center [944, 442] width 68 height 27
click at [0, 0] on input "checkbox" at bounding box center [0, 0] width 0 height 0
click at [953, 402] on span at bounding box center [950, 400] width 31 height 22
click at [0, 0] on input "checkbox" at bounding box center [0, 0] width 0 height 0
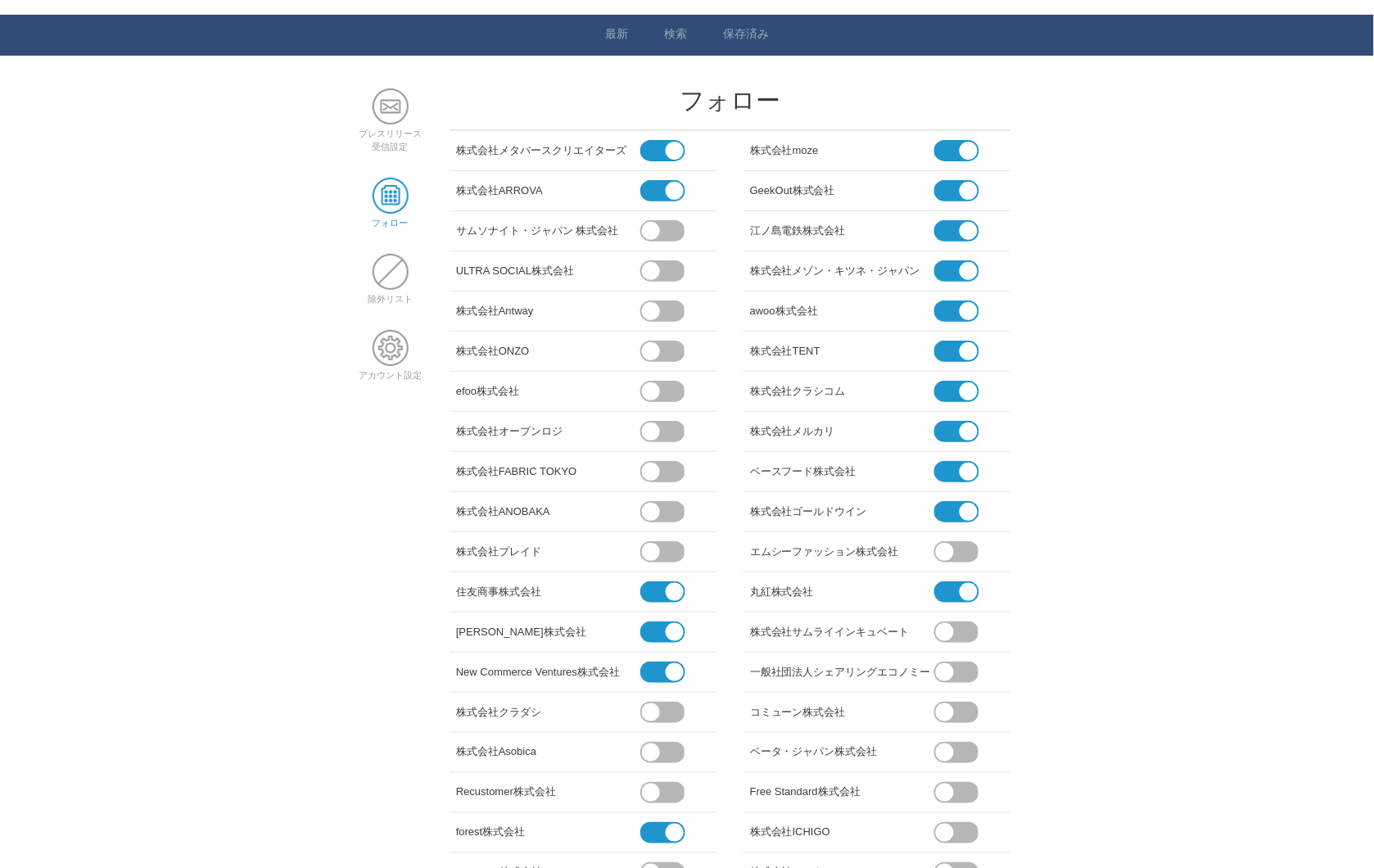
scroll to position [0, 0]
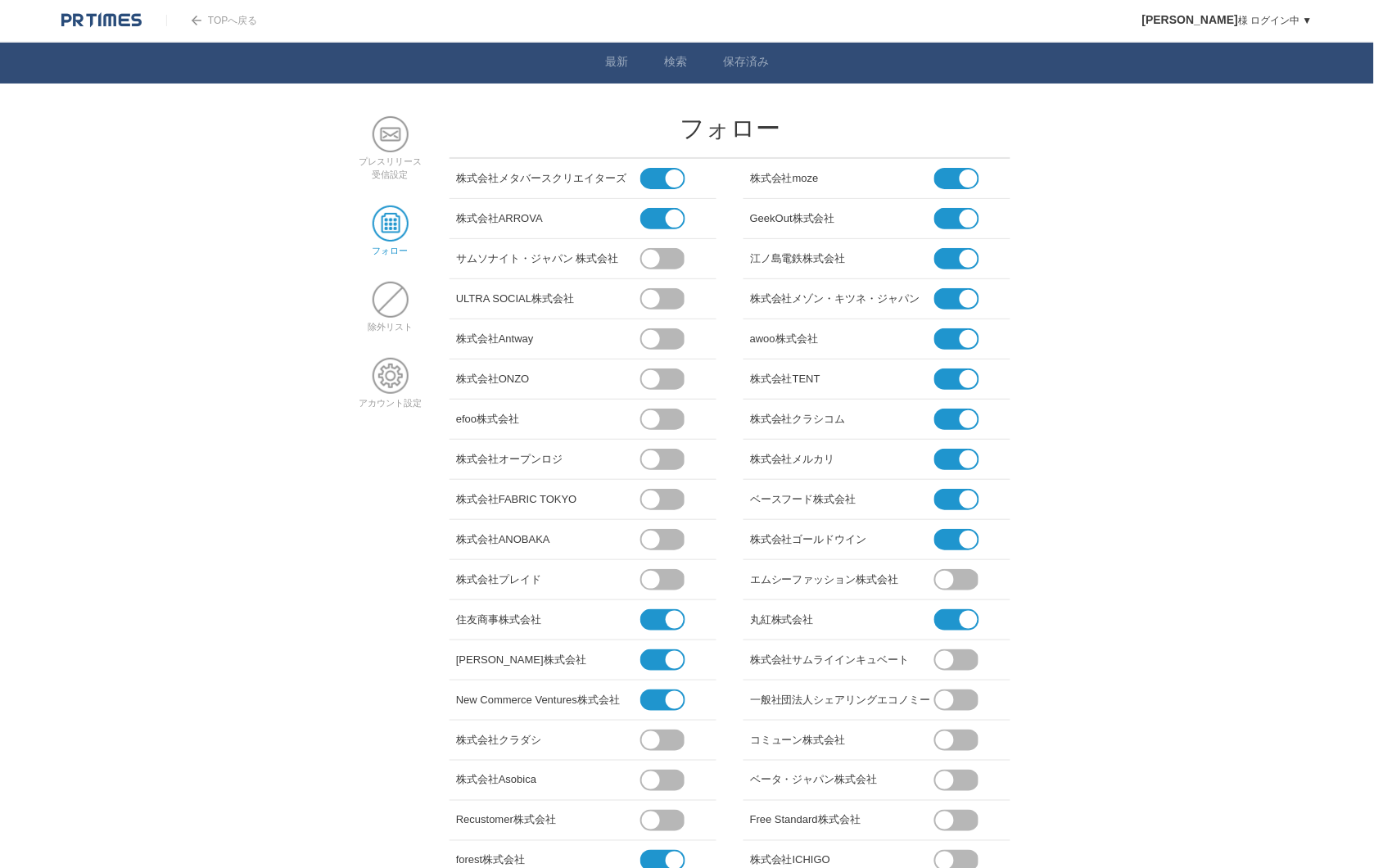
click at [953, 538] on span at bounding box center [950, 539] width 31 height 22
click at [0, 0] on input "checkbox" at bounding box center [0, 0] width 0 height 0
click at [951, 512] on li "ベースフード株式会社" at bounding box center [876, 500] width 267 height 40
click at [951, 499] on span at bounding box center [950, 500] width 31 height 22
click at [0, 0] on input "checkbox" at bounding box center [0, 0] width 0 height 0
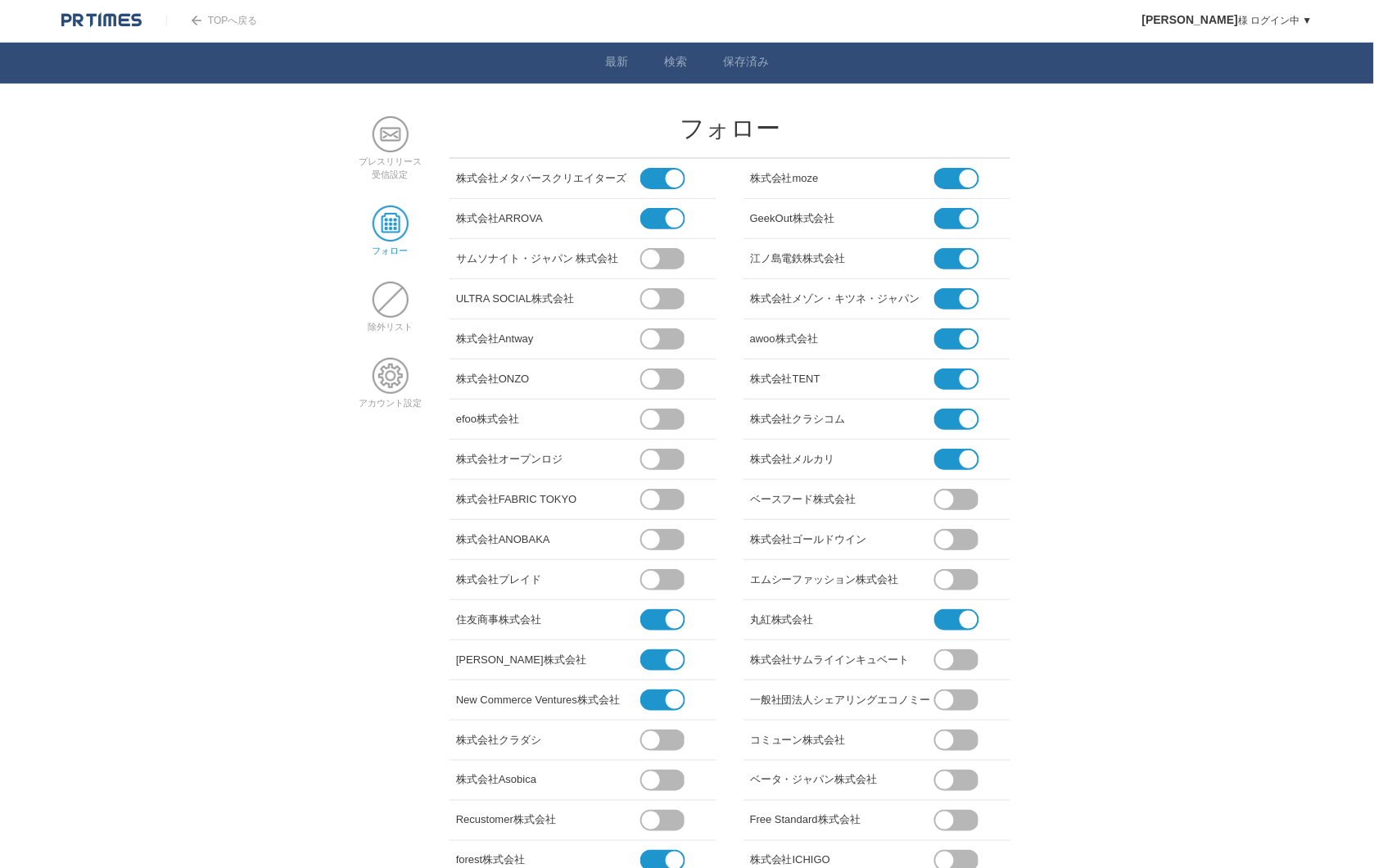
click at [951, 467] on span at bounding box center [950, 460] width 31 height 22
click at [0, 0] on input "checkbox" at bounding box center [0, 0] width 0 height 0
click at [953, 427] on span at bounding box center [950, 419] width 31 height 22
click at [0, 0] on input "checkbox" at bounding box center [0, 0] width 0 height 0
click at [957, 457] on span at bounding box center [944, 462] width 68 height 27
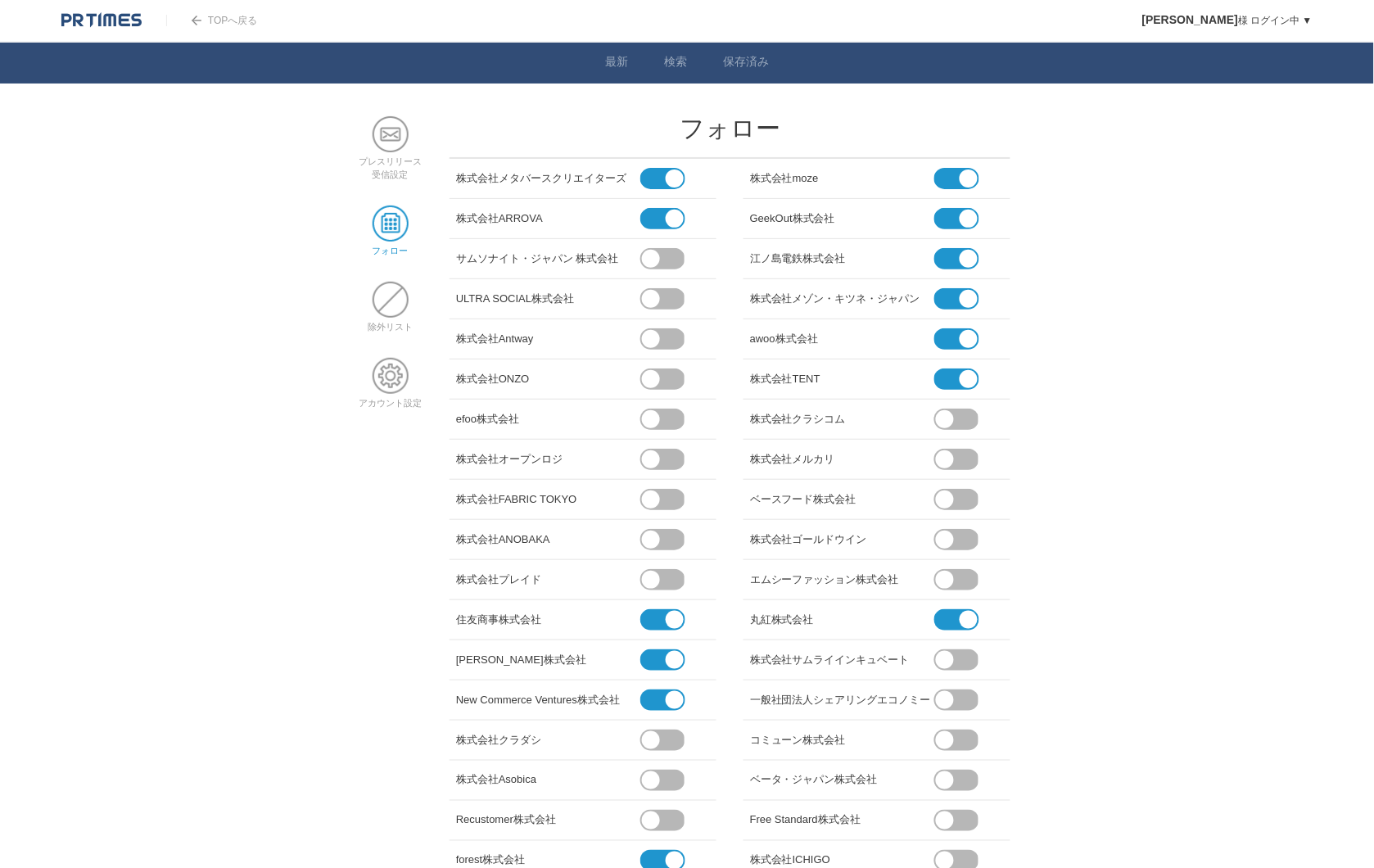
click at [0, 0] on input "checkbox" at bounding box center [0, 0] width 0 height 0
click at [952, 379] on span at bounding box center [950, 379] width 31 height 22
click at [0, 0] on input "checkbox" at bounding box center [0, 0] width 0 height 0
click at [936, 336] on span at bounding box center [950, 340] width 31 height 22
click at [0, 0] on input "checkbox" at bounding box center [0, 0] width 0 height 0
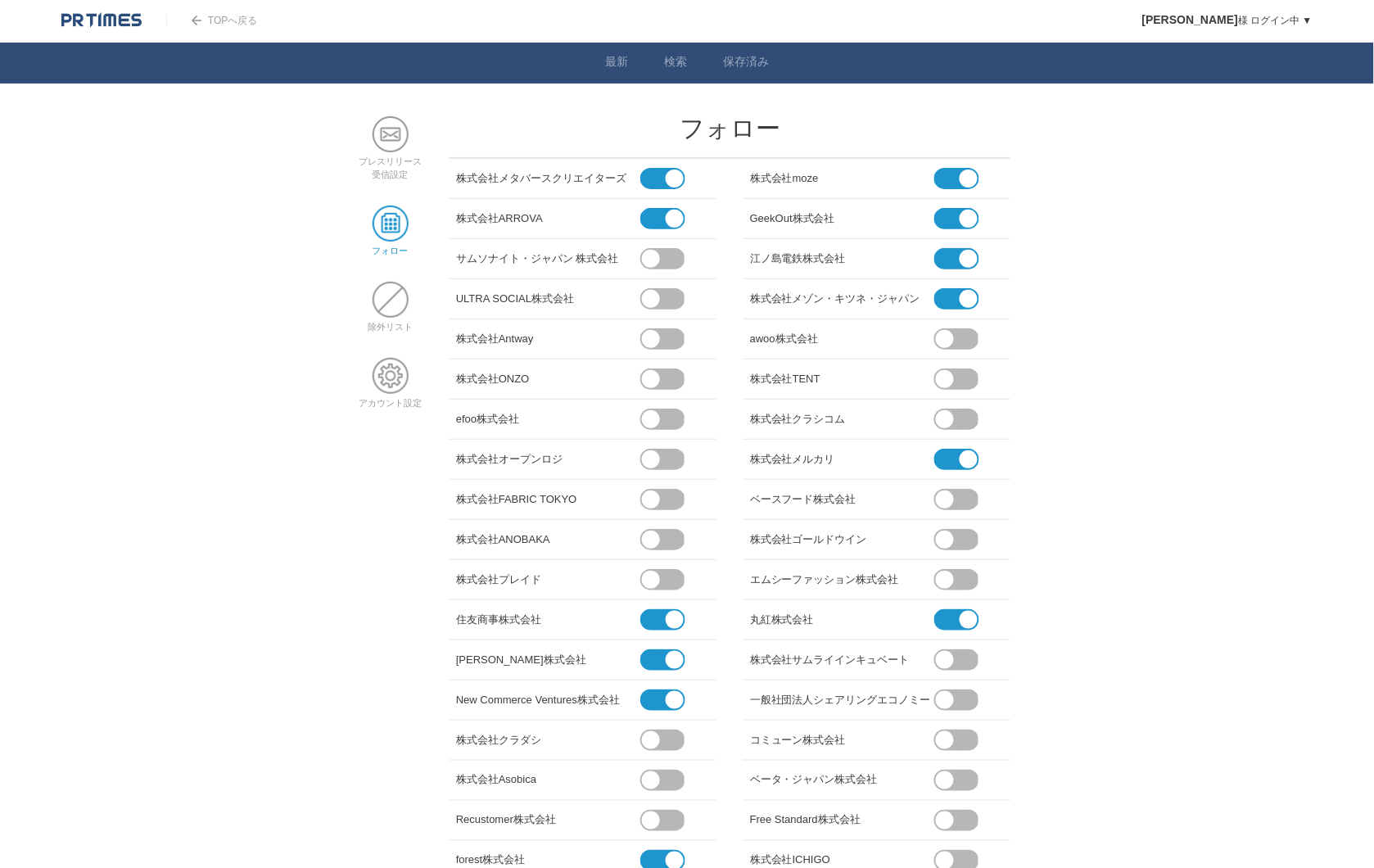
click at [944, 289] on span at bounding box center [950, 299] width 31 height 22
click at [0, 0] on input "checkbox" at bounding box center [0, 0] width 0 height 0
click at [936, 266] on li "江ノ島電鉄株式会社" at bounding box center [876, 259] width 267 height 40
click at [946, 252] on span at bounding box center [950, 259] width 31 height 22
click at [0, 0] on input "checkbox" at bounding box center [0, 0] width 0 height 0
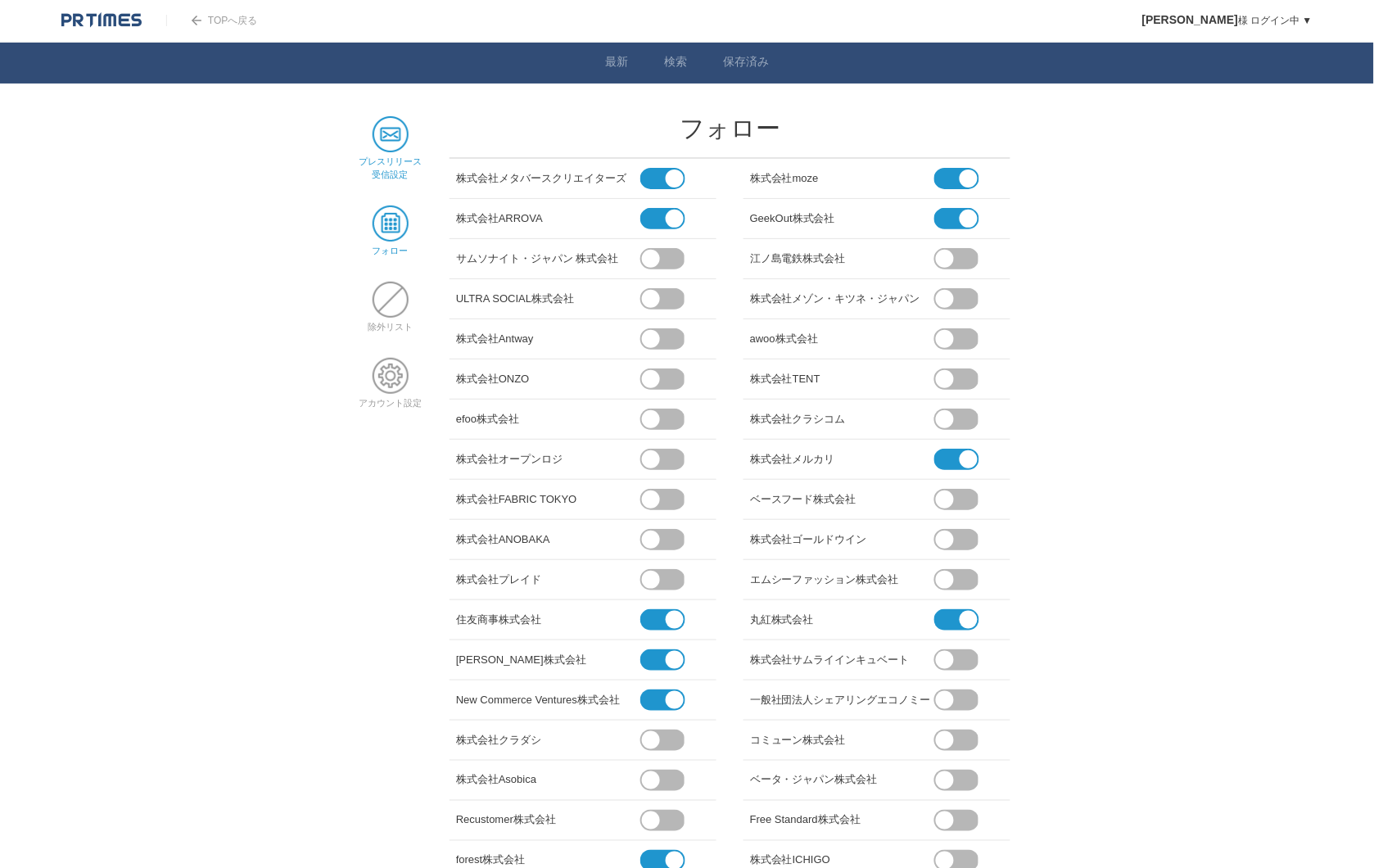
click at [391, 140] on span at bounding box center [391, 134] width 36 height 36
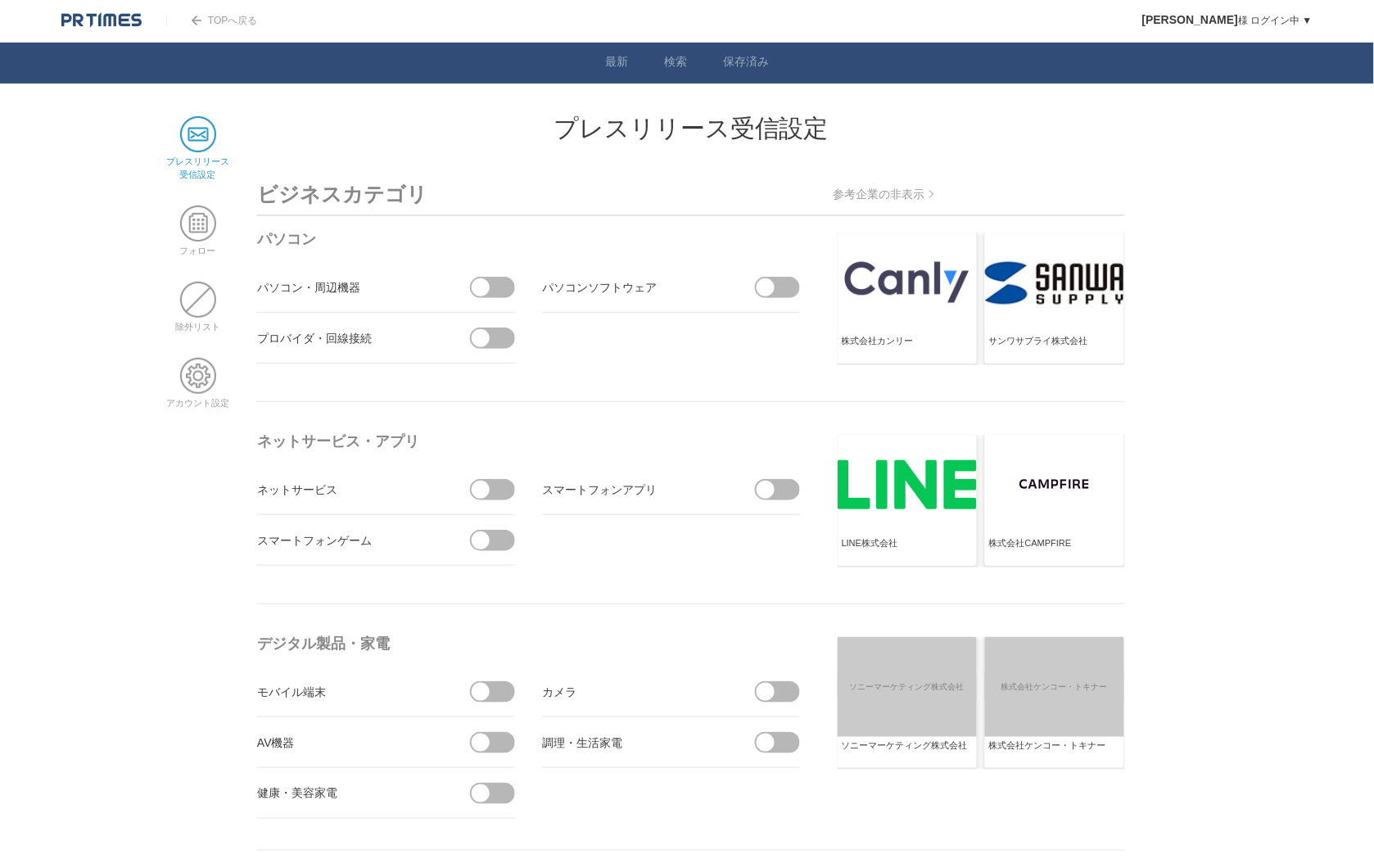
click at [498, 543] on span at bounding box center [497, 540] width 34 height 22
click at [0, 0] on input "checkbox" at bounding box center [0, 0] width 0 height 0
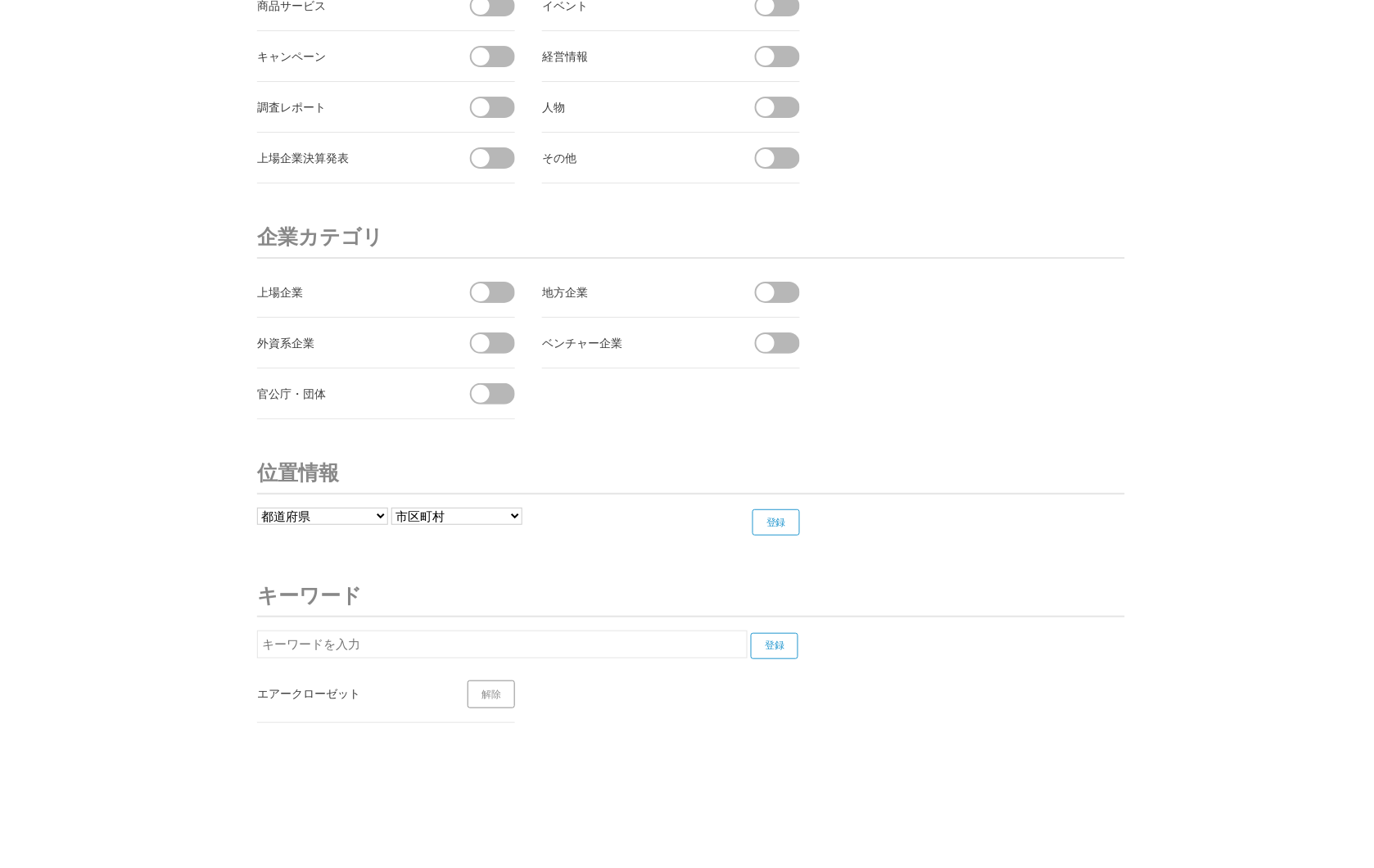
scroll to position [6029, 0]
click at [494, 691] on link "解除" at bounding box center [491, 693] width 47 height 28
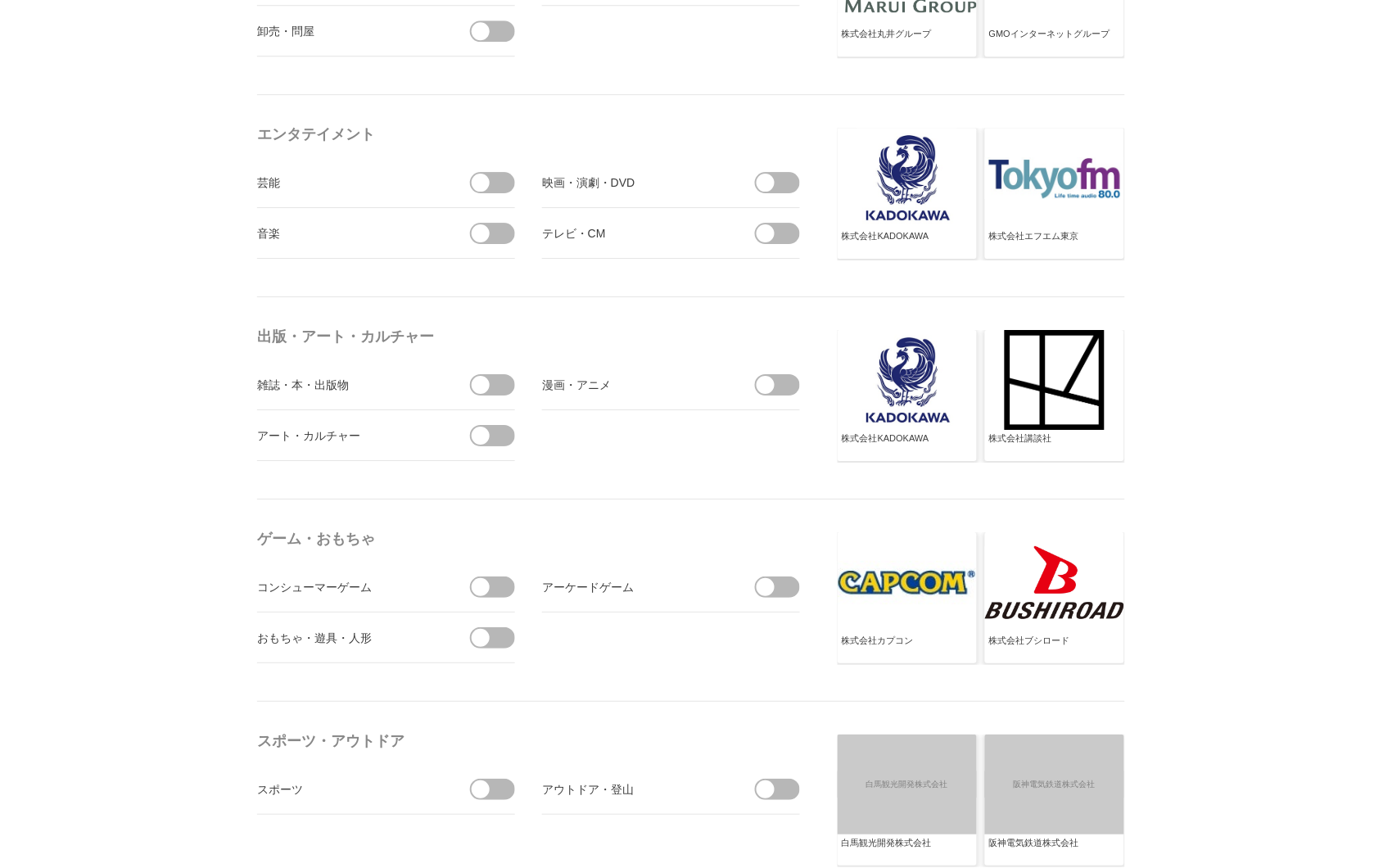
scroll to position [1273, 0]
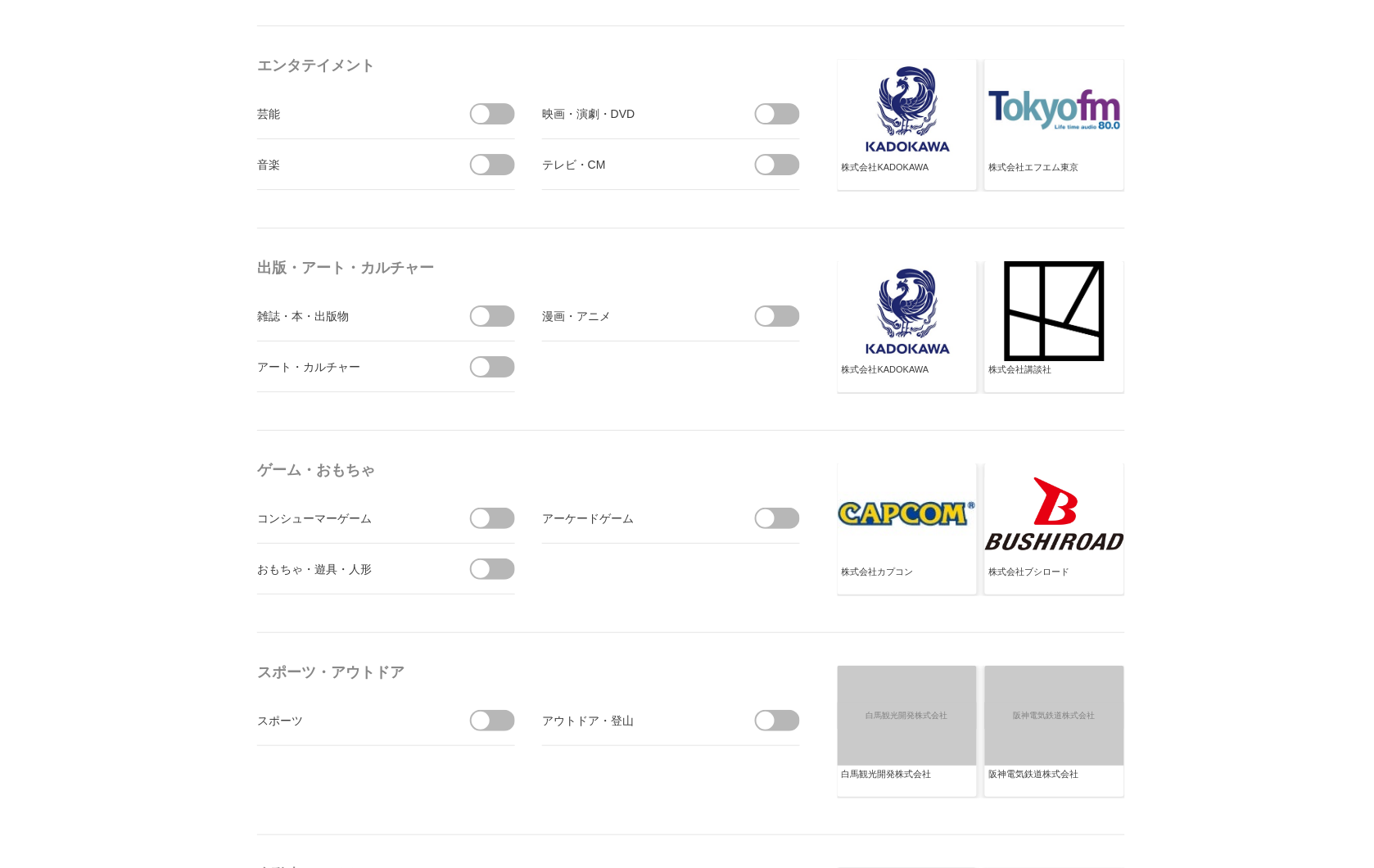
click at [504, 527] on span at bounding box center [497, 519] width 34 height 22
click at [0, 0] on input "checkbox" at bounding box center [0, 0] width 0 height 0
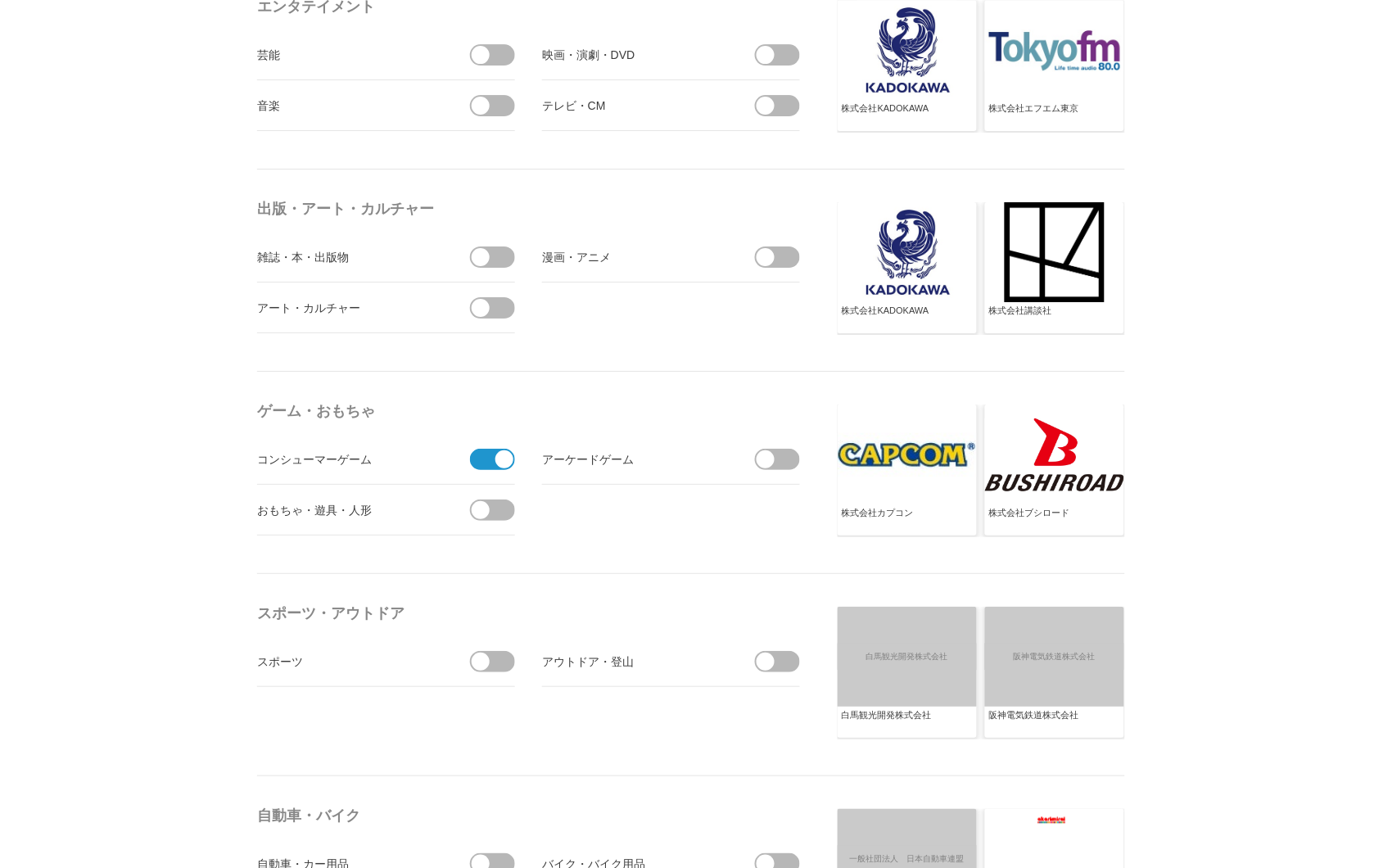
scroll to position [1364, 0]
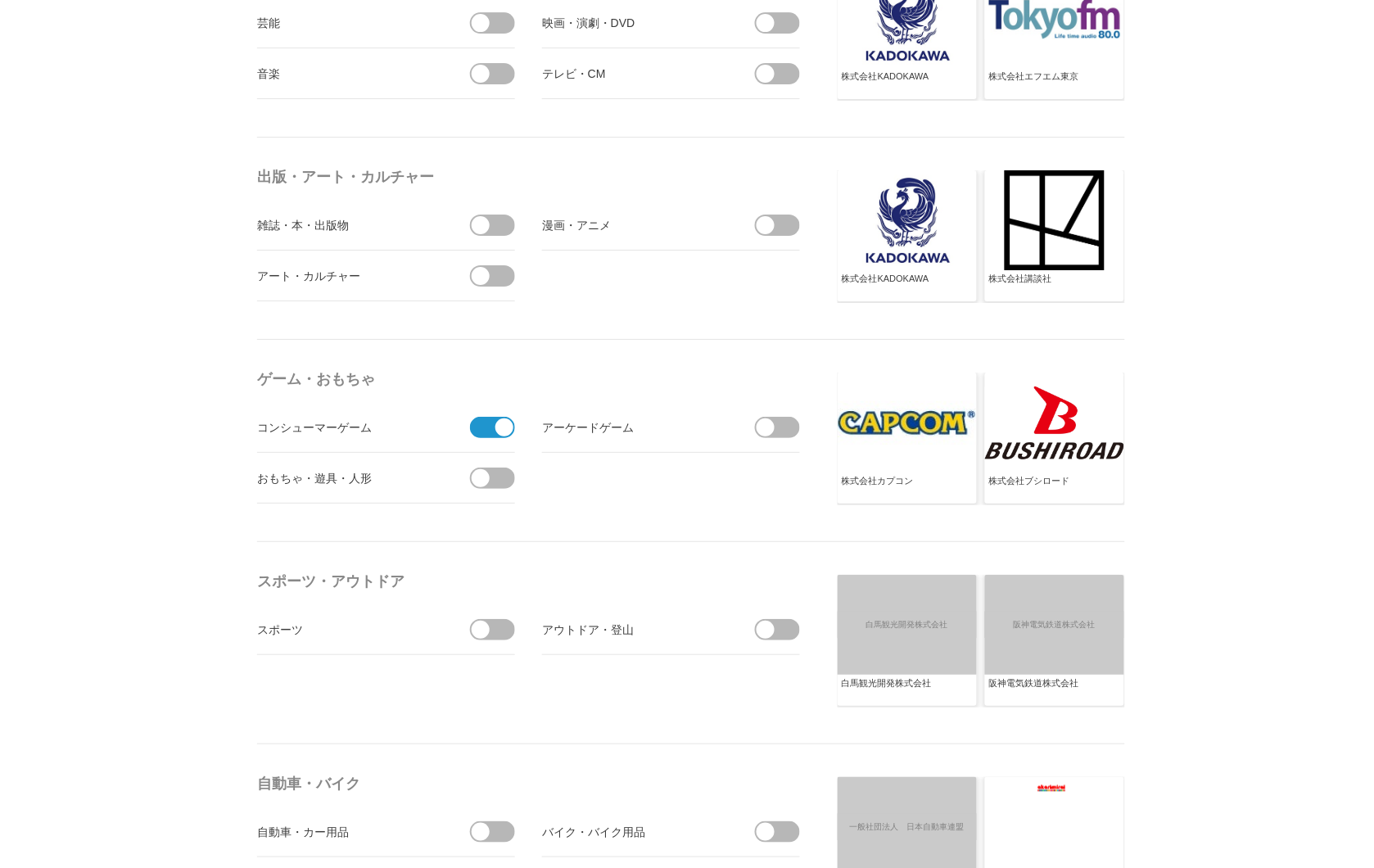
click at [503, 481] on span at bounding box center [497, 478] width 34 height 22
click at [0, 0] on input "checkbox" at bounding box center [0, 0] width 0 height 0
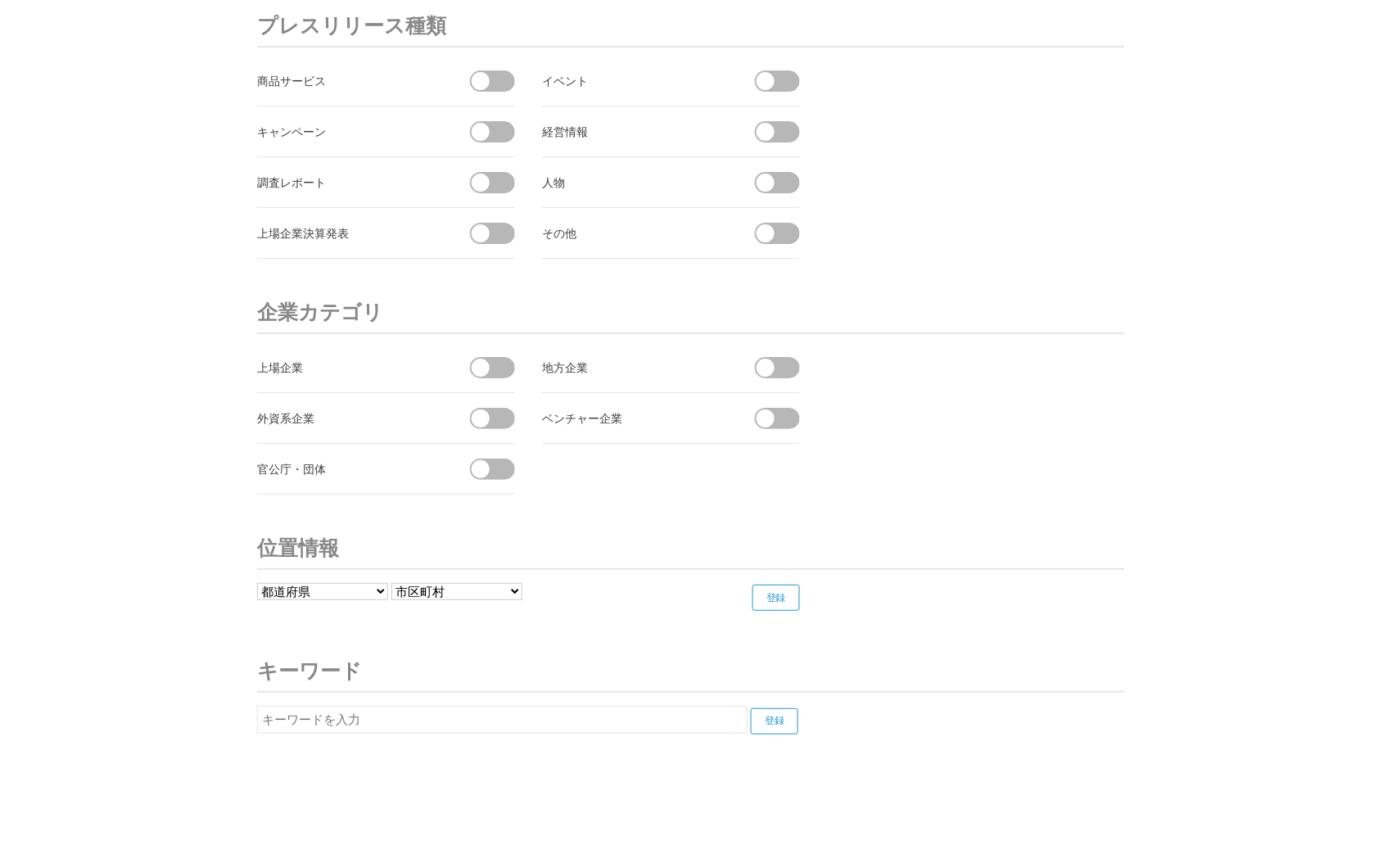
scroll to position [5972, 0]
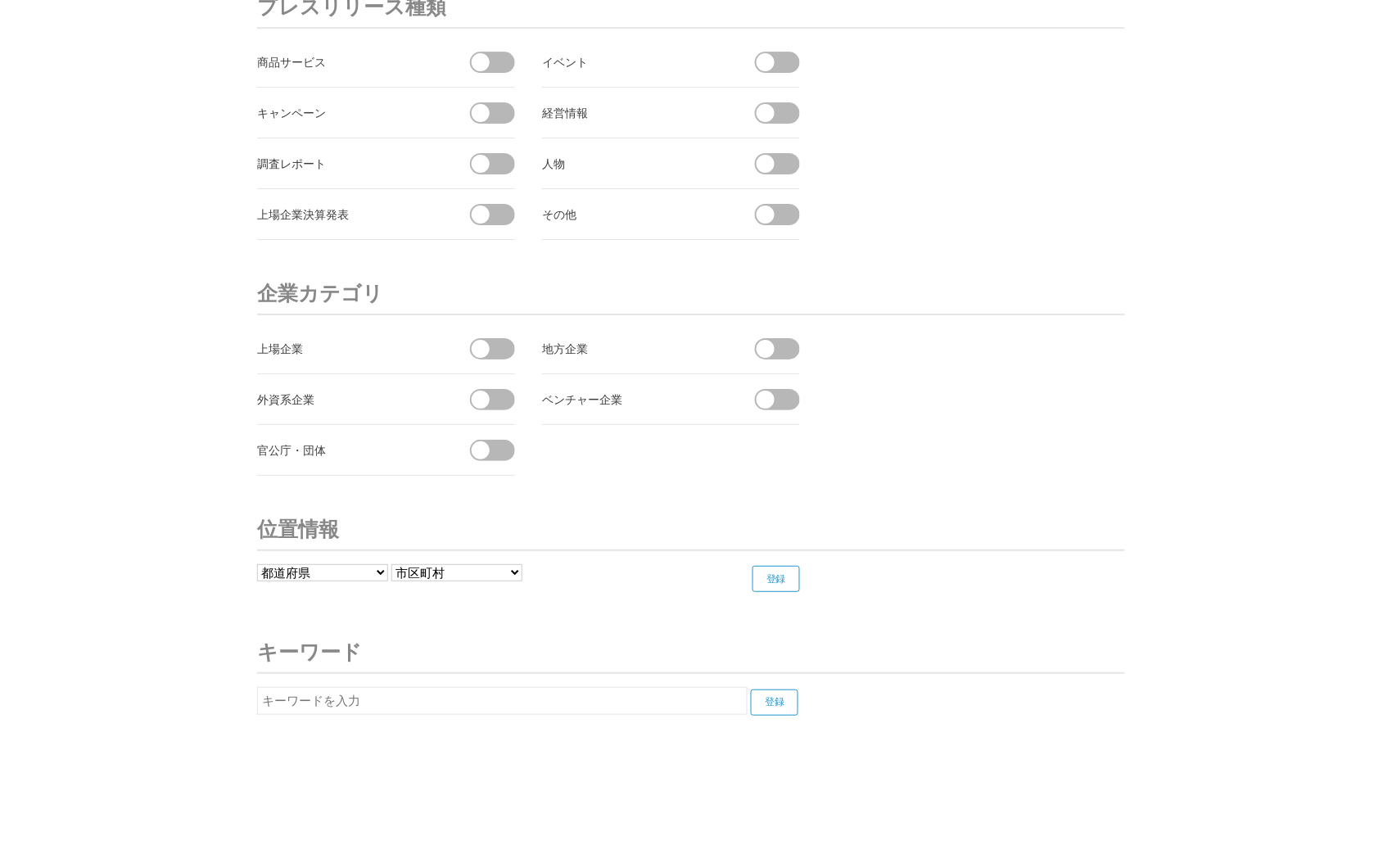
drag, startPoint x: 409, startPoint y: 689, endPoint x: 411, endPoint y: 698, distance: 9.2
click at [411, 698] on input "text" at bounding box center [502, 701] width 490 height 28
click at [782, 698] on input "登録" at bounding box center [775, 702] width 47 height 27
click at [419, 713] on input "Roblox" at bounding box center [502, 701] width 490 height 28
type input "R"
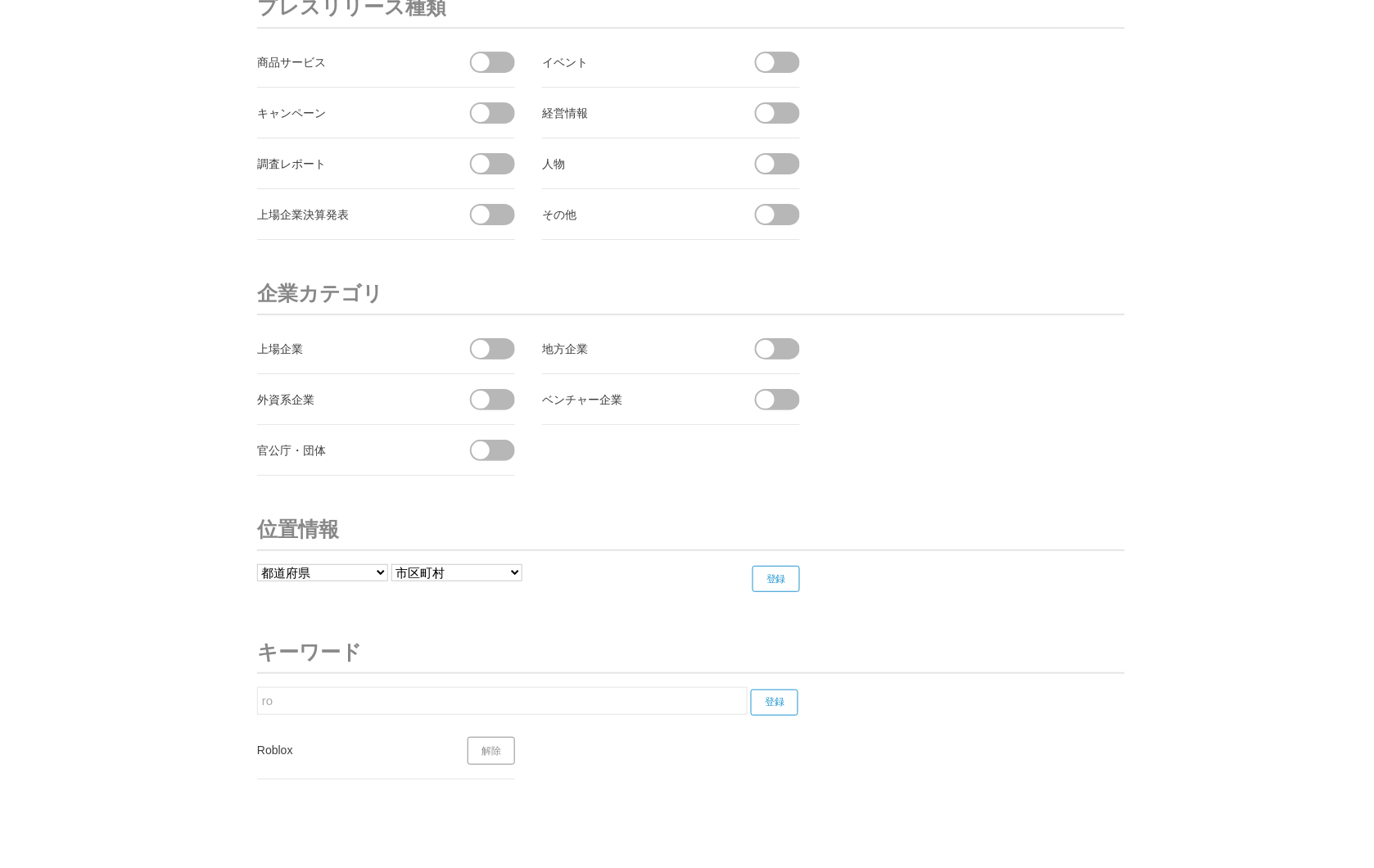
type input "r"
click at [789, 711] on input "登録" at bounding box center [775, 702] width 47 height 27
click at [467, 699] on input "ロブロックス" at bounding box center [502, 701] width 490 height 28
type input "ロ"
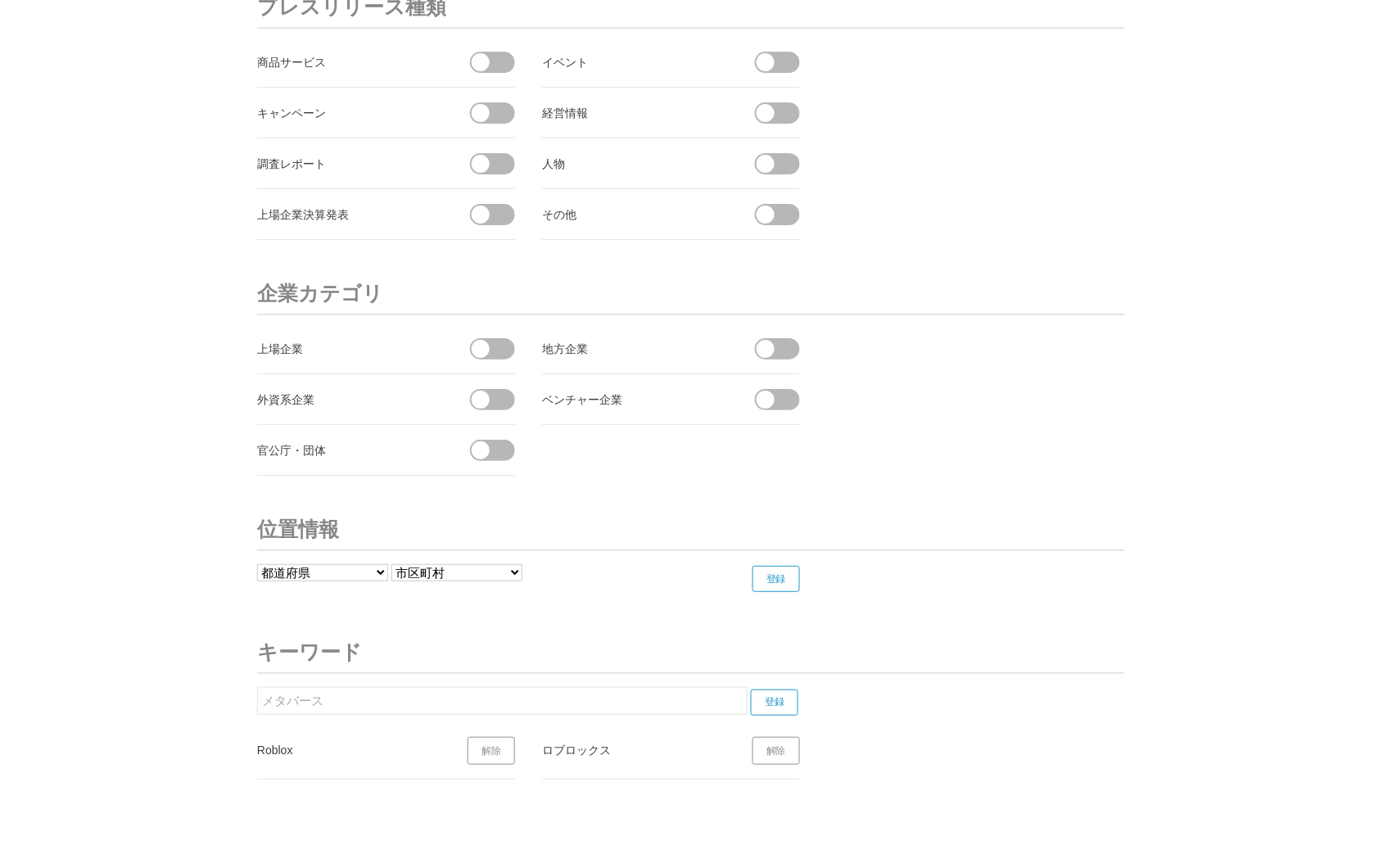
click at [775, 698] on input "登録" at bounding box center [775, 702] width 47 height 27
click at [383, 692] on input "メタバース" at bounding box center [502, 701] width 490 height 28
drag, startPoint x: 387, startPoint y: 694, endPoint x: 225, endPoint y: 689, distance: 162.1
click at [781, 700] on input "登録" at bounding box center [775, 702] width 47 height 27
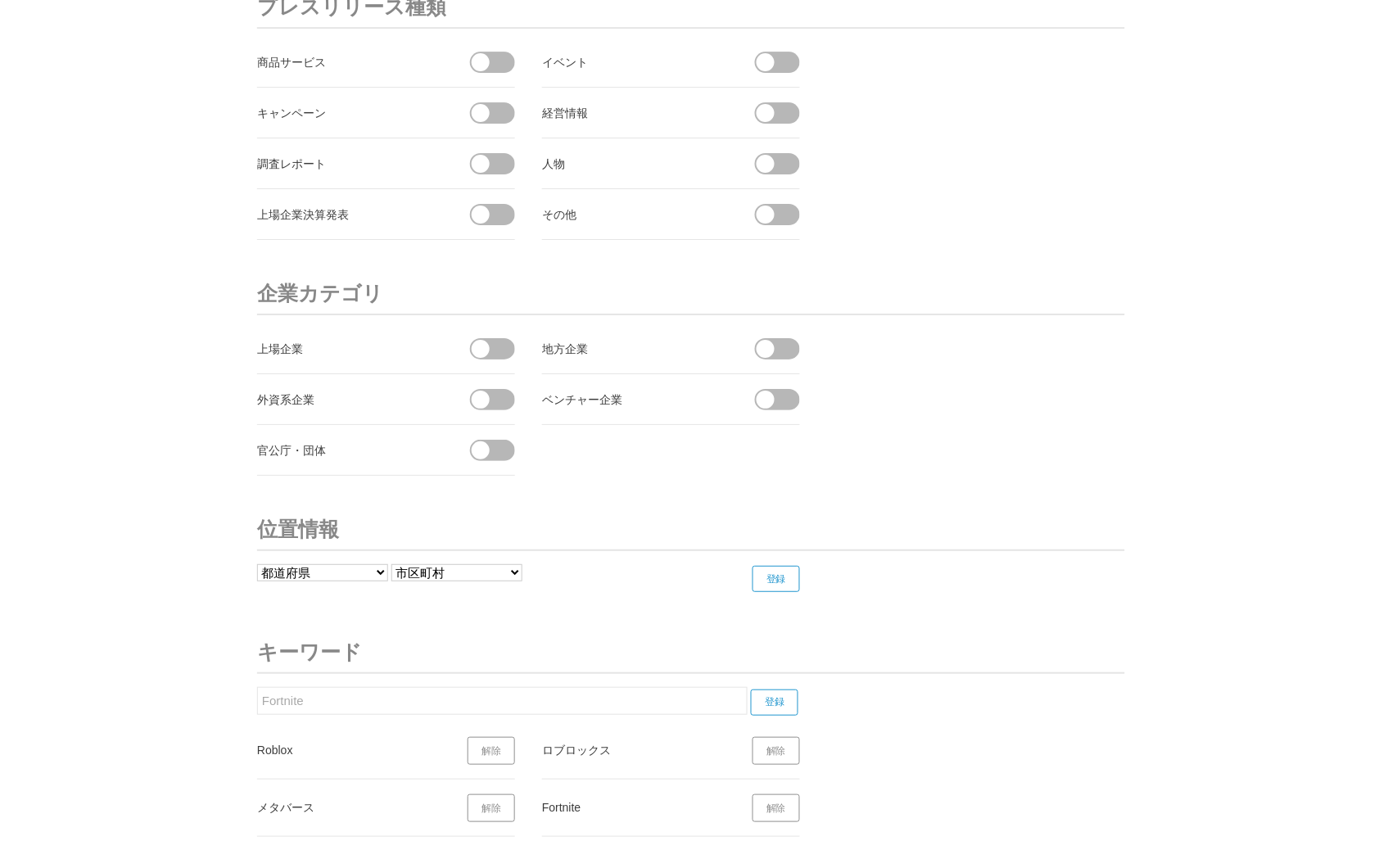
drag, startPoint x: 353, startPoint y: 691, endPoint x: 164, endPoint y: 655, distance: 192.4
click at [773, 705] on input "登録" at bounding box center [775, 702] width 47 height 27
drag, startPoint x: 417, startPoint y: 707, endPoint x: 170, endPoint y: 696, distance: 247.2
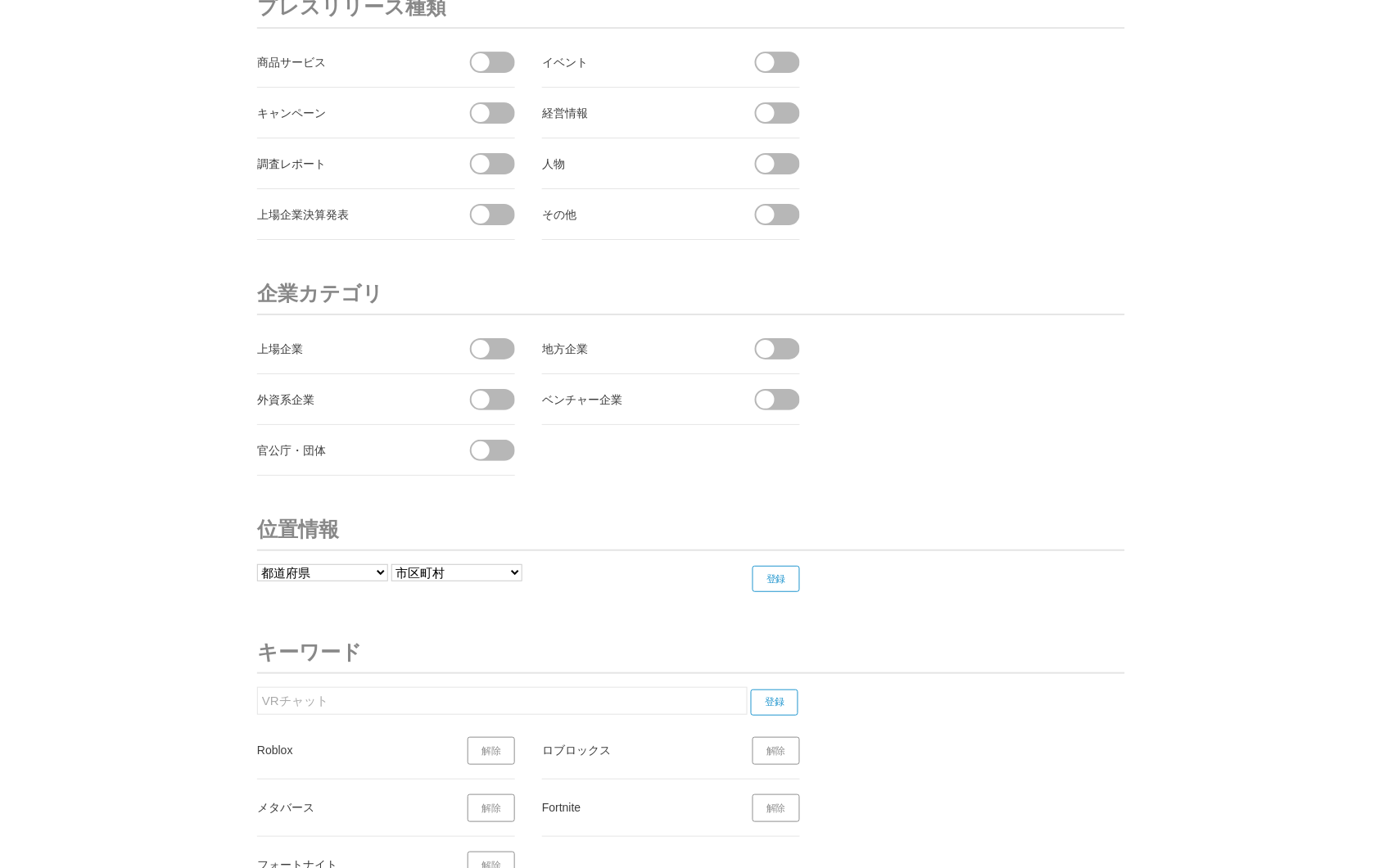
drag, startPoint x: 364, startPoint y: 705, endPoint x: 225, endPoint y: 713, distance: 139.2
type input "VRChat"
click at [773, 704] on input "登録" at bounding box center [775, 702] width 47 height 27
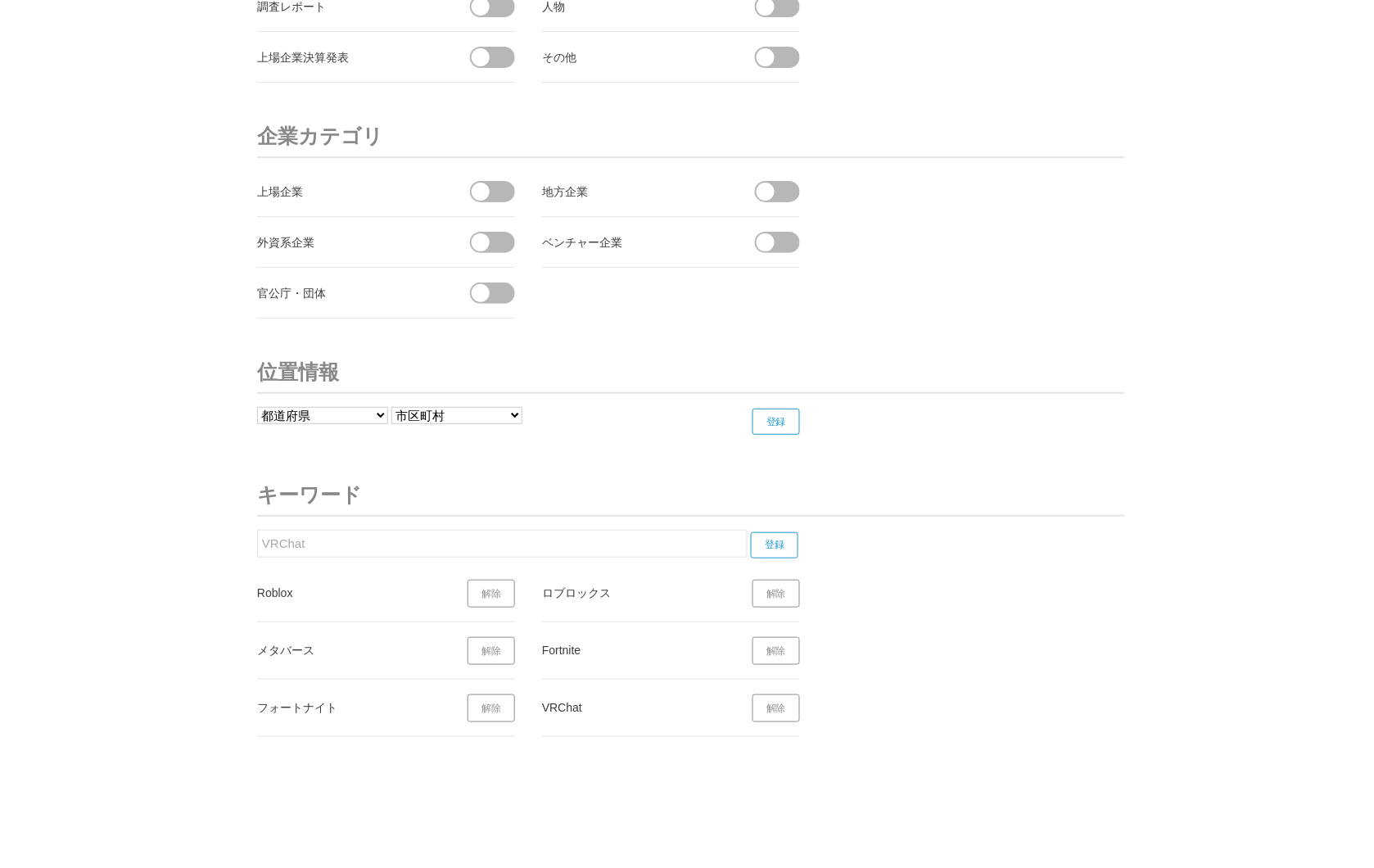
scroll to position [6145, 0]
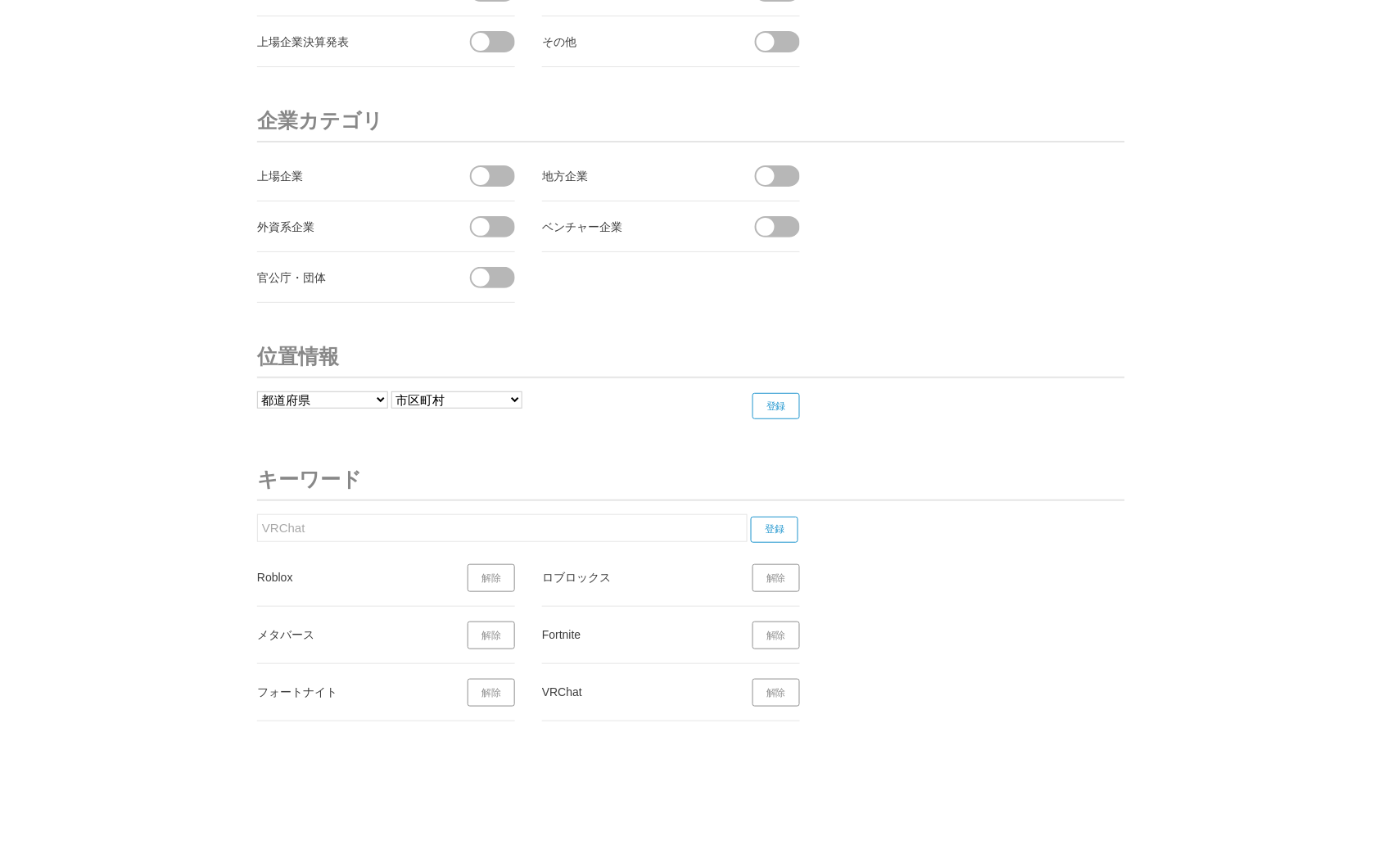
click at [337, 533] on input "VRChat" at bounding box center [502, 527] width 490 height 28
drag, startPoint x: 337, startPoint y: 533, endPoint x: 219, endPoint y: 527, distance: 118.2
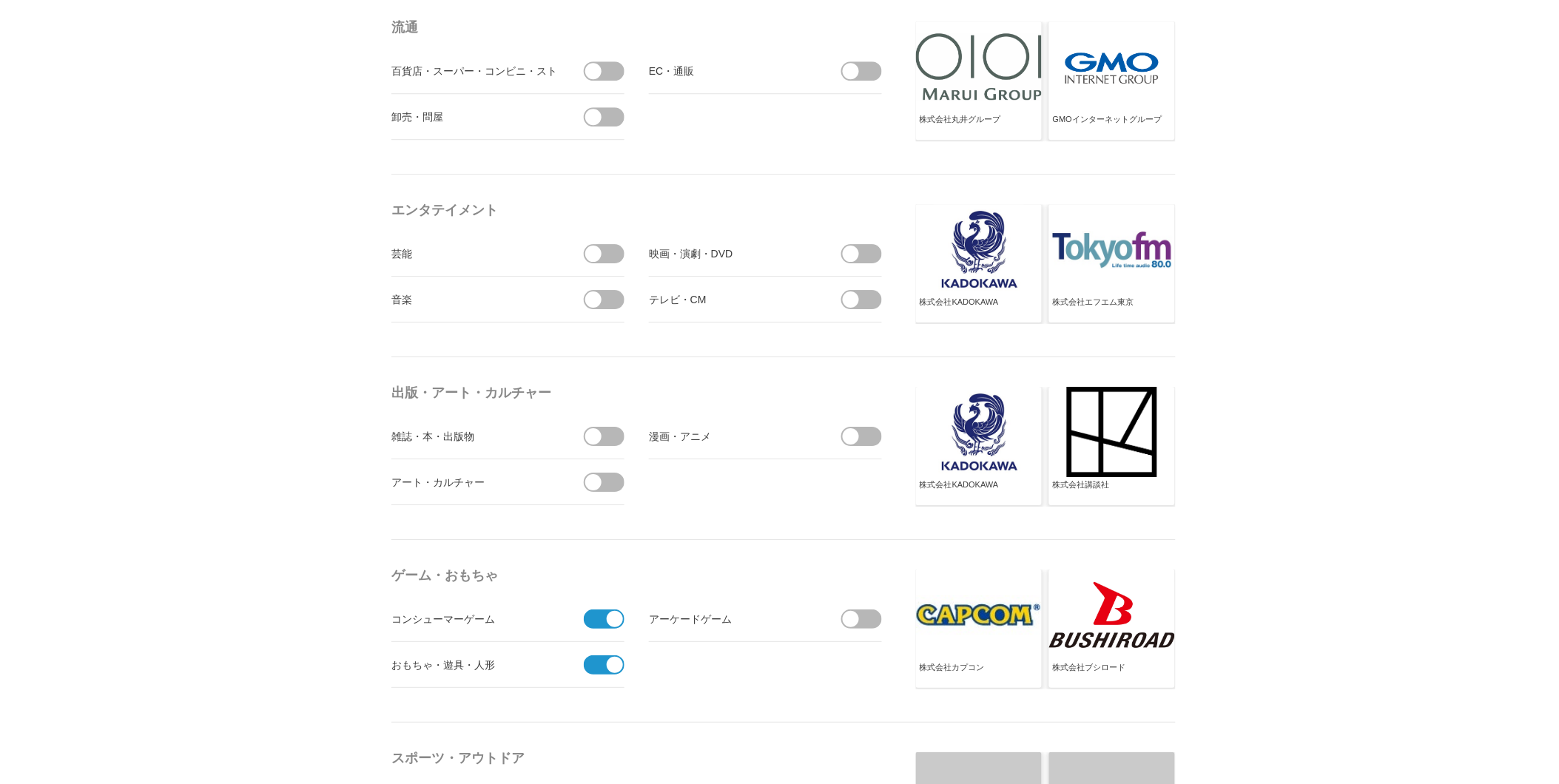
scroll to position [0, 0]
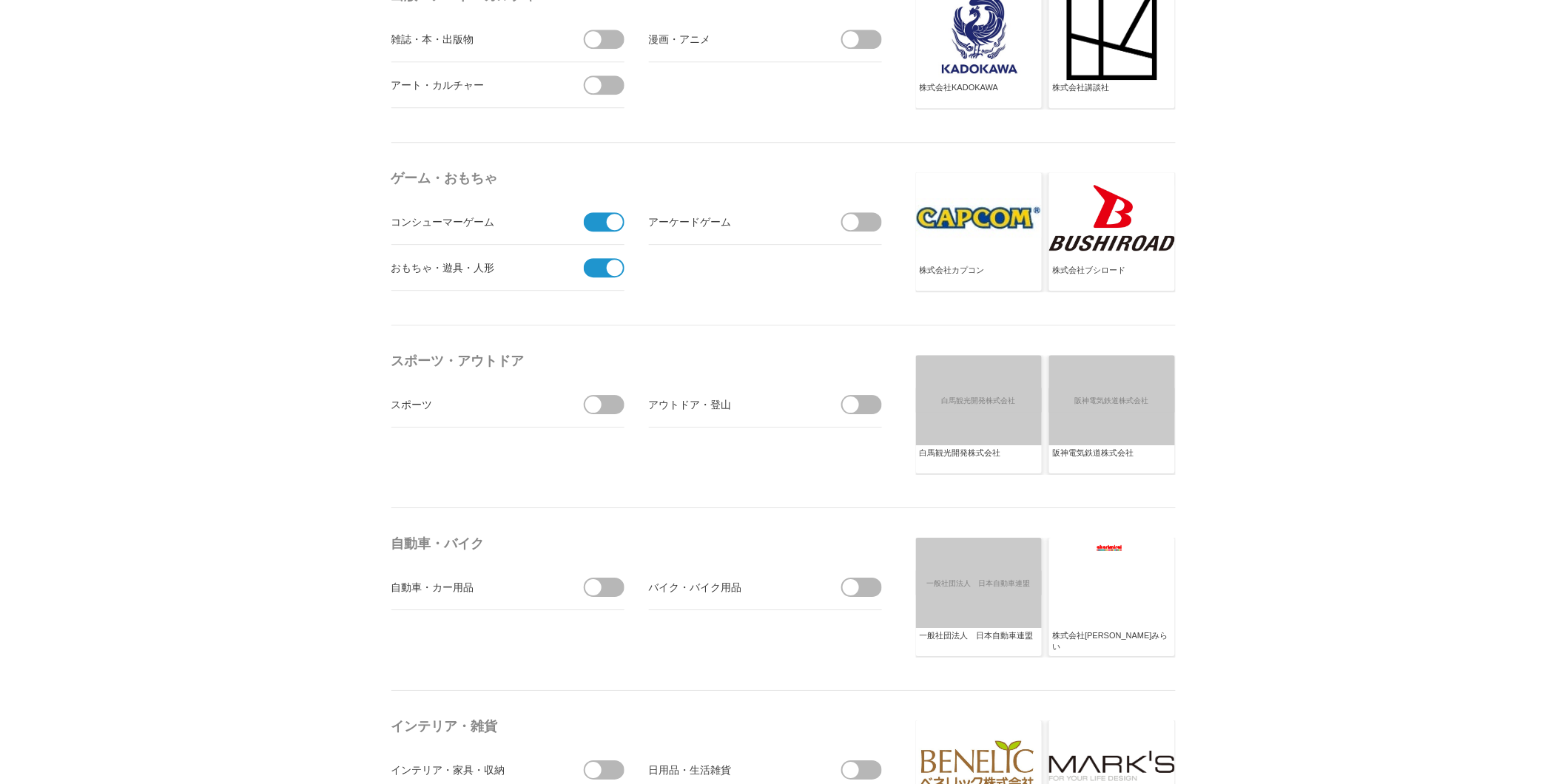
drag, startPoint x: 550, startPoint y: 394, endPoint x: 514, endPoint y: 394, distance: 36.0
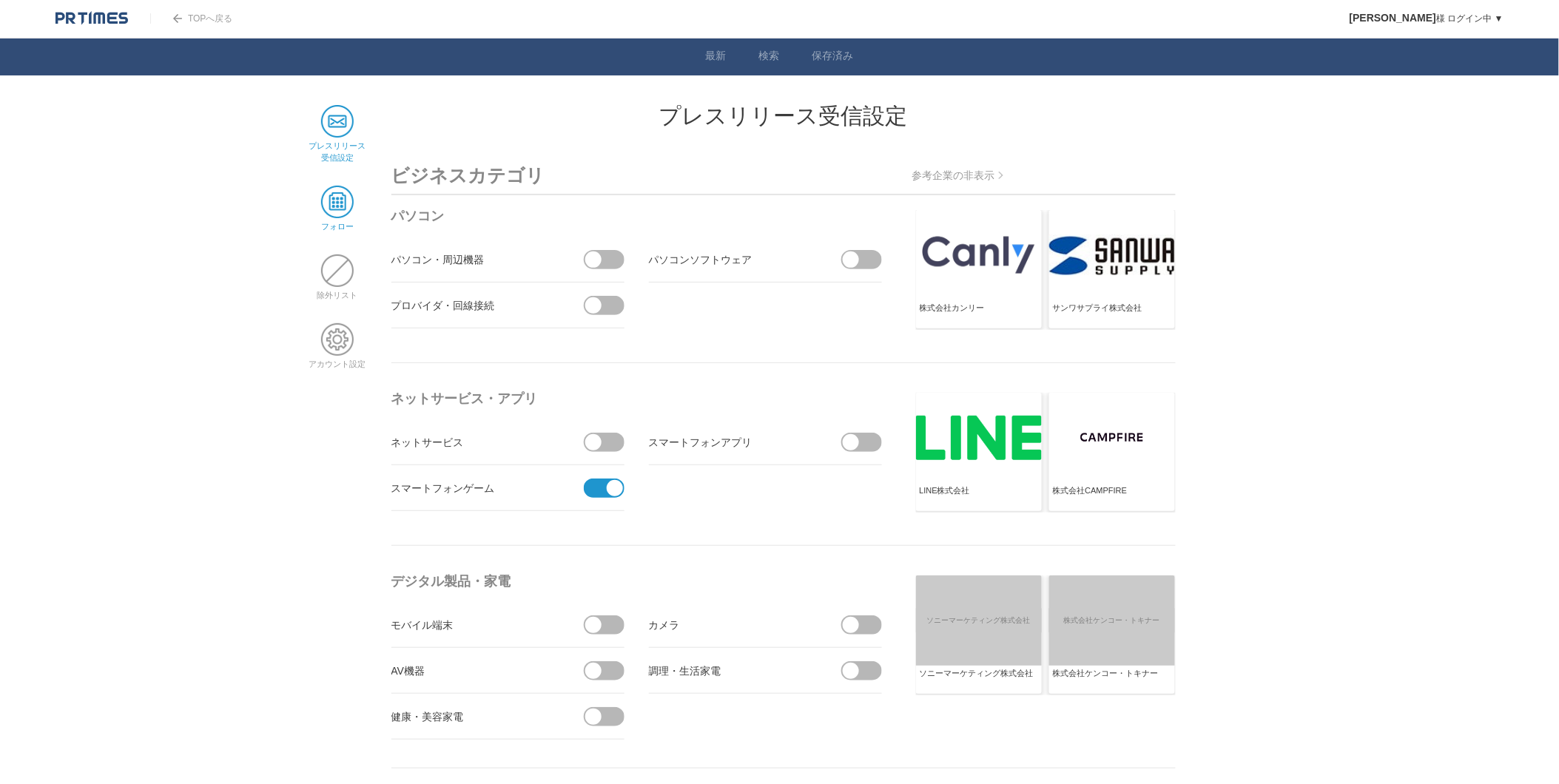
click at [344, 224] on link "フォロー" at bounding box center [337, 220] width 33 height 20
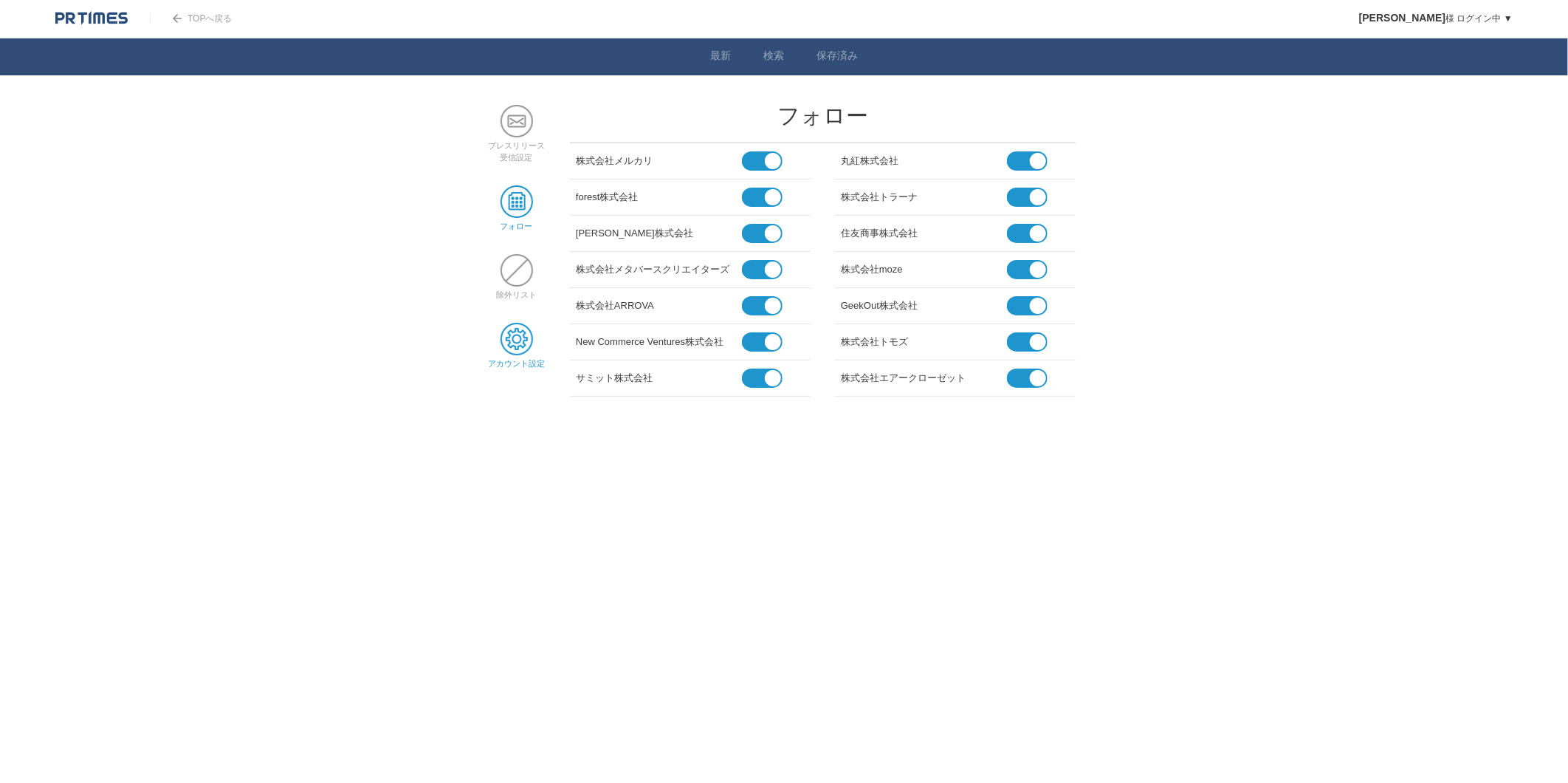
click at [528, 334] on span at bounding box center [516, 339] width 33 height 33
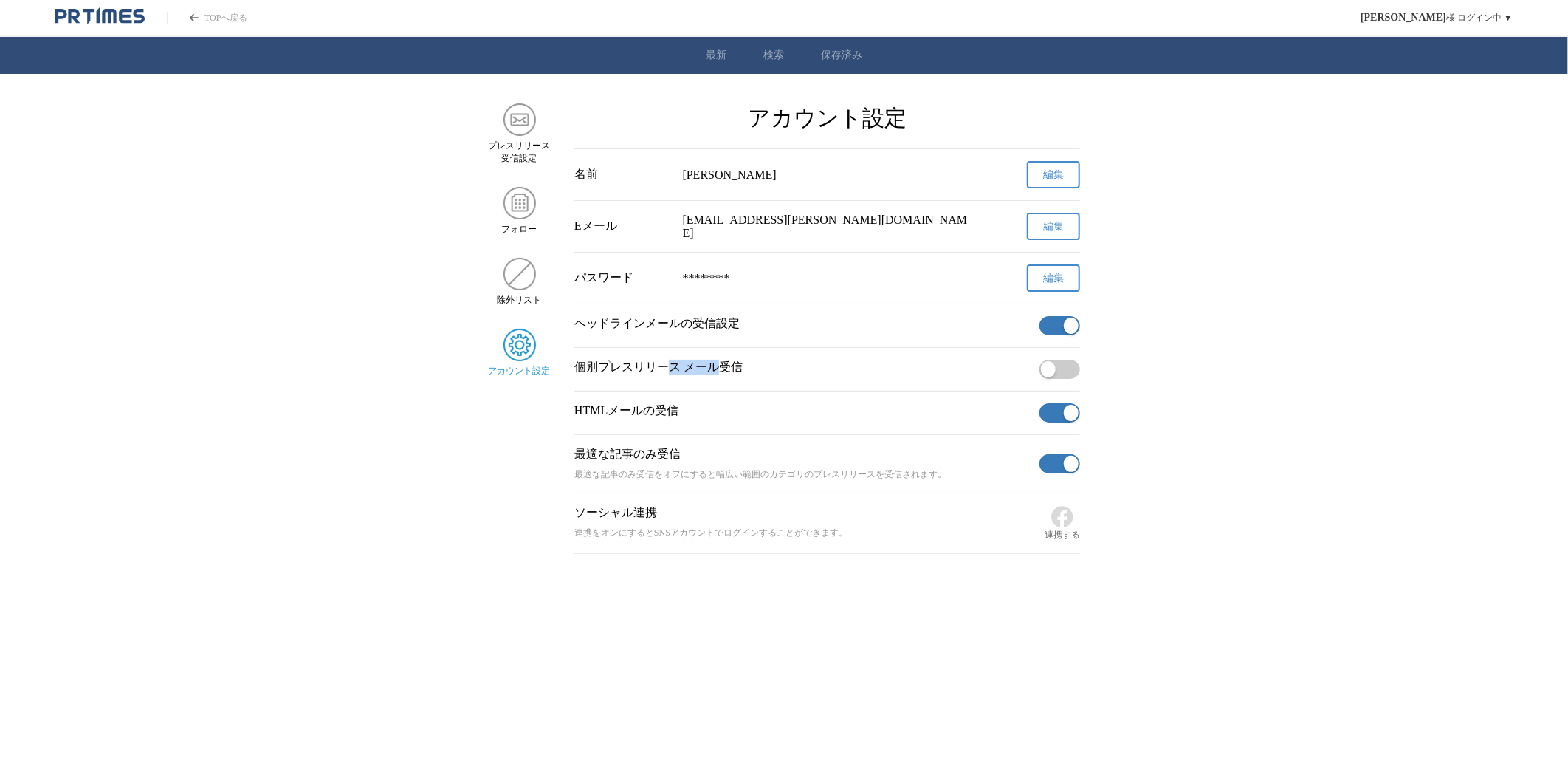
drag, startPoint x: 672, startPoint y: 372, endPoint x: 721, endPoint y: 366, distance: 49.4
click at [721, 366] on p "個別プレスリリース メール受信" at bounding box center [803, 367] width 459 height 15
drag, startPoint x: 742, startPoint y: 368, endPoint x: 599, endPoint y: 390, distance: 144.7
click at [599, 390] on div "個別プレスリリース メール受信" at bounding box center [827, 369] width 506 height 44
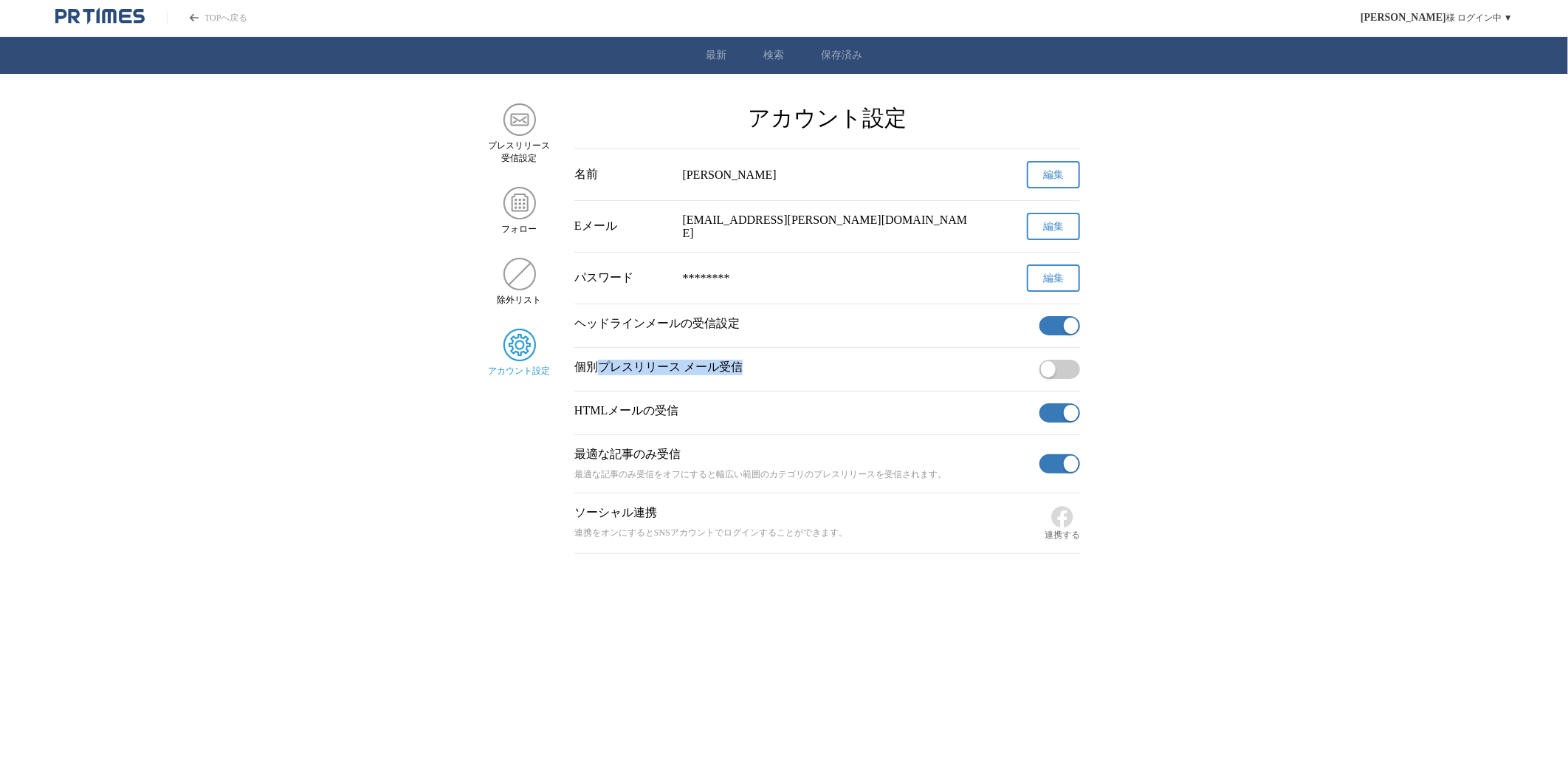
drag, startPoint x: 599, startPoint y: 390, endPoint x: 595, endPoint y: 381, distance: 9.8
click at [599, 380] on div at bounding box center [599, 380] width 0 height 0
click at [666, 370] on p "個別プレスリリース メール受信" at bounding box center [803, 367] width 459 height 15
click at [731, 371] on p "個別プレスリリース メール受信" at bounding box center [803, 367] width 459 height 15
click at [1083, 371] on main "プレスリリース 受信設定 フォロー 除外リスト アカウント設定 アカウント設定 名前 越智泰介 編集 Eメール taisuke.ochi@sumitomoco…" at bounding box center [784, 328] width 1568 height 450
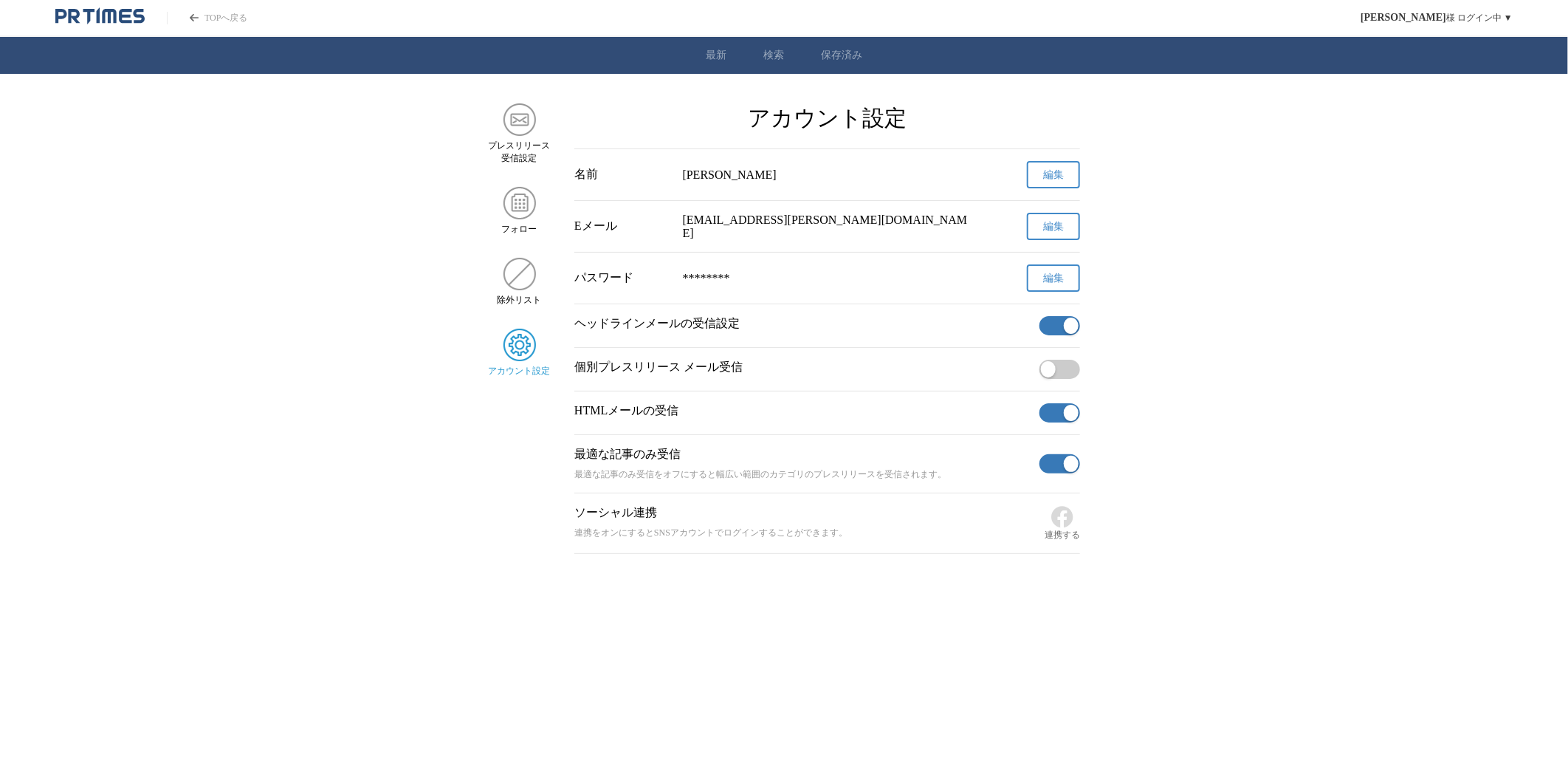
click at [1044, 368] on span "button" at bounding box center [1048, 369] width 15 height 16
click at [1209, 393] on main "プレスリリース 受信設定 フォロー 除外リスト アカウント設定 アカウント設定 名前 越智泰介 編集 Eメール taisuke.ochi@sumitomoco…" at bounding box center [784, 328] width 1568 height 450
click at [1056, 379] on button "button" at bounding box center [1060, 369] width 41 height 20
click at [718, 53] on link "最新" at bounding box center [715, 55] width 20 height 13
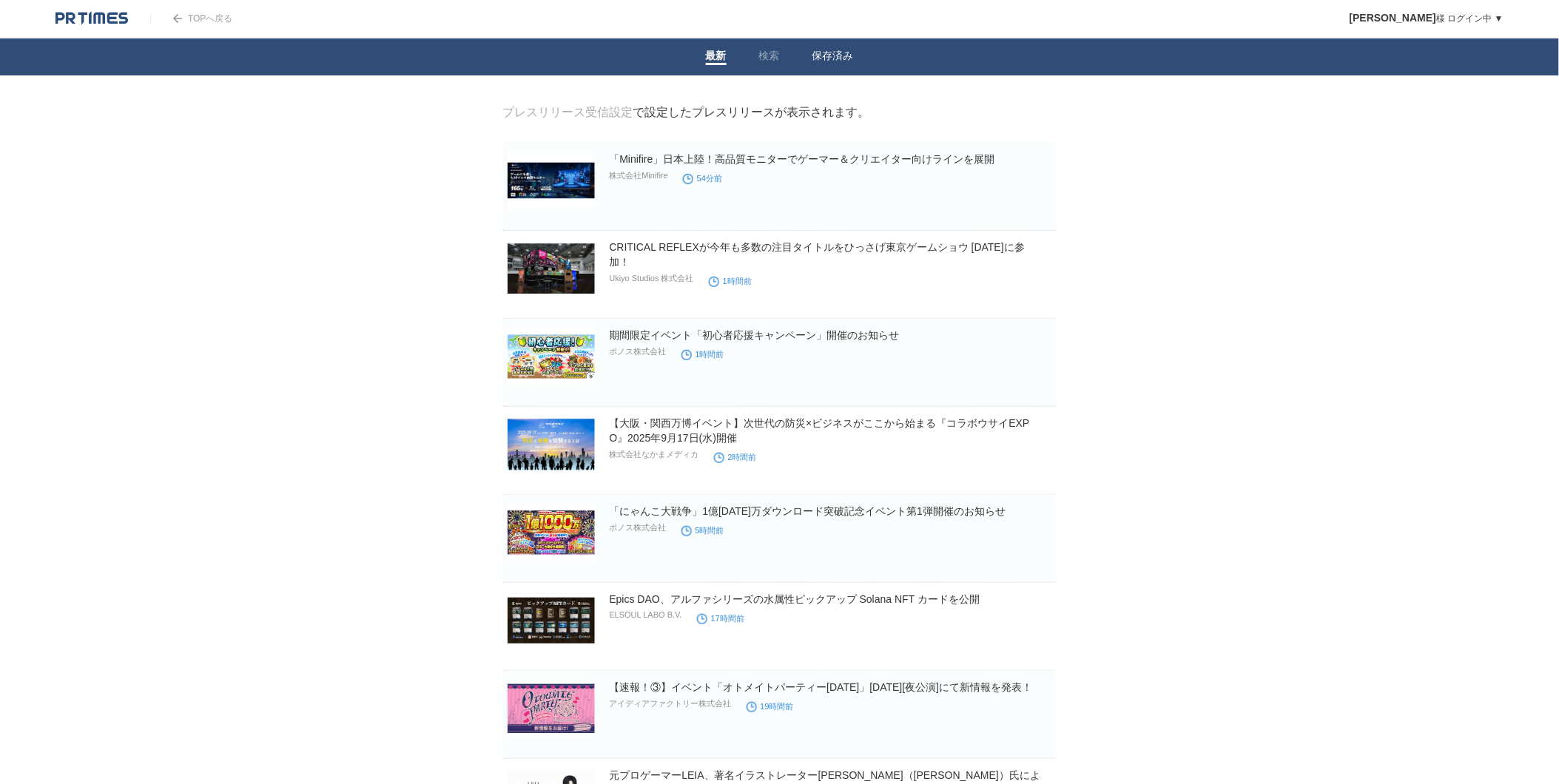
click at [827, 56] on link "保存済み" at bounding box center [832, 57] width 42 height 15
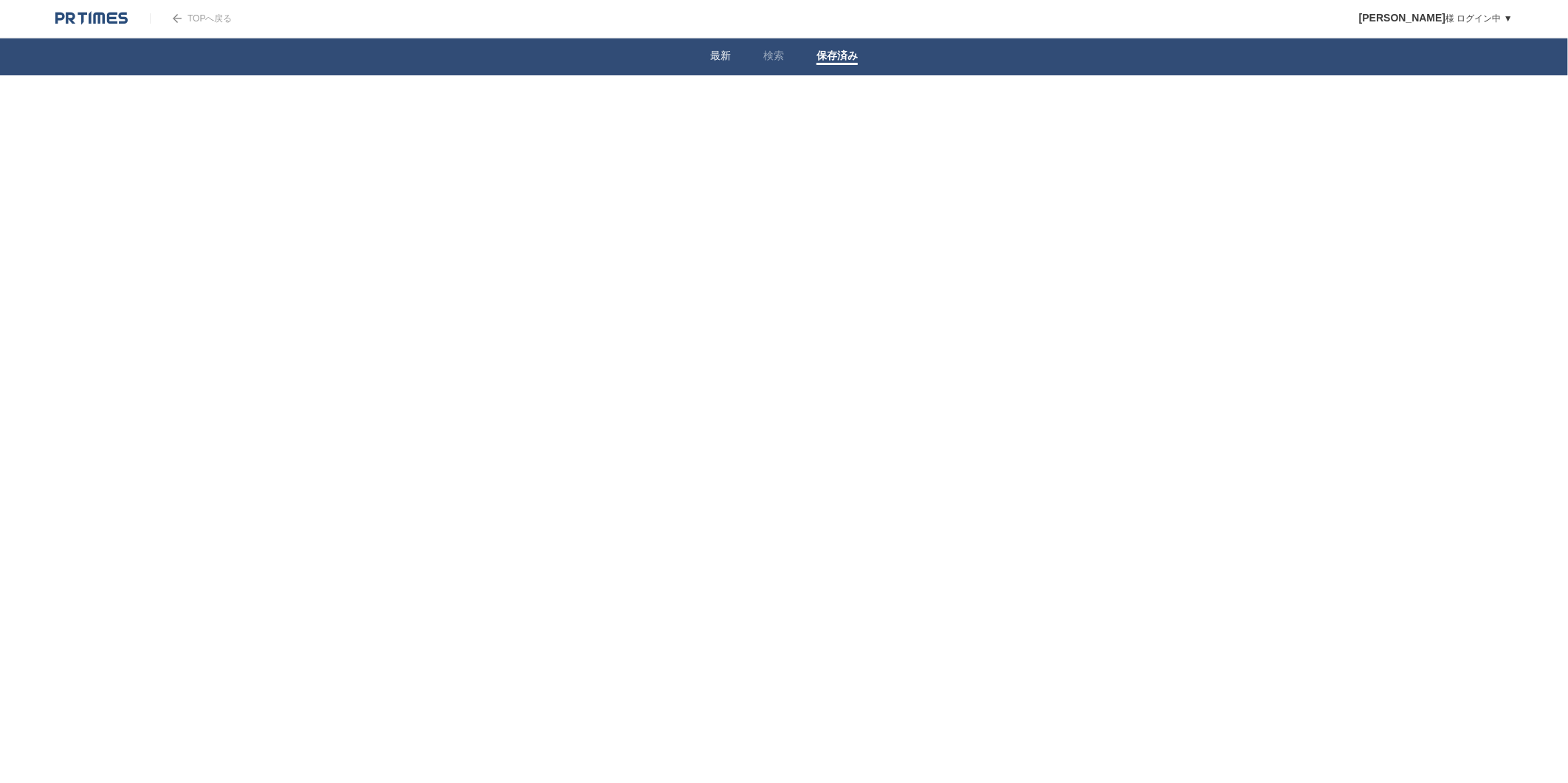
click at [727, 54] on link "最新" at bounding box center [720, 57] width 20 height 15
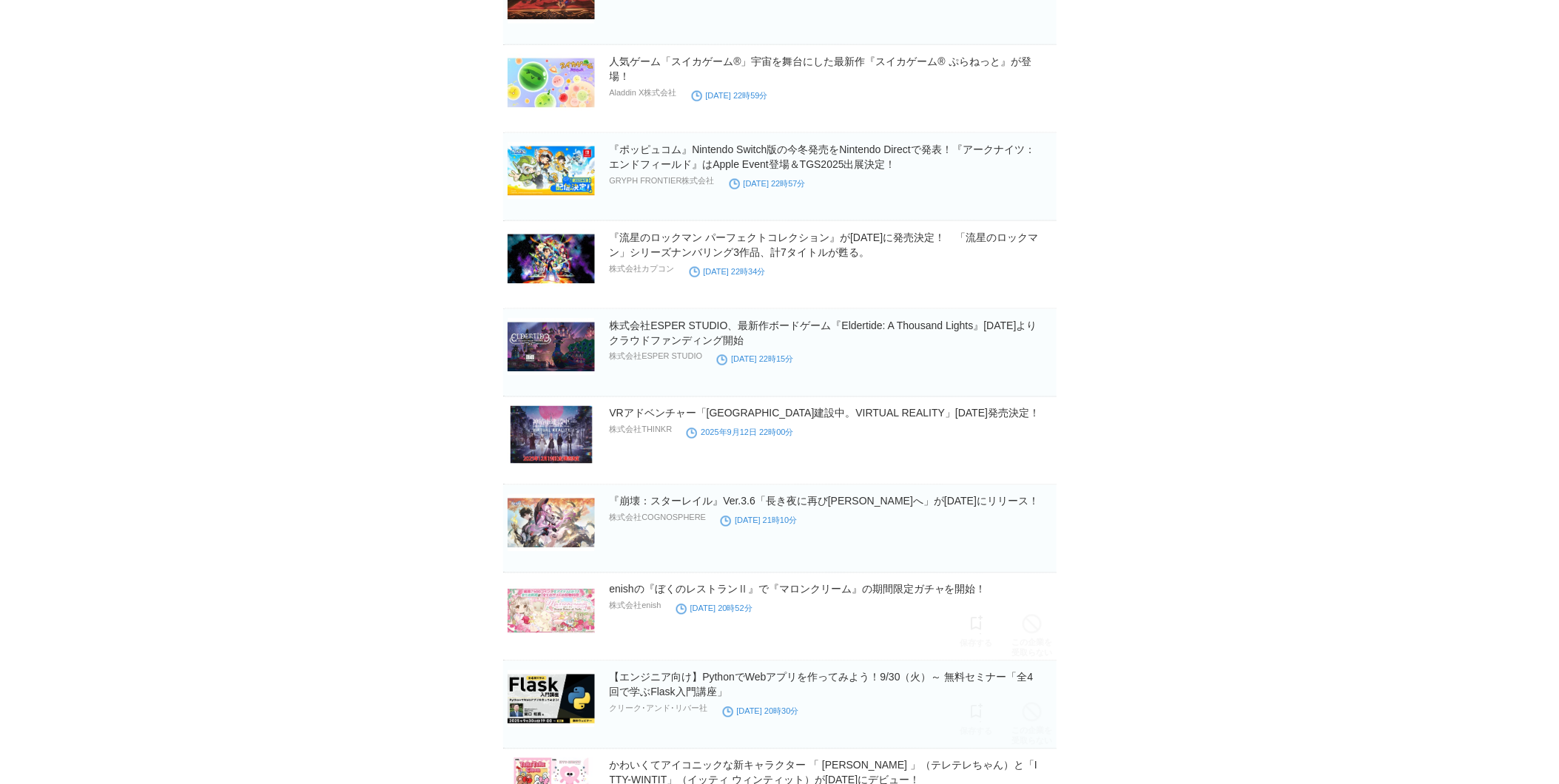
scroll to position [2923, 0]
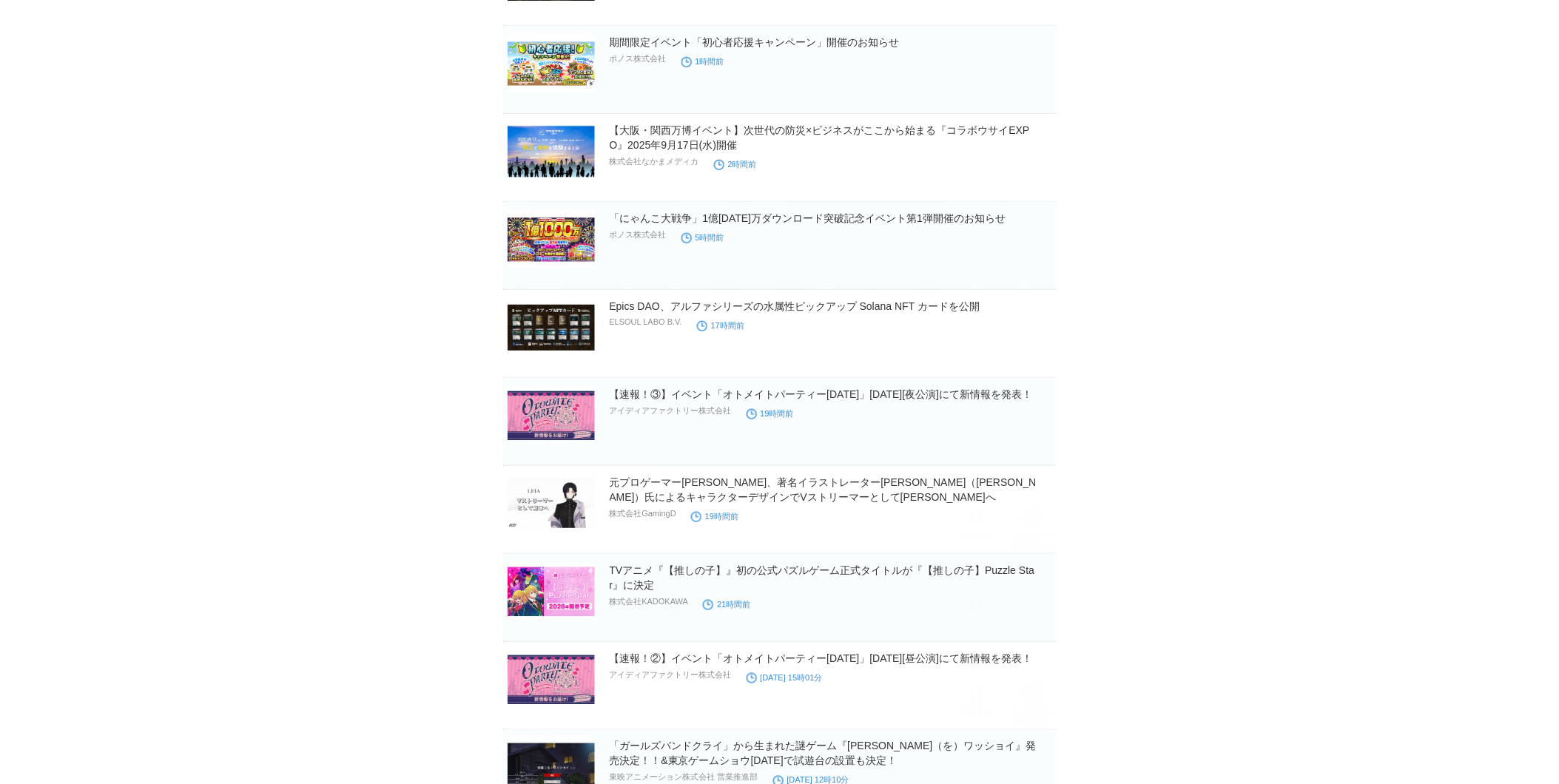
drag, startPoint x: 963, startPoint y: 340, endPoint x: 949, endPoint y: 334, distance: 15.2
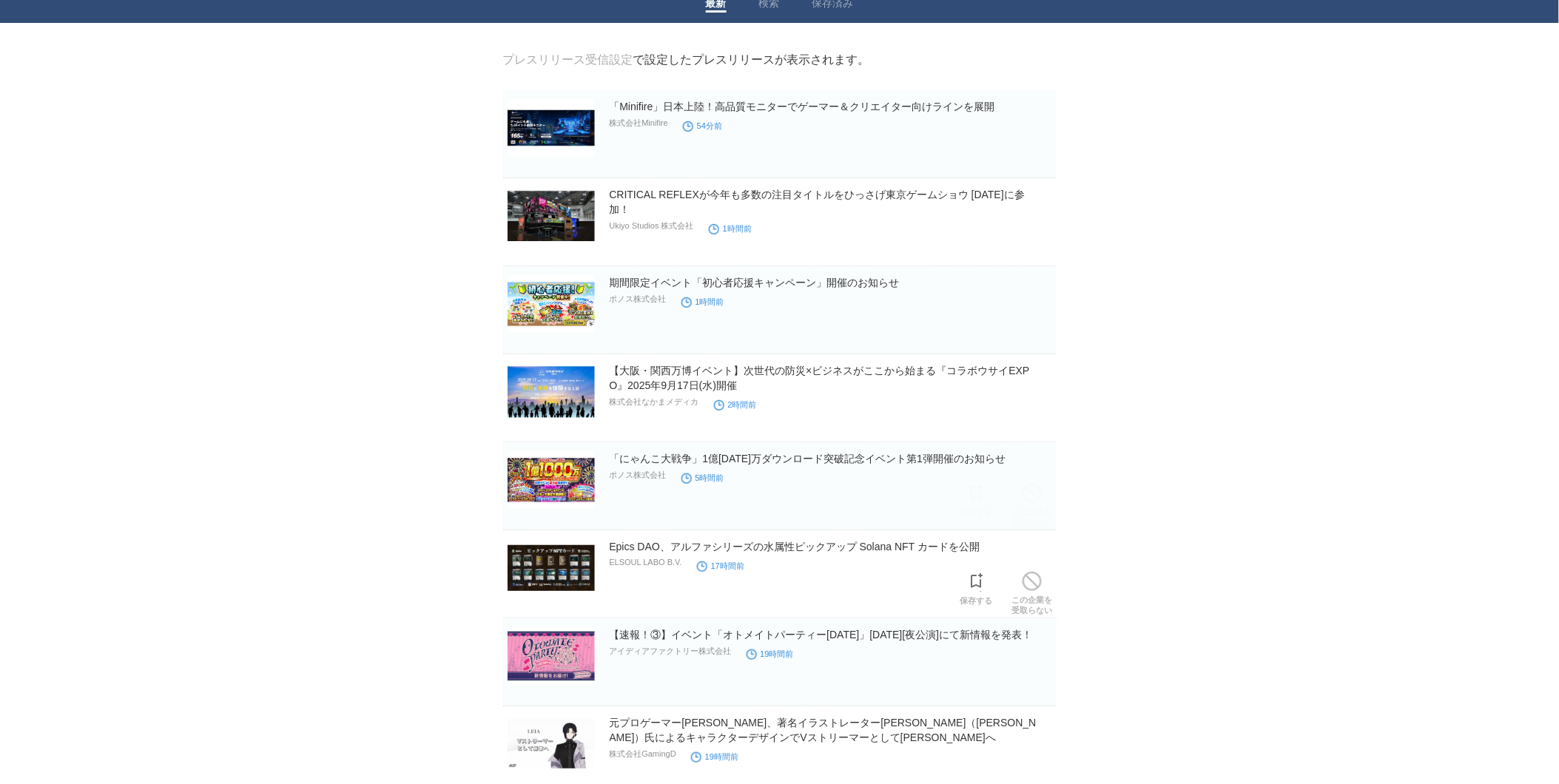
scroll to position [0, 0]
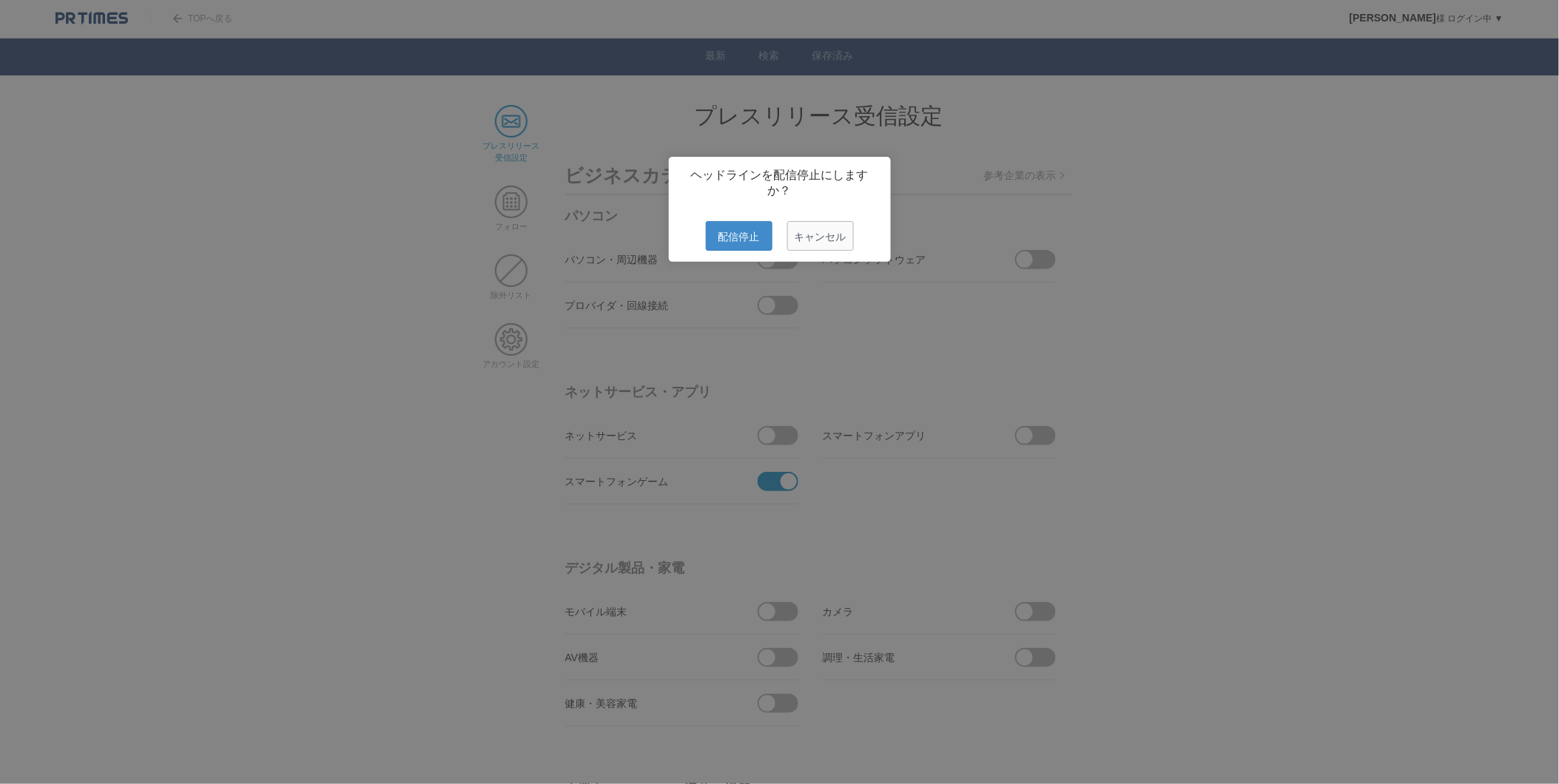
click at [845, 245] on span "キャンセル" at bounding box center [820, 236] width 67 height 29
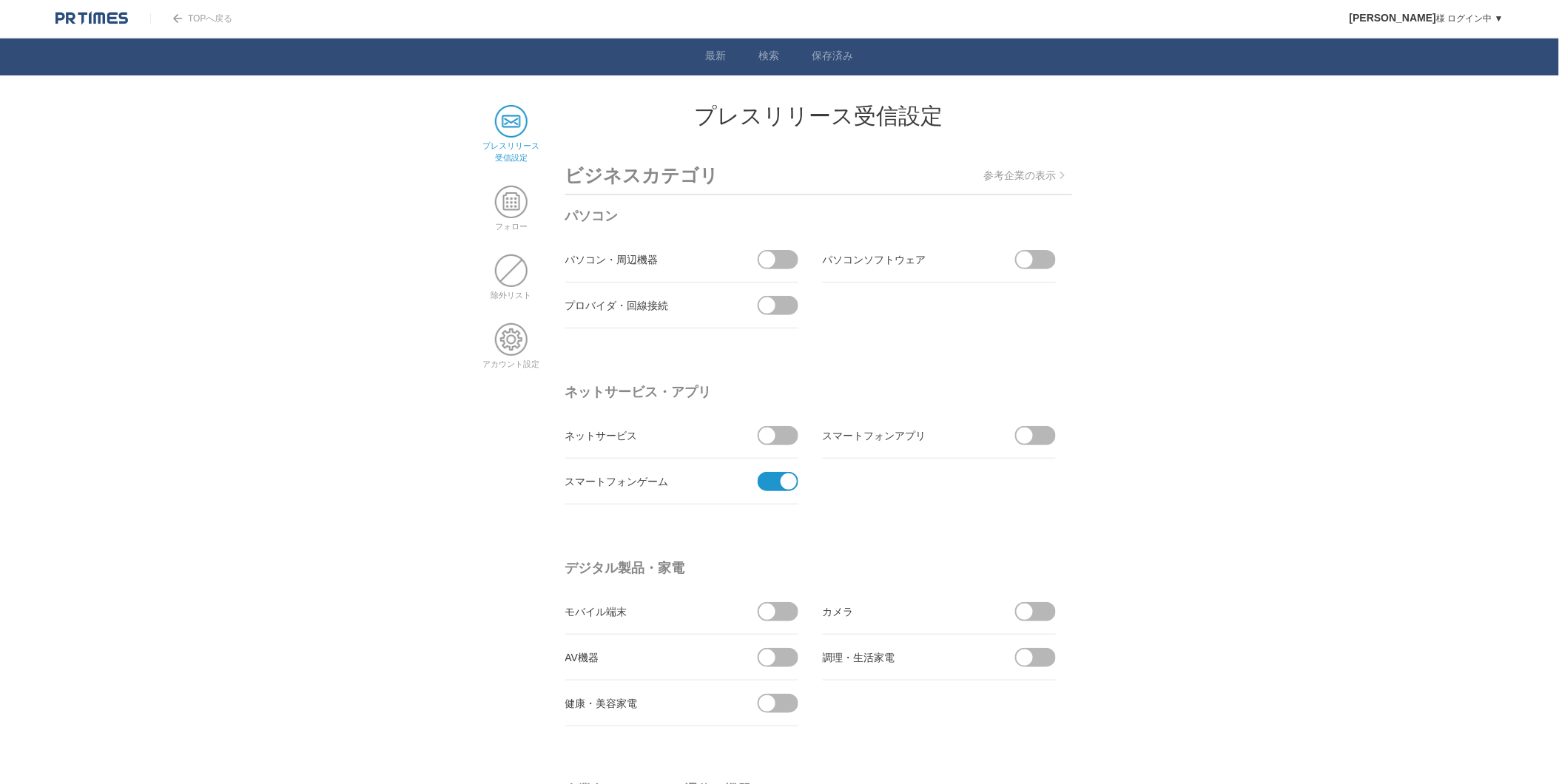
drag, startPoint x: 359, startPoint y: 123, endPoint x: 353, endPoint y: 119, distance: 7.2
click at [518, 189] on span at bounding box center [511, 202] width 33 height 33
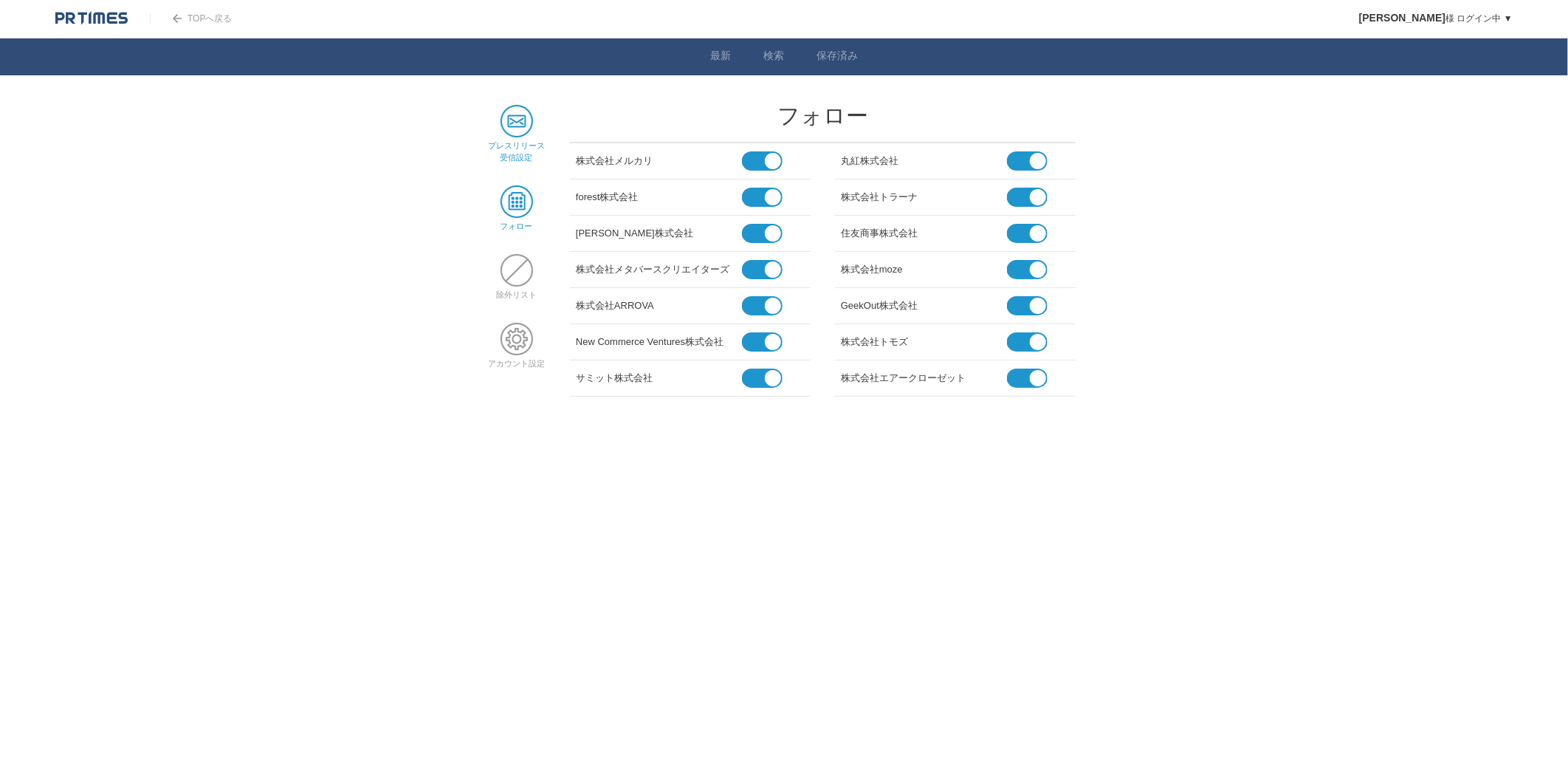
click at [525, 126] on span at bounding box center [516, 121] width 33 height 33
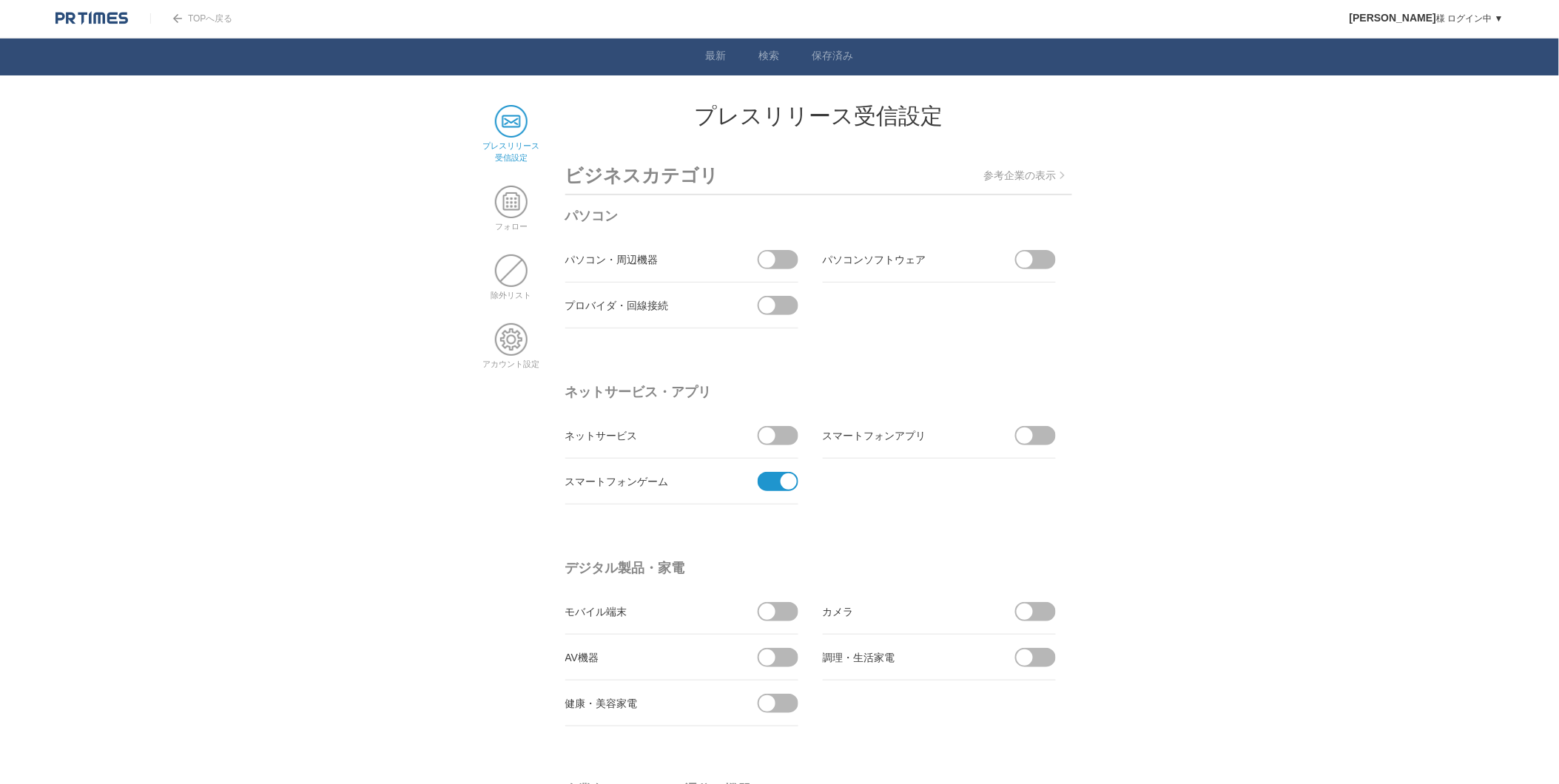
click at [1044, 172] on p "参考企業の表示" at bounding box center [1024, 176] width 81 height 13
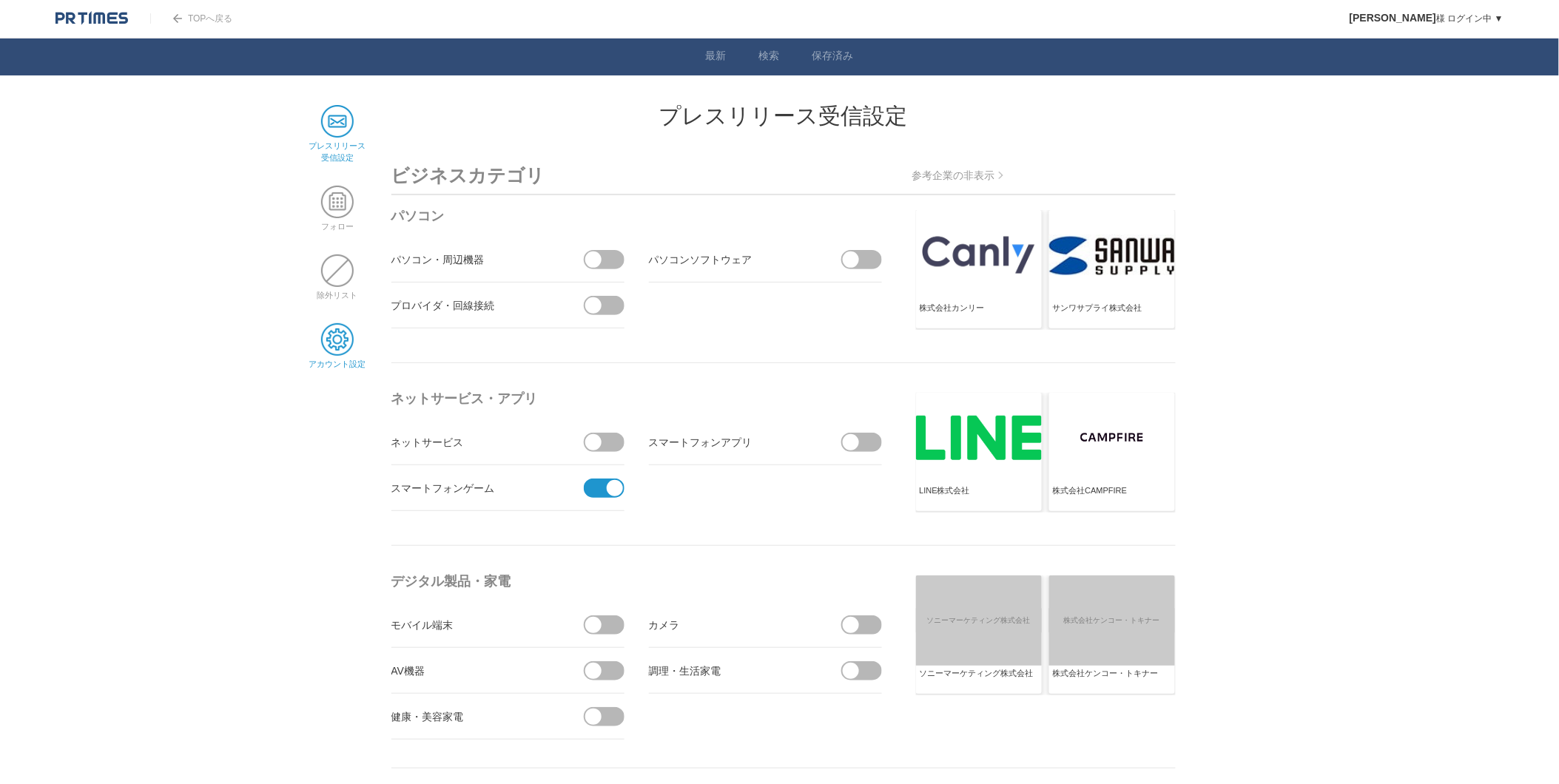
click at [330, 344] on span at bounding box center [337, 340] width 33 height 33
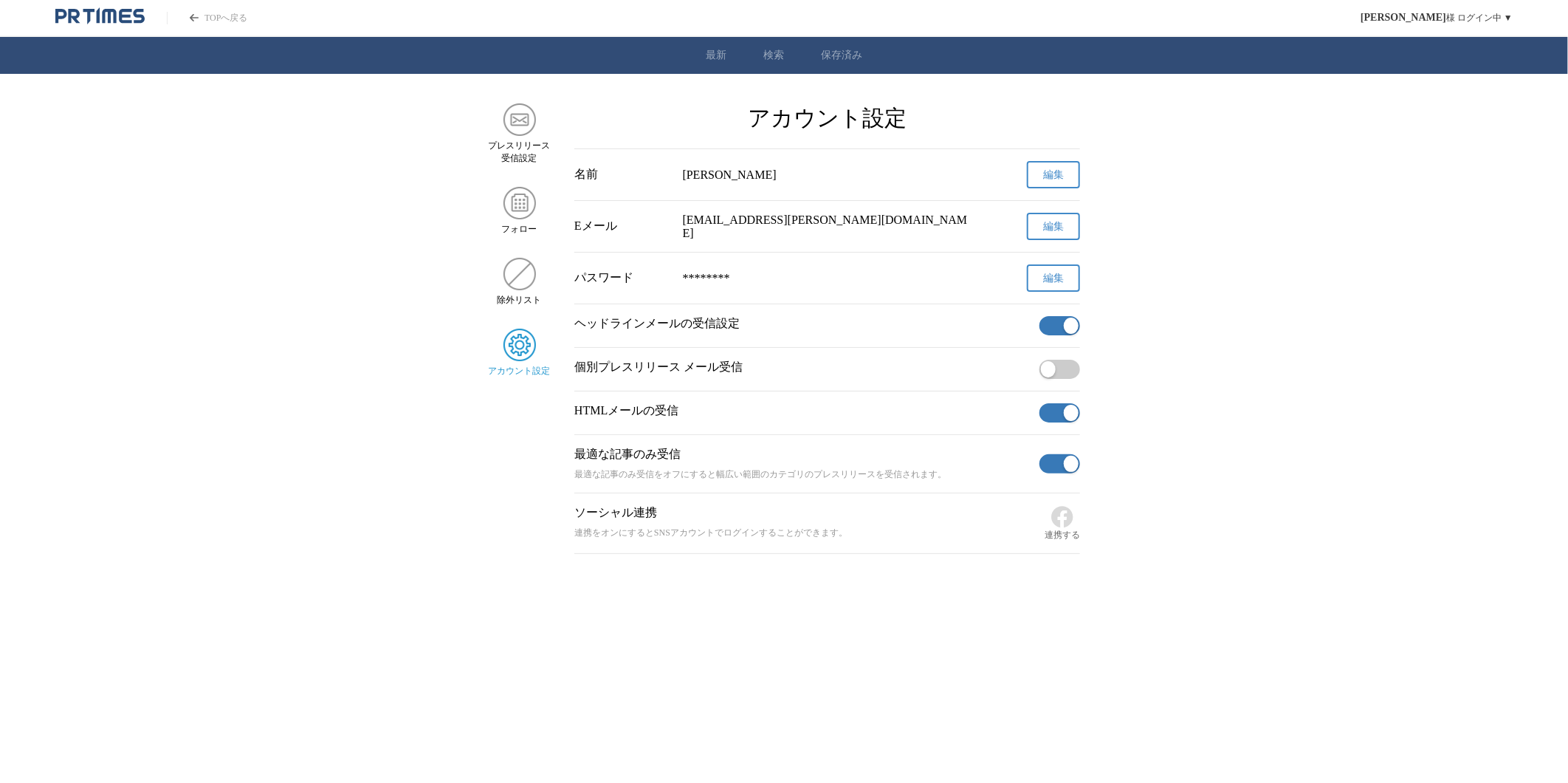
click at [781, 650] on html "TOPへ戻る [PERSON_NAME] ログイン中 ▼ 最新 検索 保存済み プレスリリース 受信設定 フォロー 除外リスト アカウント設定 アカウント設定…" at bounding box center [784, 332] width 1568 height 665
click at [672, 470] on div "最適な記事のみ受信 最適な記事のみ受信をオフにすると幅広い範囲のカテゴリのプレスリリースを受信されます。" at bounding box center [803, 463] width 459 height 34
drag, startPoint x: 607, startPoint y: 458, endPoint x: 681, endPoint y: 460, distance: 74.0
click at [681, 460] on p "最適な記事のみ受信" at bounding box center [803, 454] width 459 height 15
click at [682, 459] on p "最適な記事のみ受信" at bounding box center [803, 454] width 459 height 15
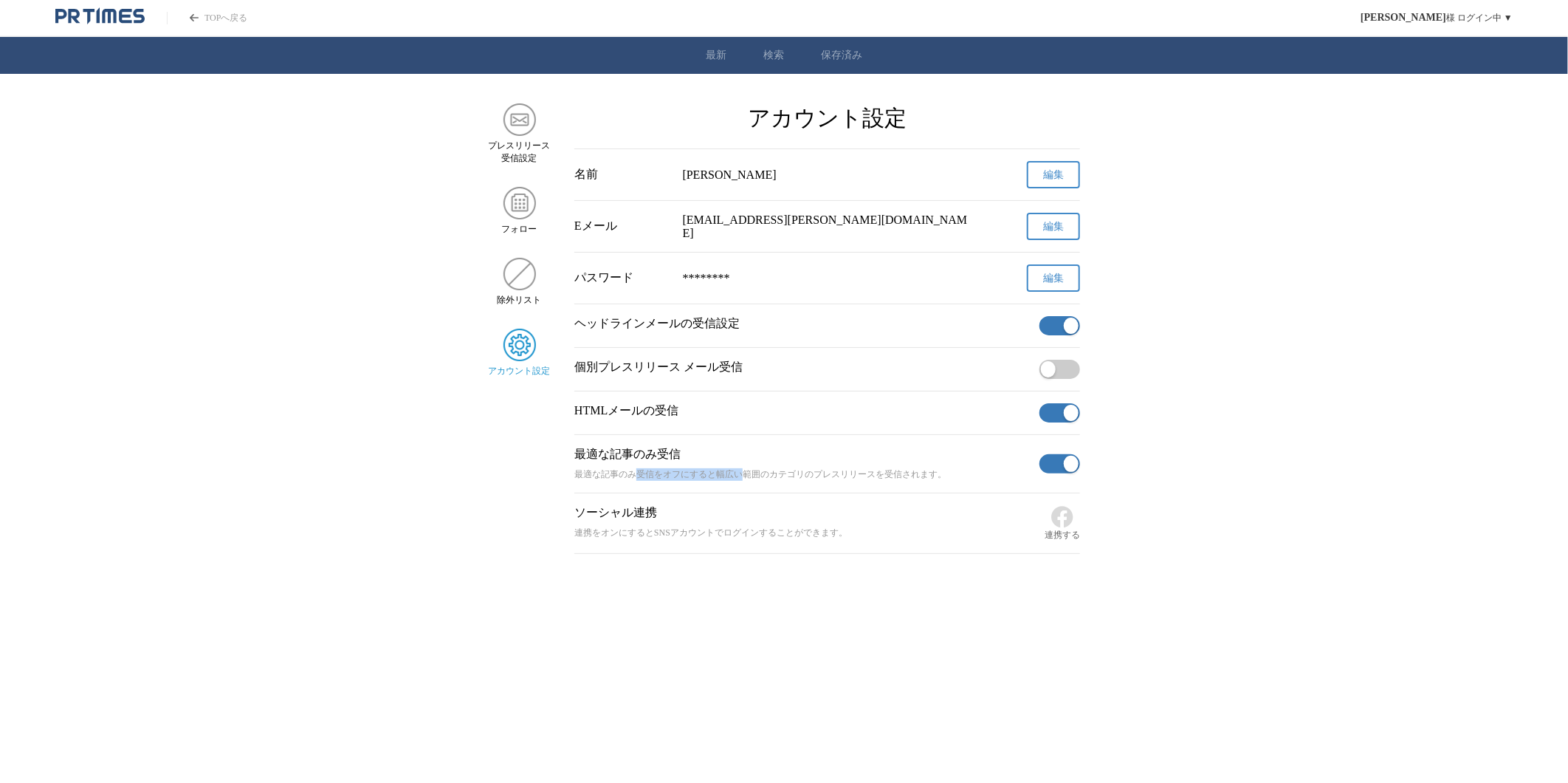
drag, startPoint x: 634, startPoint y: 480, endPoint x: 739, endPoint y: 480, distance: 105.0
click at [739, 480] on p "最適な記事のみ受信をオフにすると幅広い範囲のカテゴリのプレスリリースを受信されます。" at bounding box center [803, 474] width 459 height 12
click at [717, 632] on html "TOPへ戻る [PERSON_NAME] ログイン中 ▼ 最新 検索 保存済み プレスリリース 受信設定 フォロー 除外リスト アカウント設定 アカウント設定…" at bounding box center [784, 332] width 1568 height 665
click at [713, 55] on link "最新" at bounding box center [715, 55] width 20 height 13
